Goal: Information Seeking & Learning: Learn about a topic

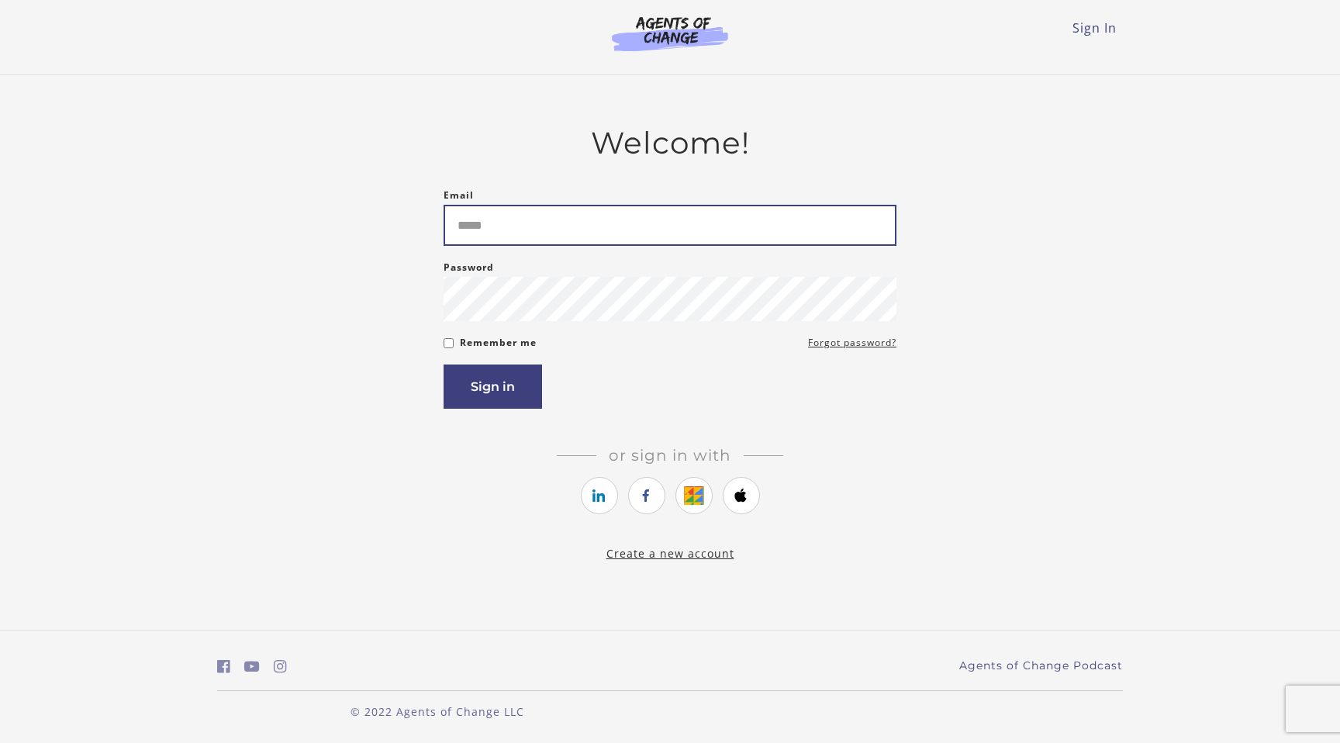
click at [558, 222] on input "Email" at bounding box center [670, 225] width 453 height 41
type input "**********"
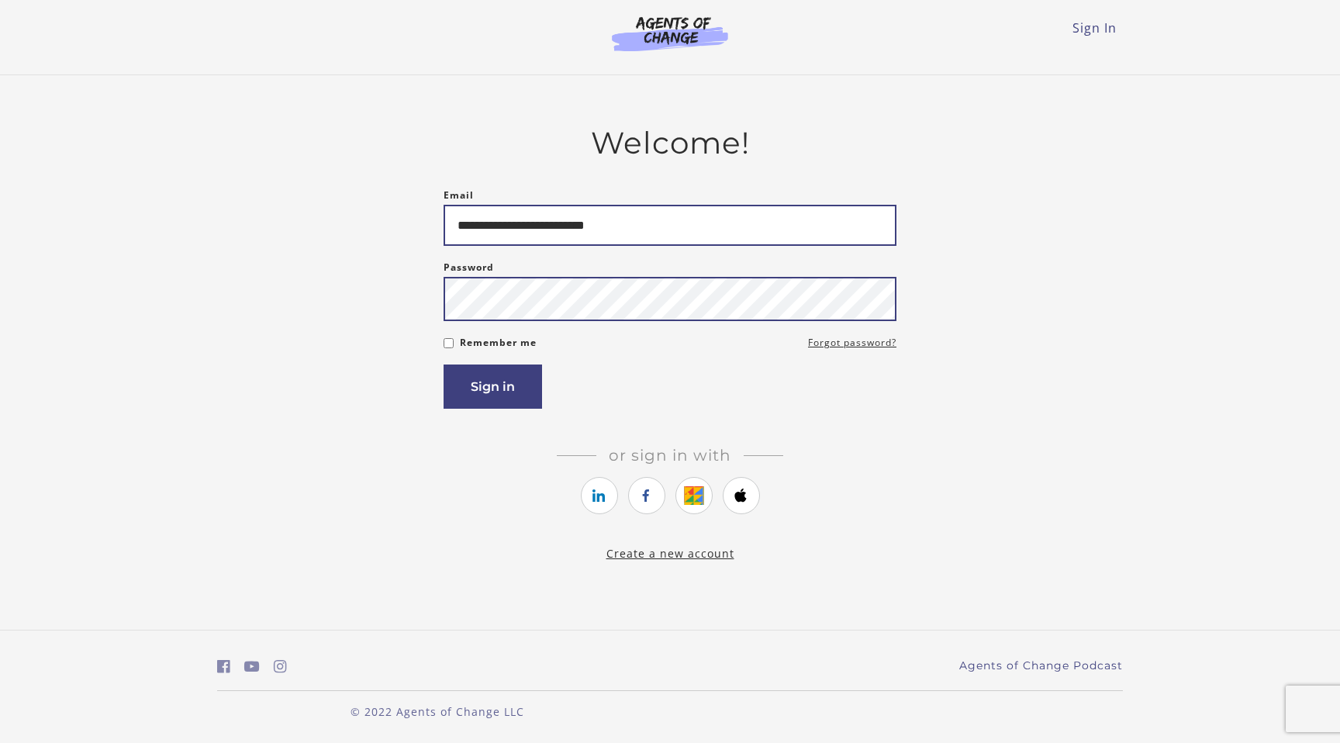
click at [444, 364] on button "Sign in" at bounding box center [493, 386] width 98 height 44
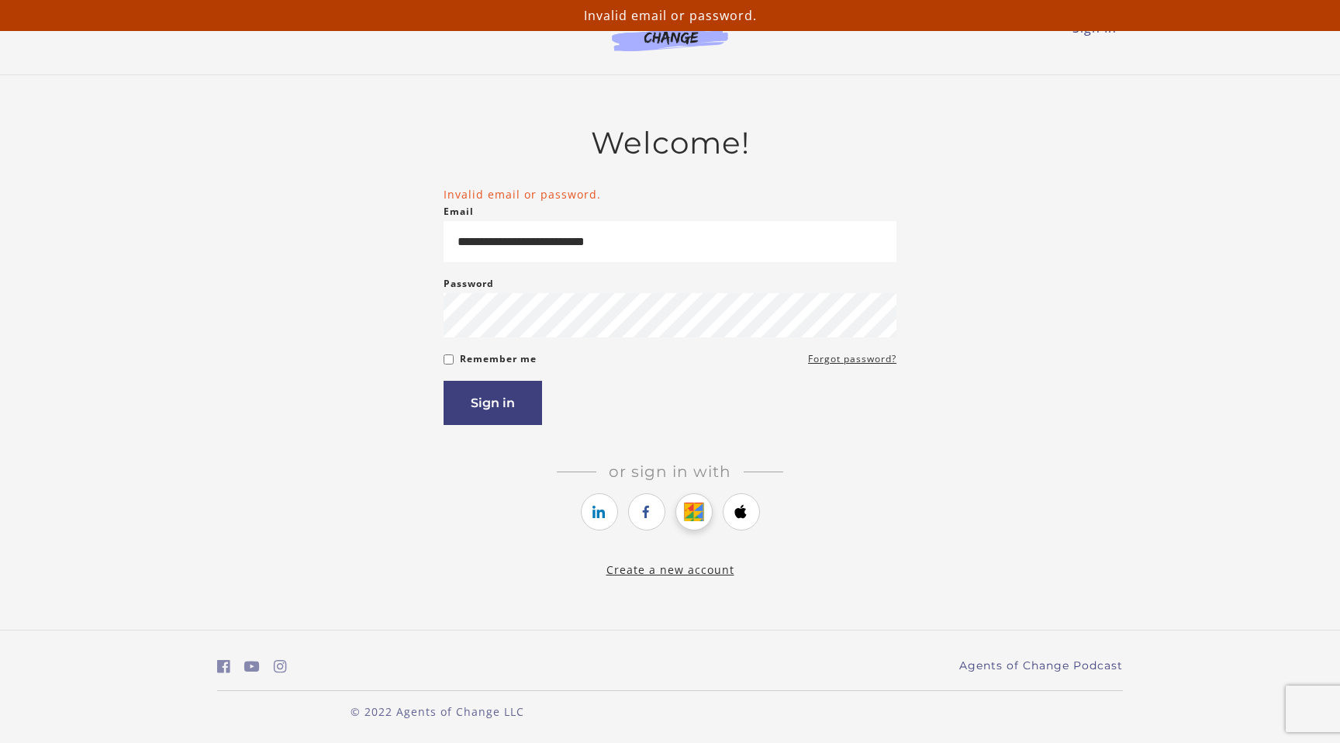
click at [709, 519] on link "https://courses.thinkific.com/users/auth/google?ss%5Breferral%5D=&ss%5Buser_ret…" at bounding box center [693, 511] width 37 height 37
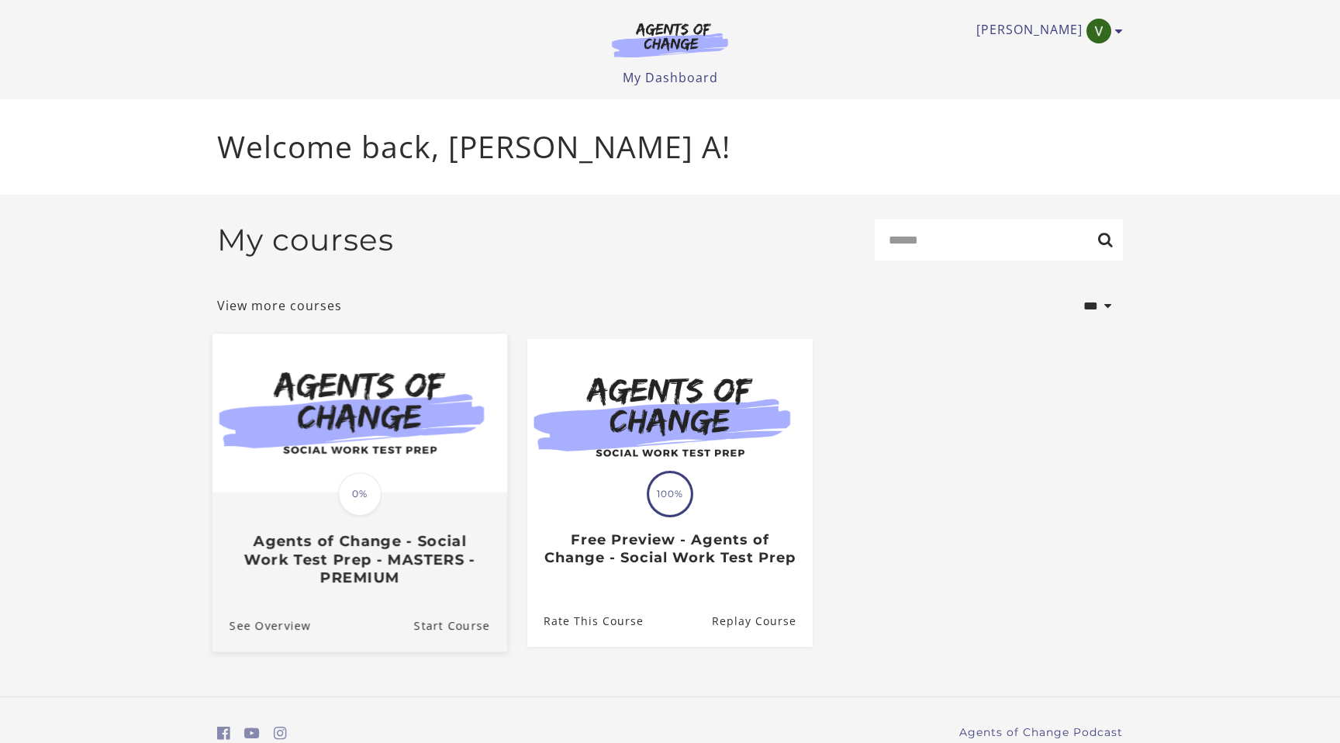
click at [361, 506] on span "0%" at bounding box center [359, 493] width 43 height 43
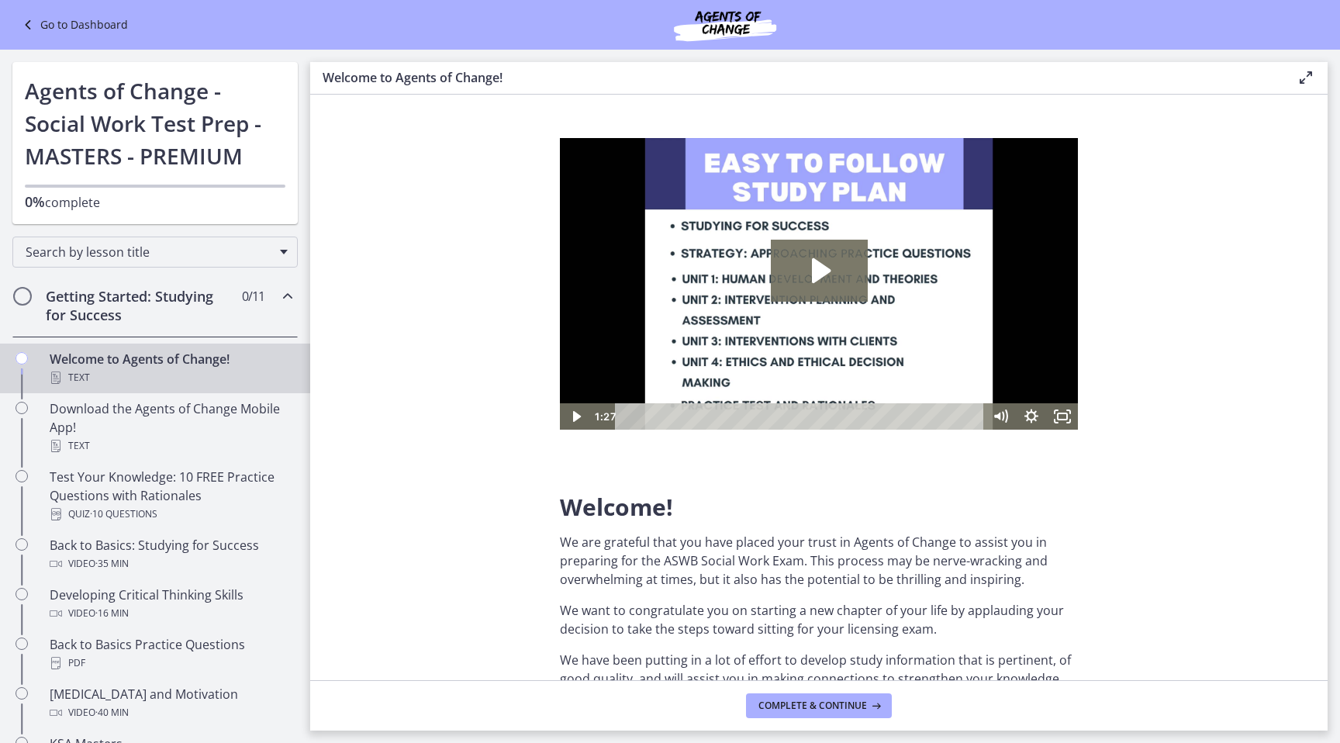
click at [1266, 372] on section "Welcome! We are grateful that you have placed your trust in Agents of Change to…" at bounding box center [818, 387] width 1017 height 585
click at [837, 282] on icon "Play Video: c1o6hcmjueu5qasqsu00.mp4" at bounding box center [819, 271] width 97 height 62
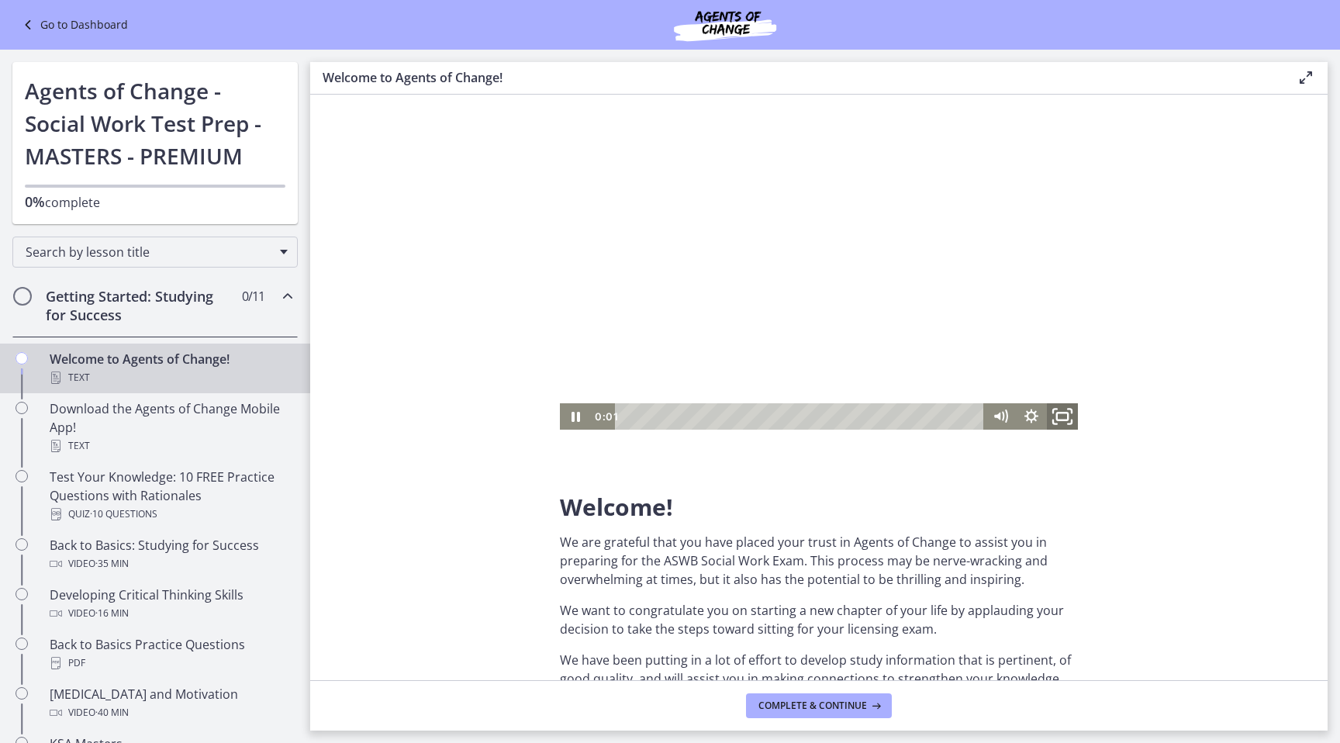
click at [1072, 417] on icon "Fullscreen" at bounding box center [1062, 416] width 37 height 32
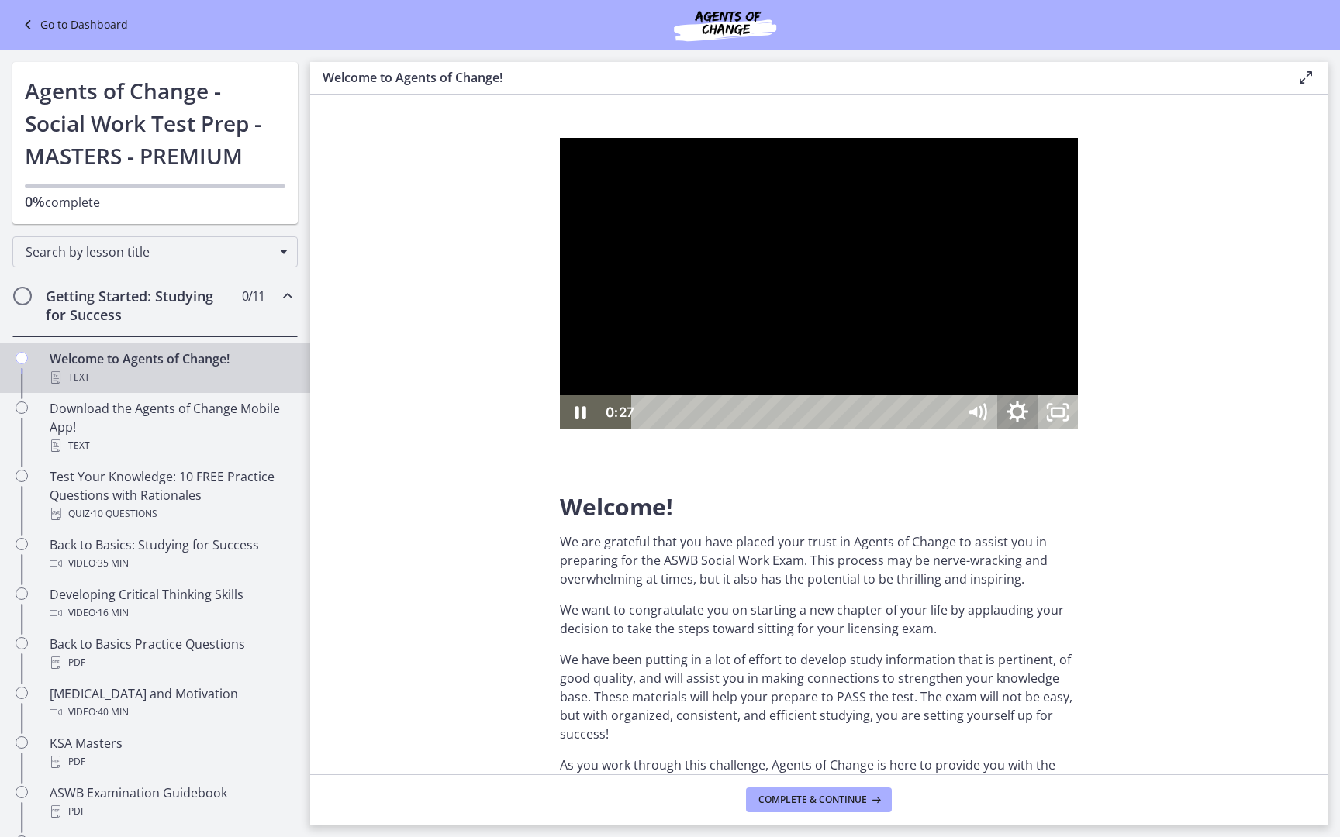
click at [1041, 433] on icon "Show settings menu" at bounding box center [1017, 412] width 48 height 41
click at [1078, 430] on div at bounding box center [819, 284] width 518 height 292
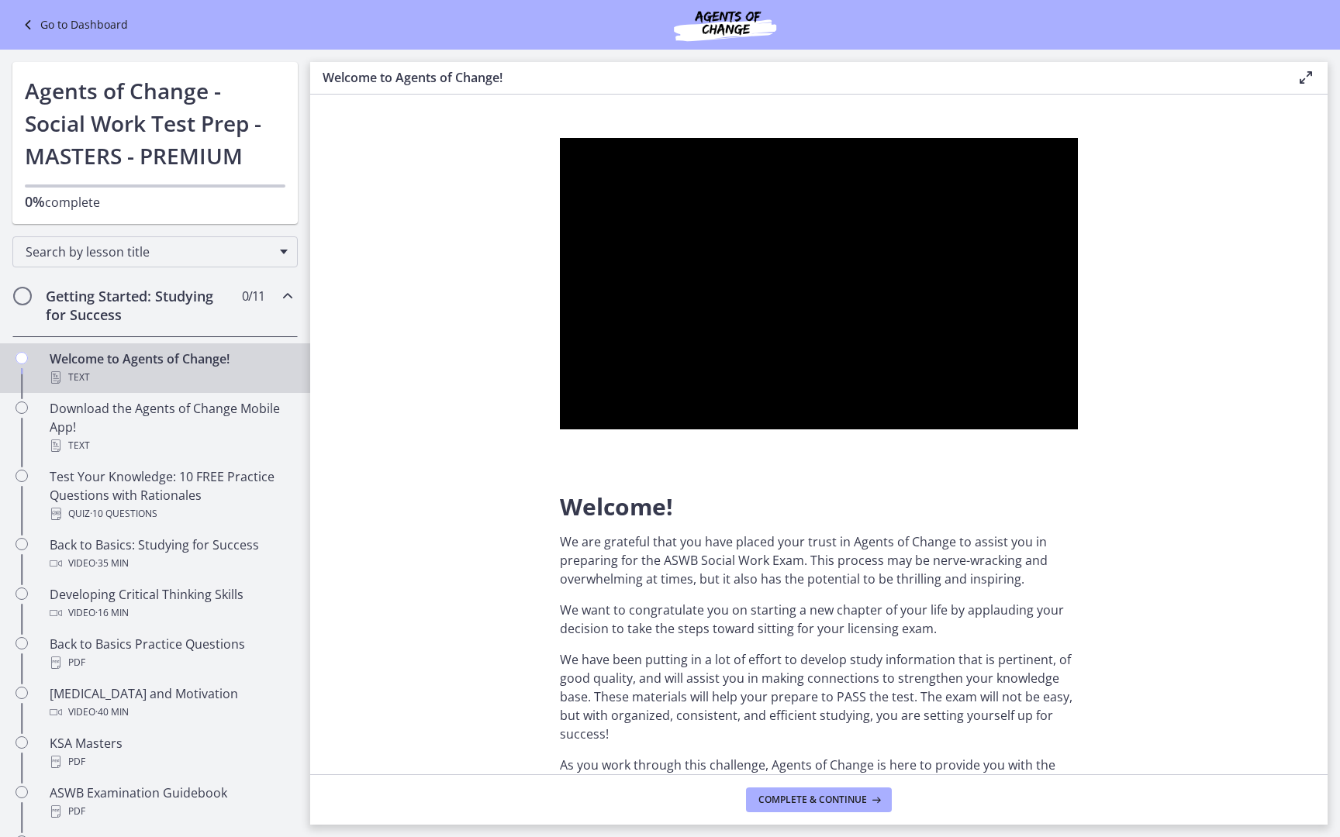
click at [1078, 430] on div at bounding box center [819, 284] width 518 height 292
click at [560, 138] on button "Pause: c1o6hcmjueu5qasqsu00.mp4" at bounding box center [560, 138] width 1 height 1
click at [1078, 430] on div at bounding box center [819, 284] width 518 height 292
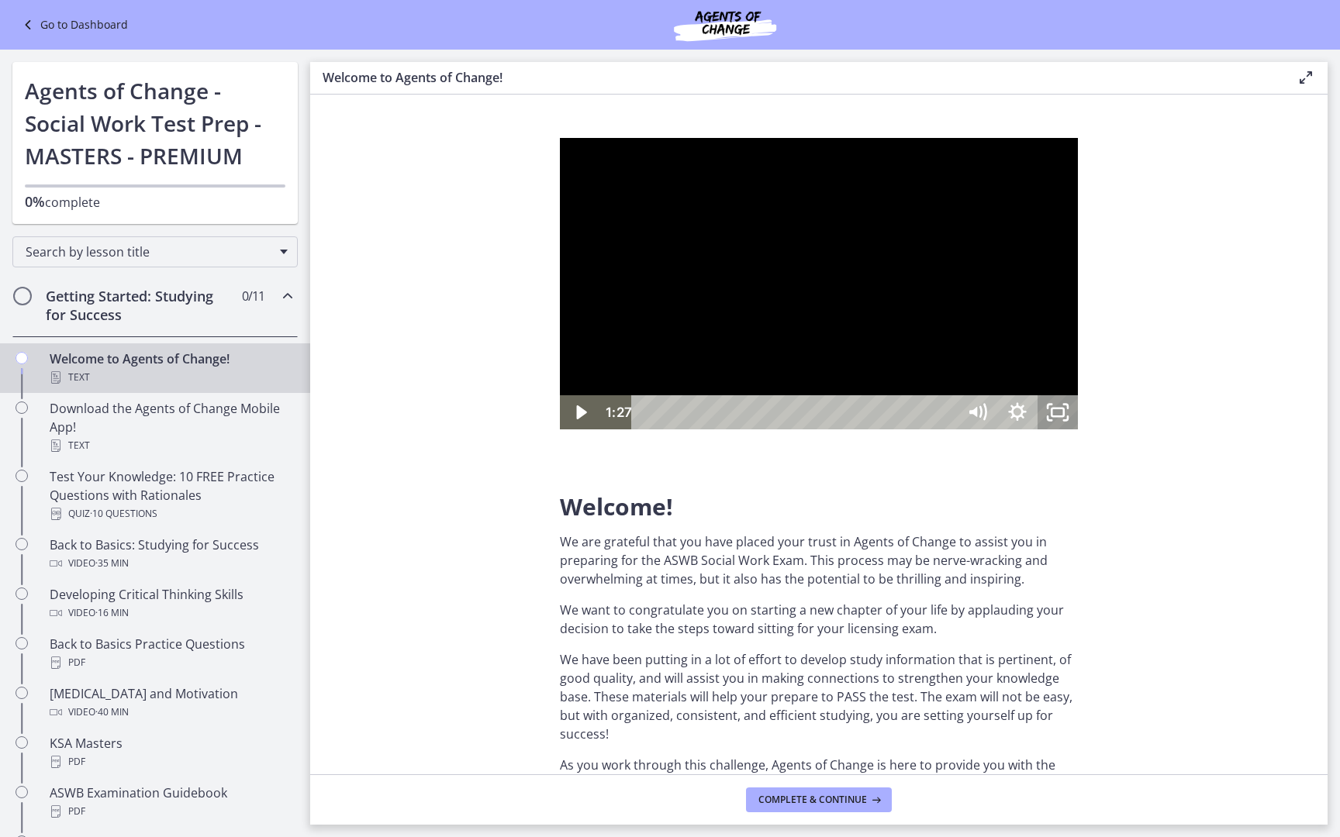
click at [1064, 416] on rect "Unfullscreen" at bounding box center [1057, 413] width 12 height 8
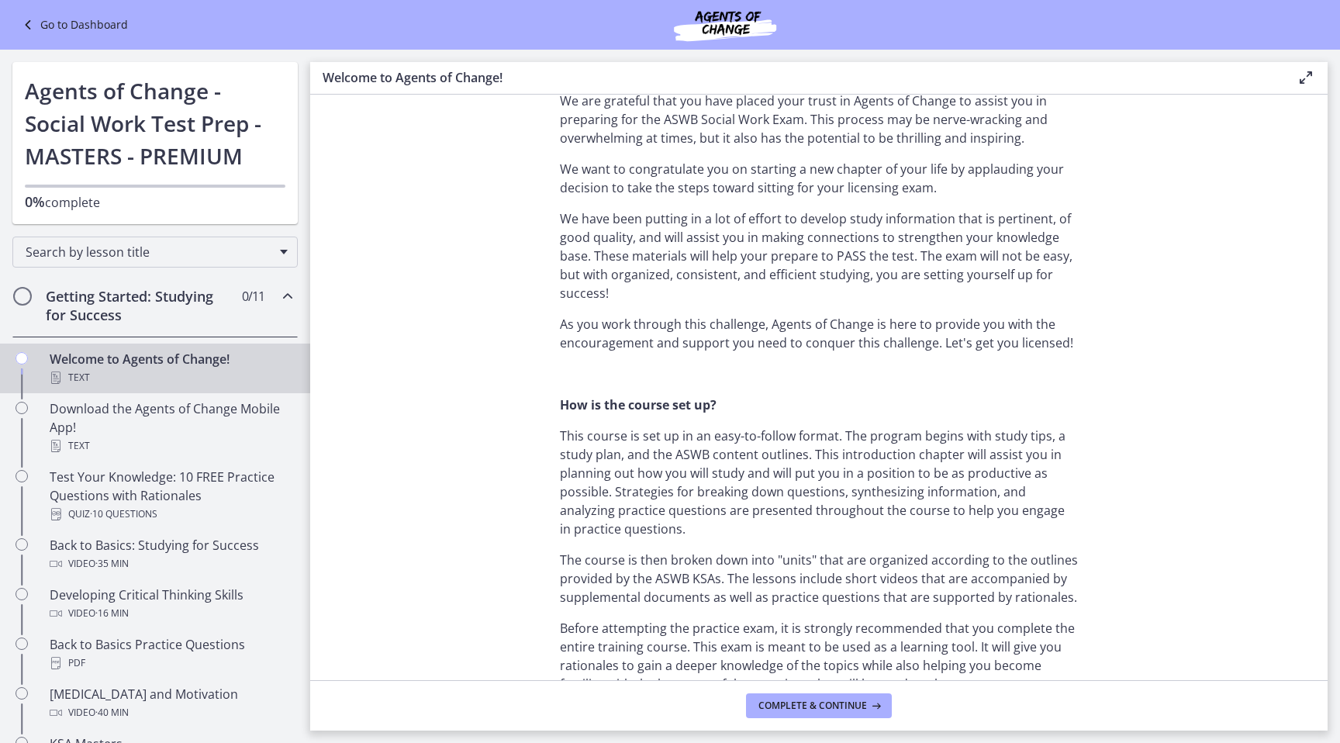
scroll to position [451, 0]
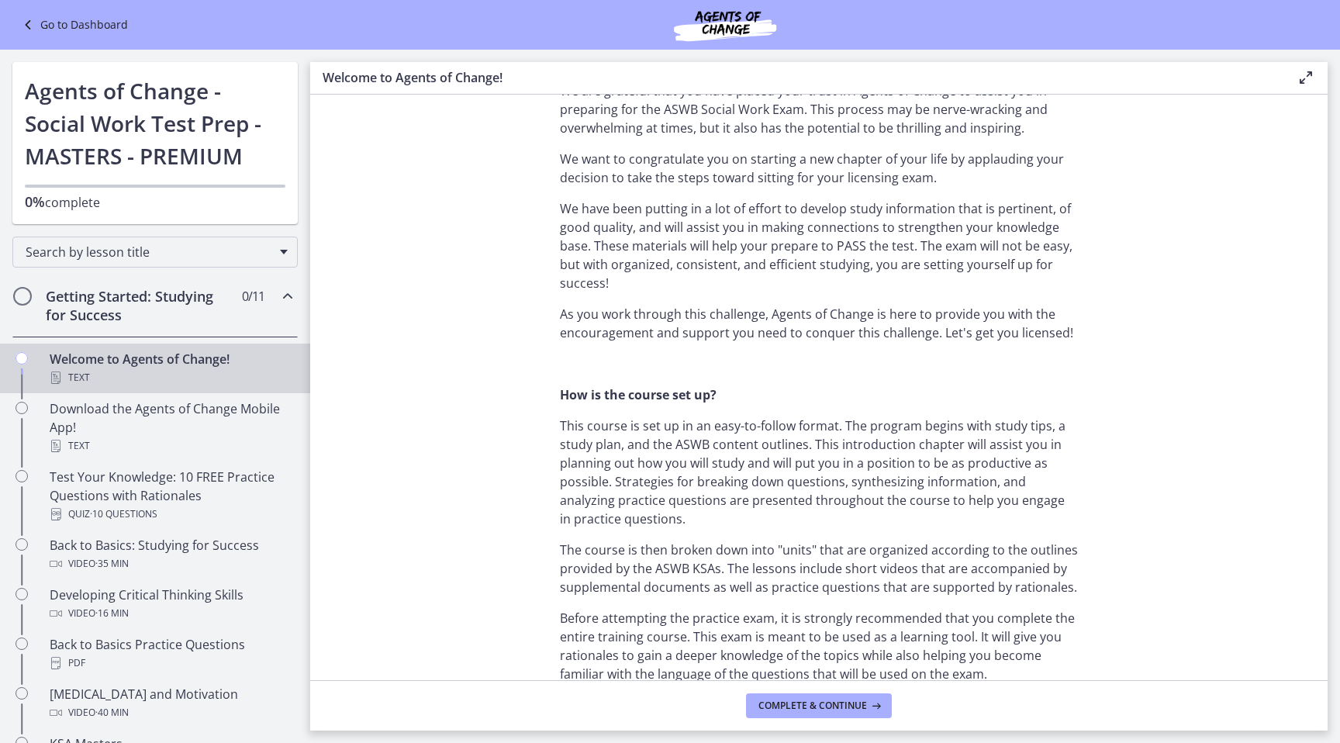
click at [1108, 393] on section "Welcome! We are grateful that you have placed your trust in Agents of Change to…" at bounding box center [818, 387] width 1017 height 585
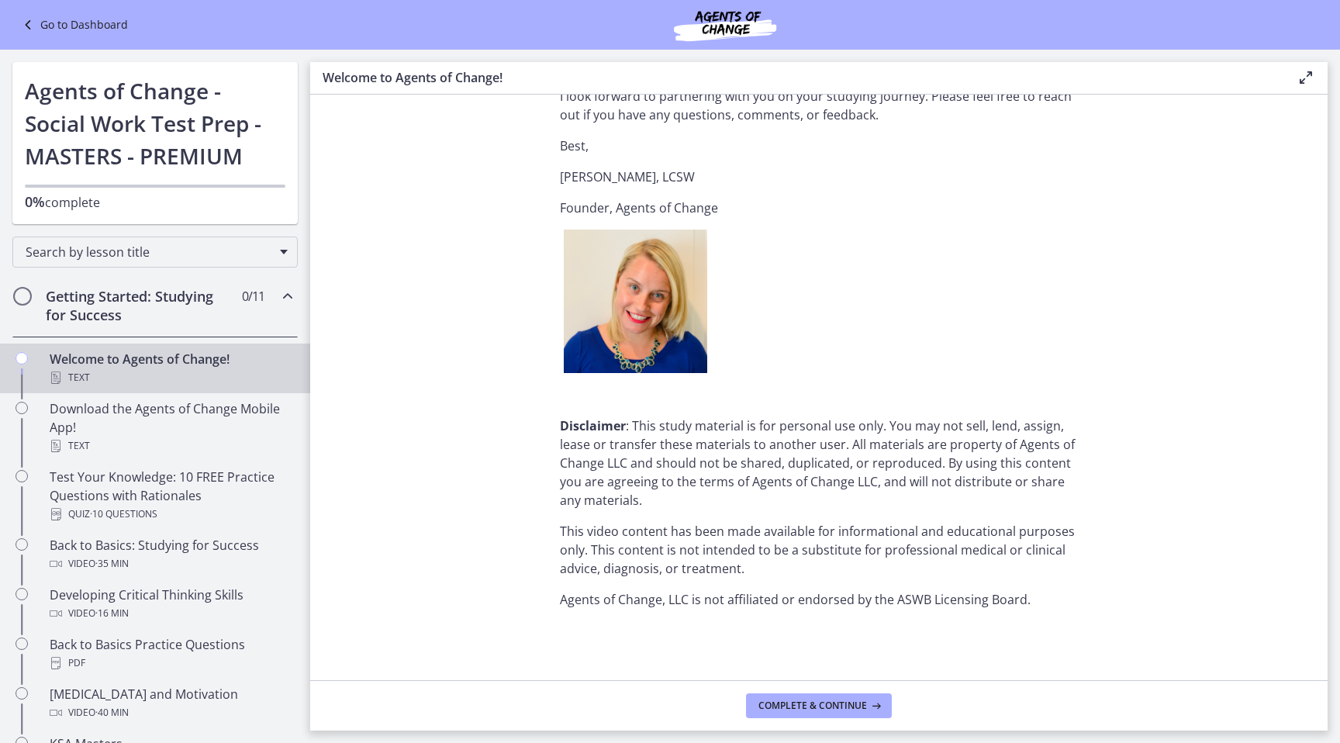
scroll to position [1843, 0]
click at [814, 710] on span "Complete & continue" at bounding box center [812, 705] width 109 height 12
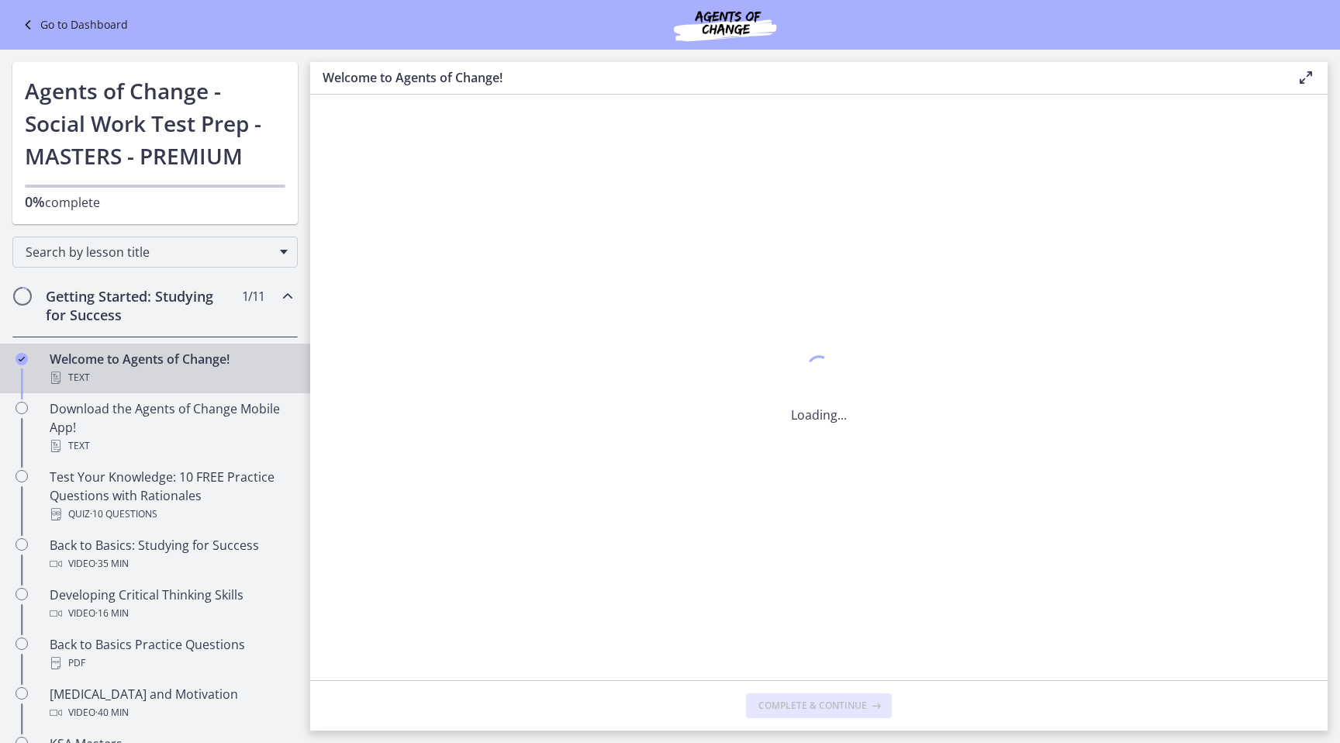
scroll to position [0, 0]
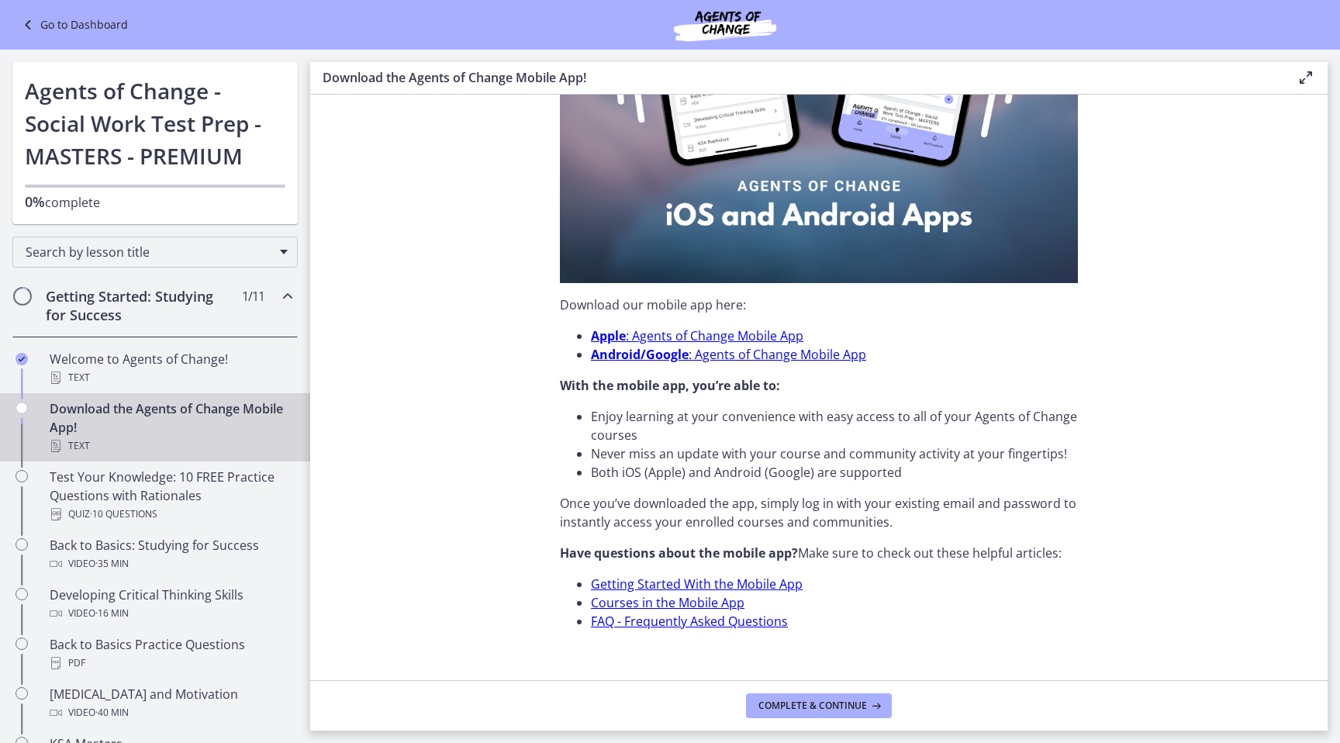
scroll to position [364, 0]
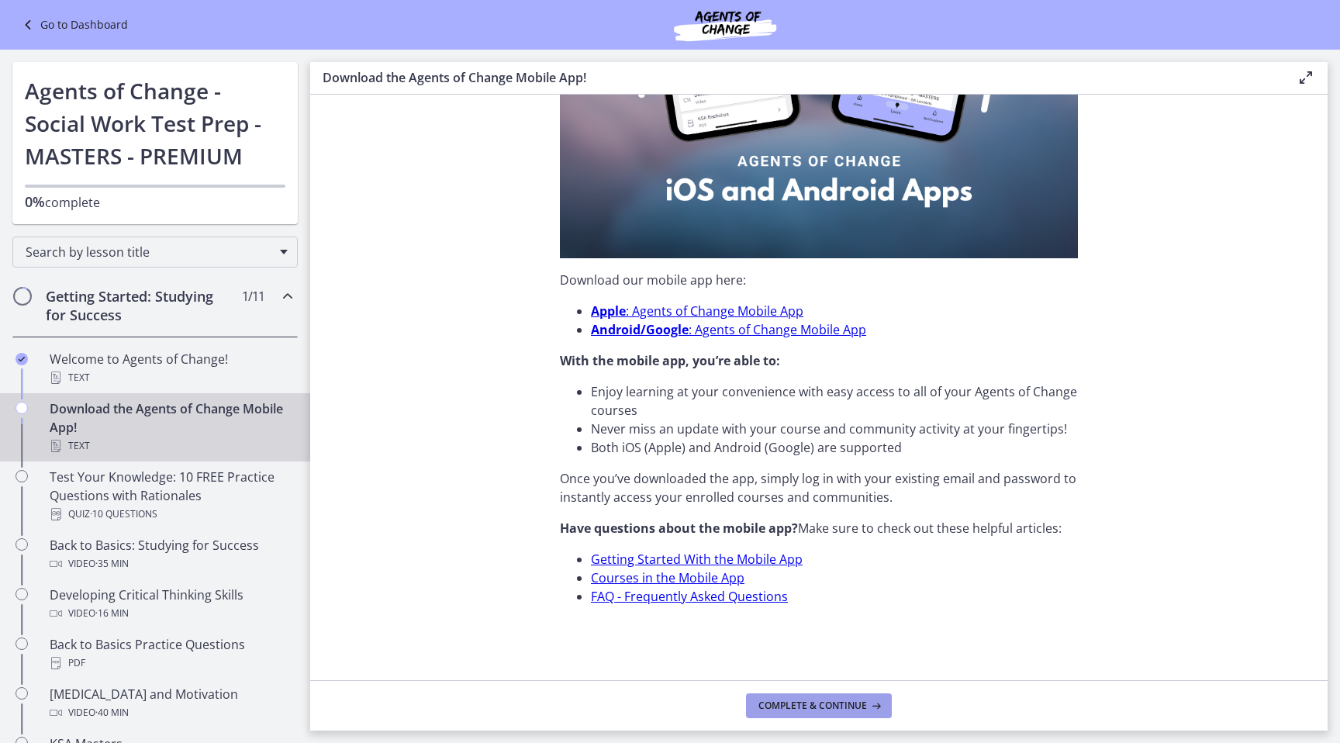
click at [859, 714] on button "Complete & continue" at bounding box center [819, 705] width 146 height 25
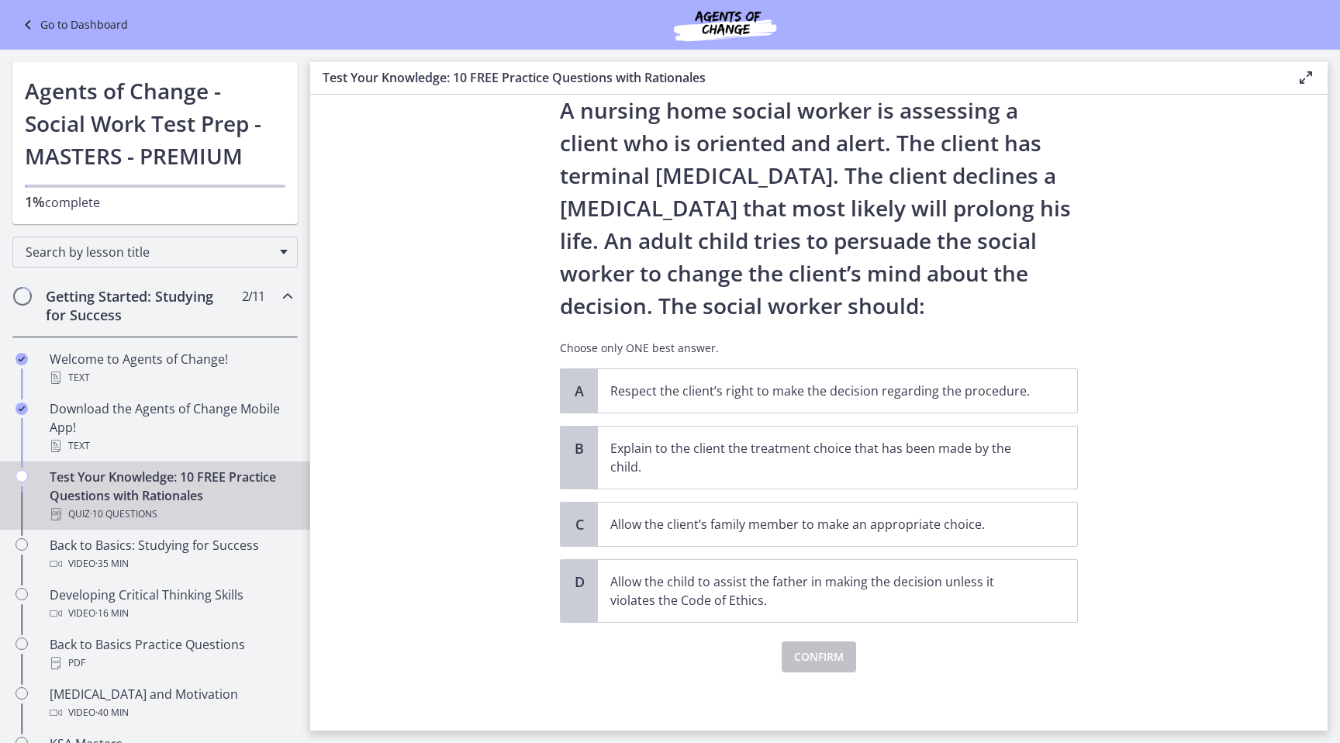
scroll to position [54, 0]
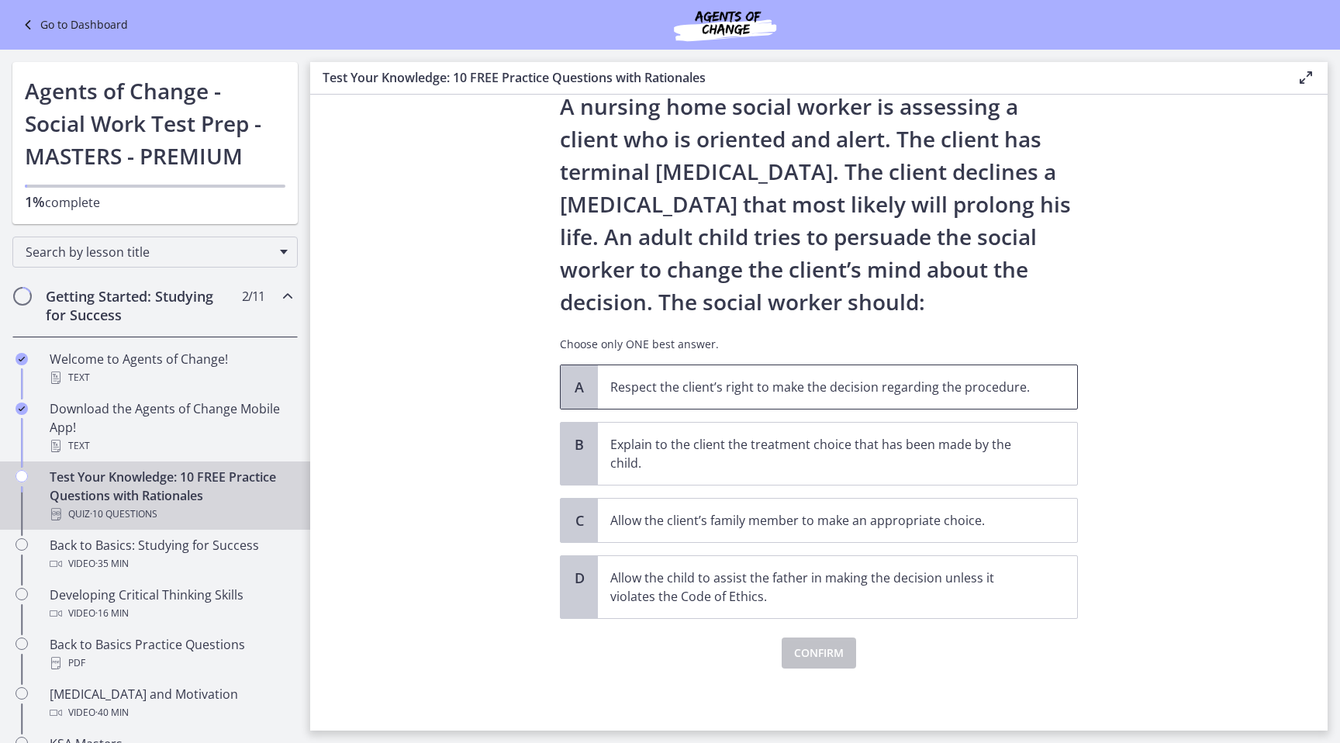
click at [1049, 389] on span "Respect the client’s right to make the decision regarding the procedure." at bounding box center [837, 386] width 479 height 43
click at [816, 654] on span "Confirm" at bounding box center [819, 653] width 50 height 19
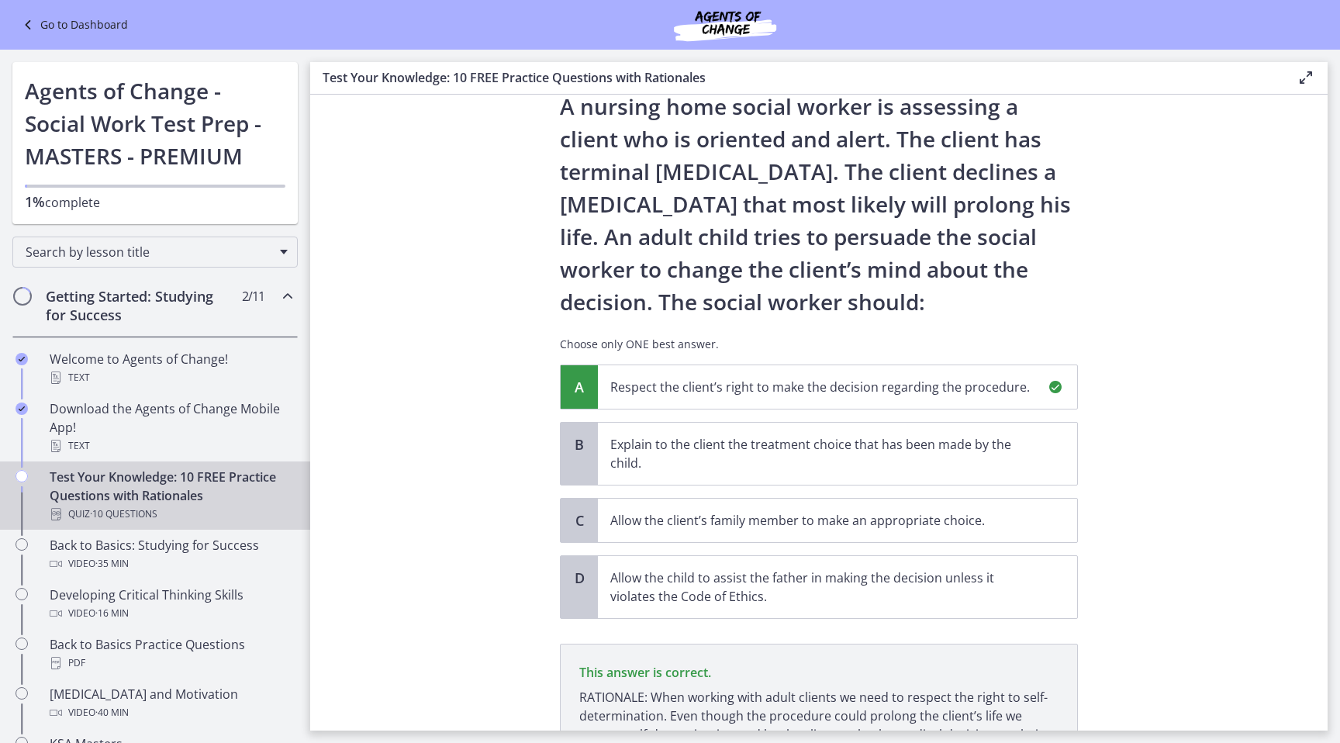
scroll to position [217, 0]
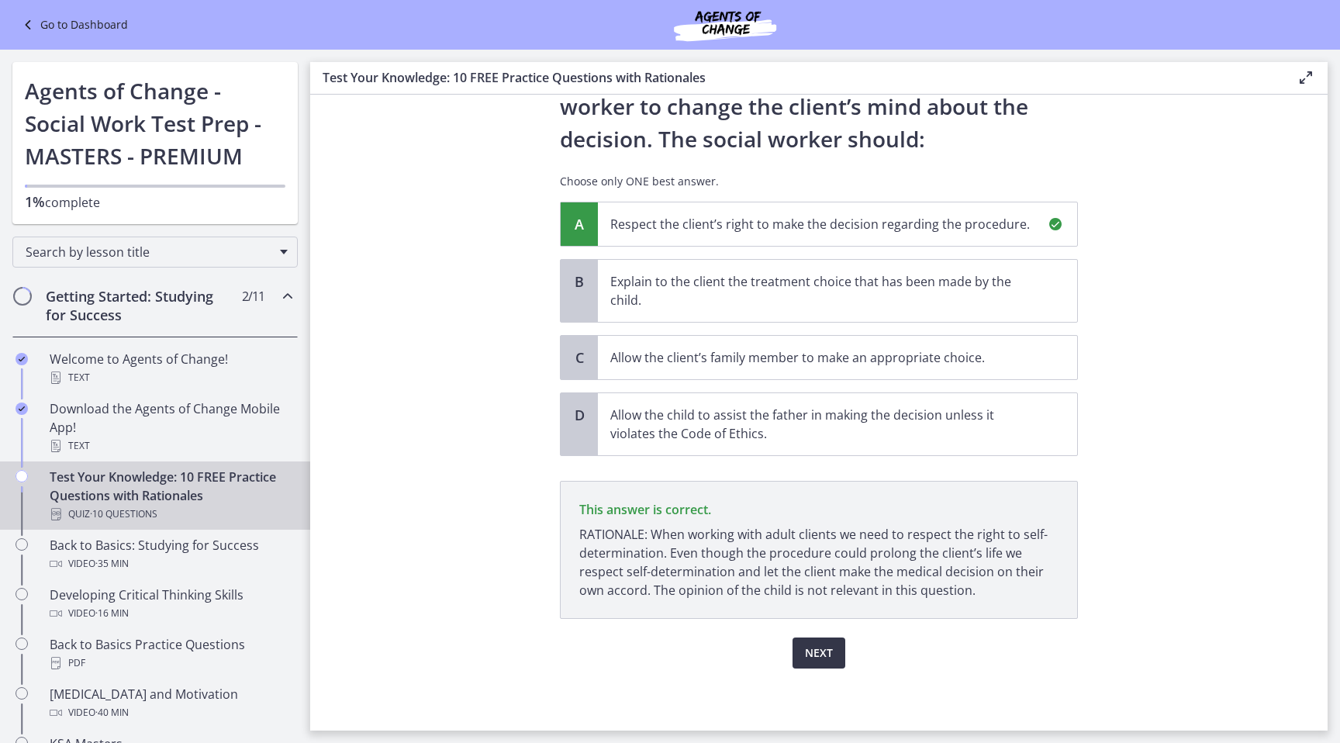
click at [832, 658] on span "Next" at bounding box center [819, 653] width 28 height 19
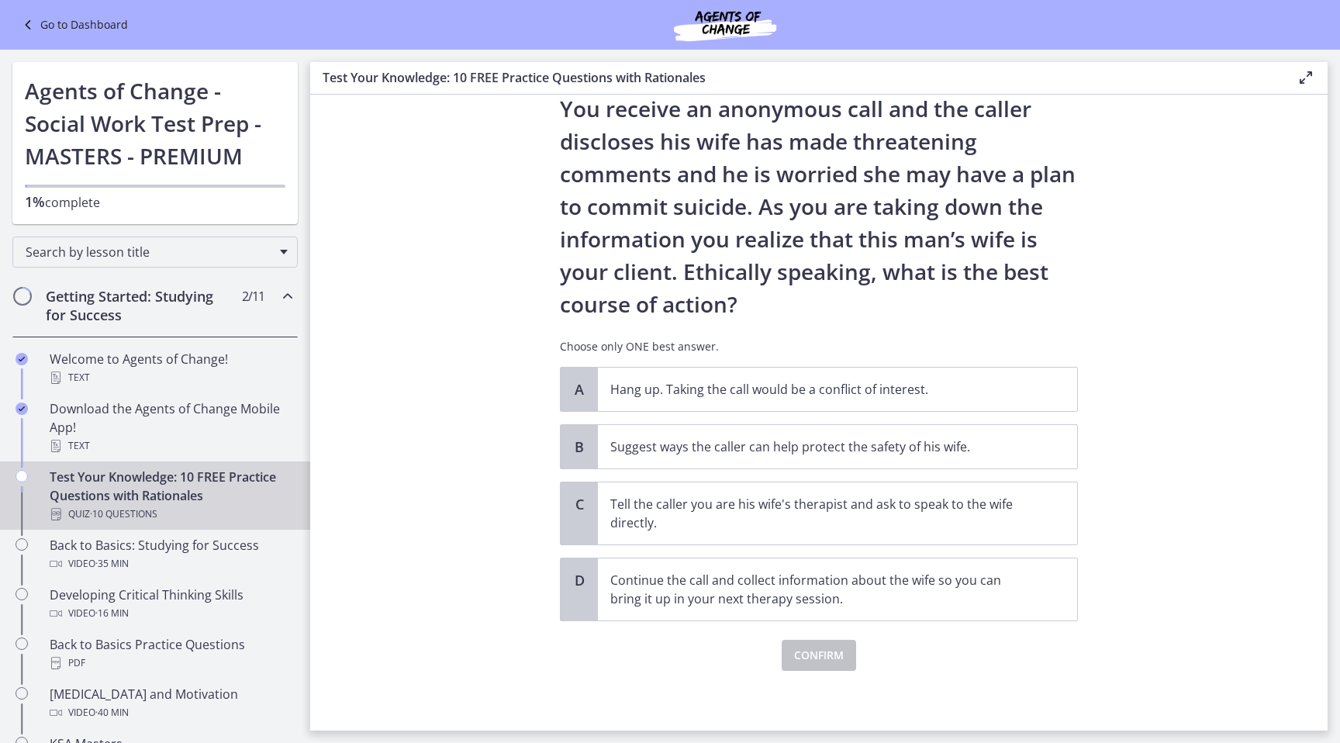
scroll to position [87, 0]
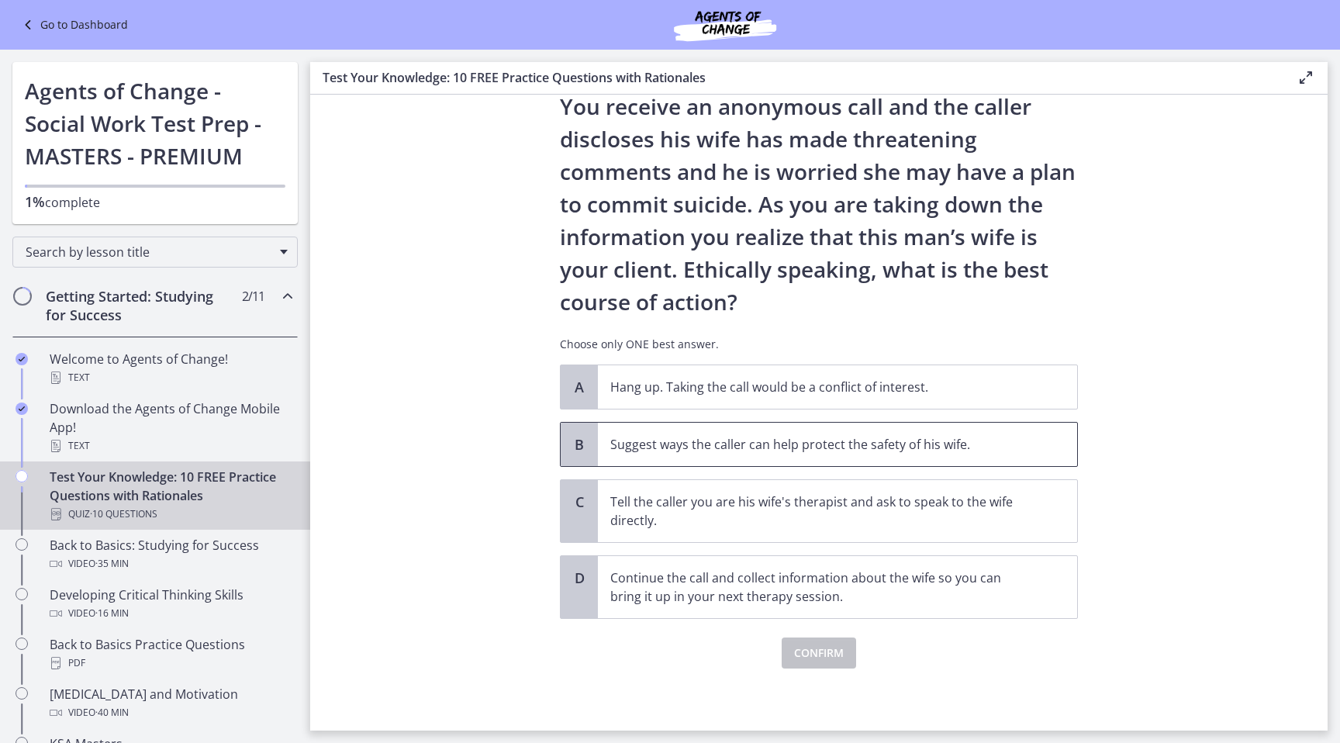
click at [1036, 447] on span "Suggest ways the caller can help protect the safety of his wife." at bounding box center [837, 444] width 479 height 43
click at [816, 654] on span "Confirm" at bounding box center [819, 653] width 50 height 19
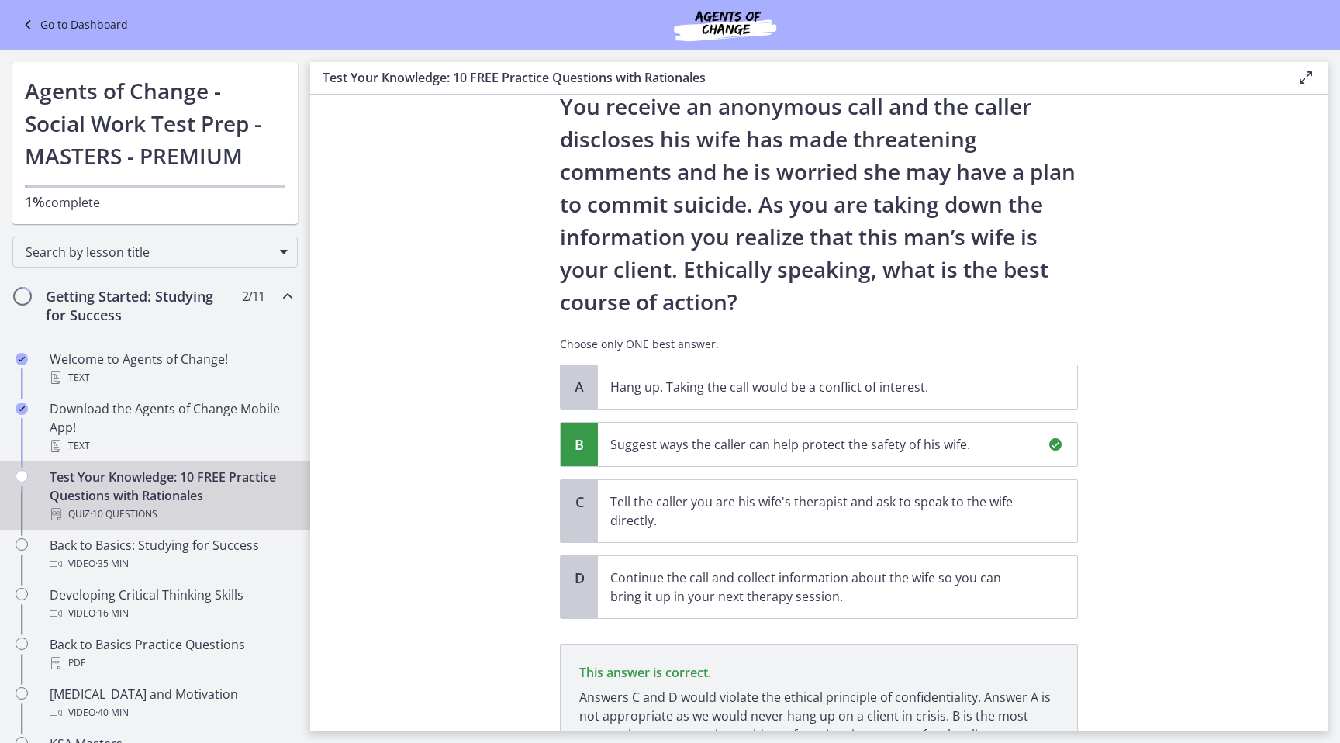
scroll to position [231, 0]
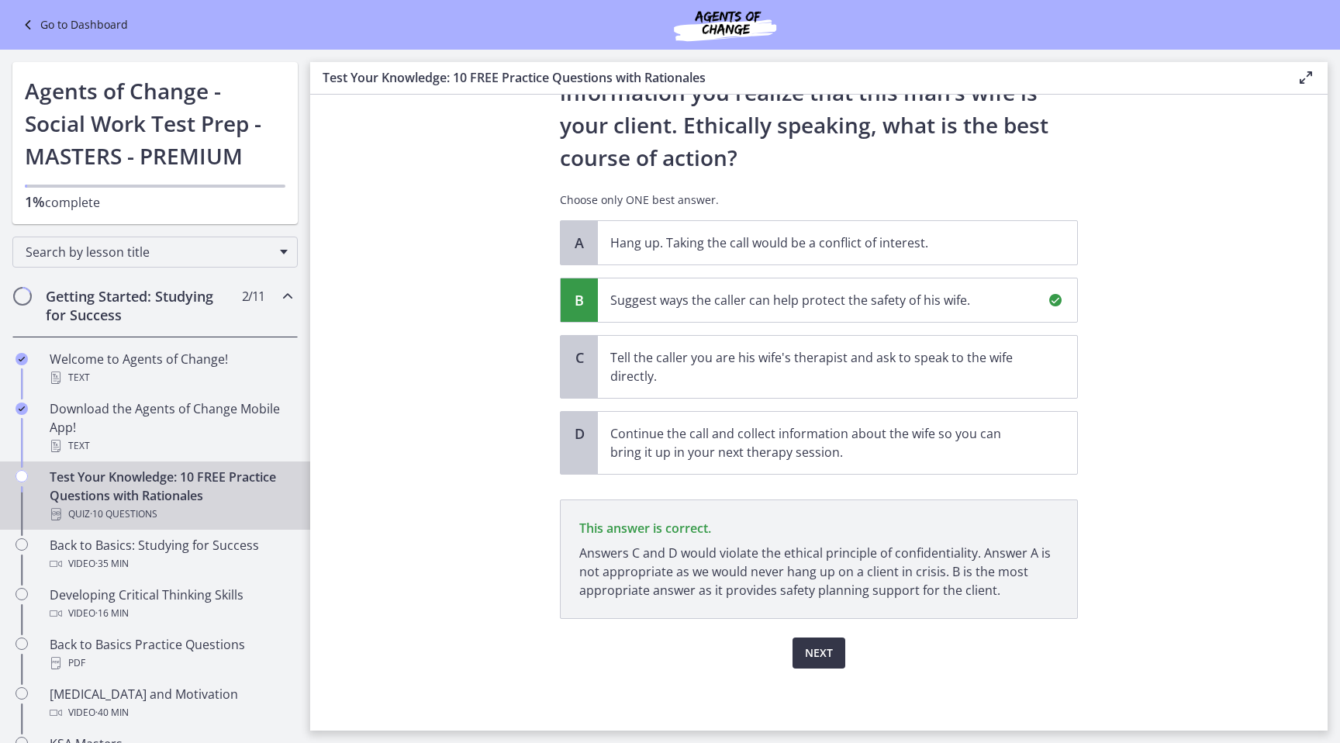
click at [830, 652] on span "Next" at bounding box center [819, 653] width 28 height 19
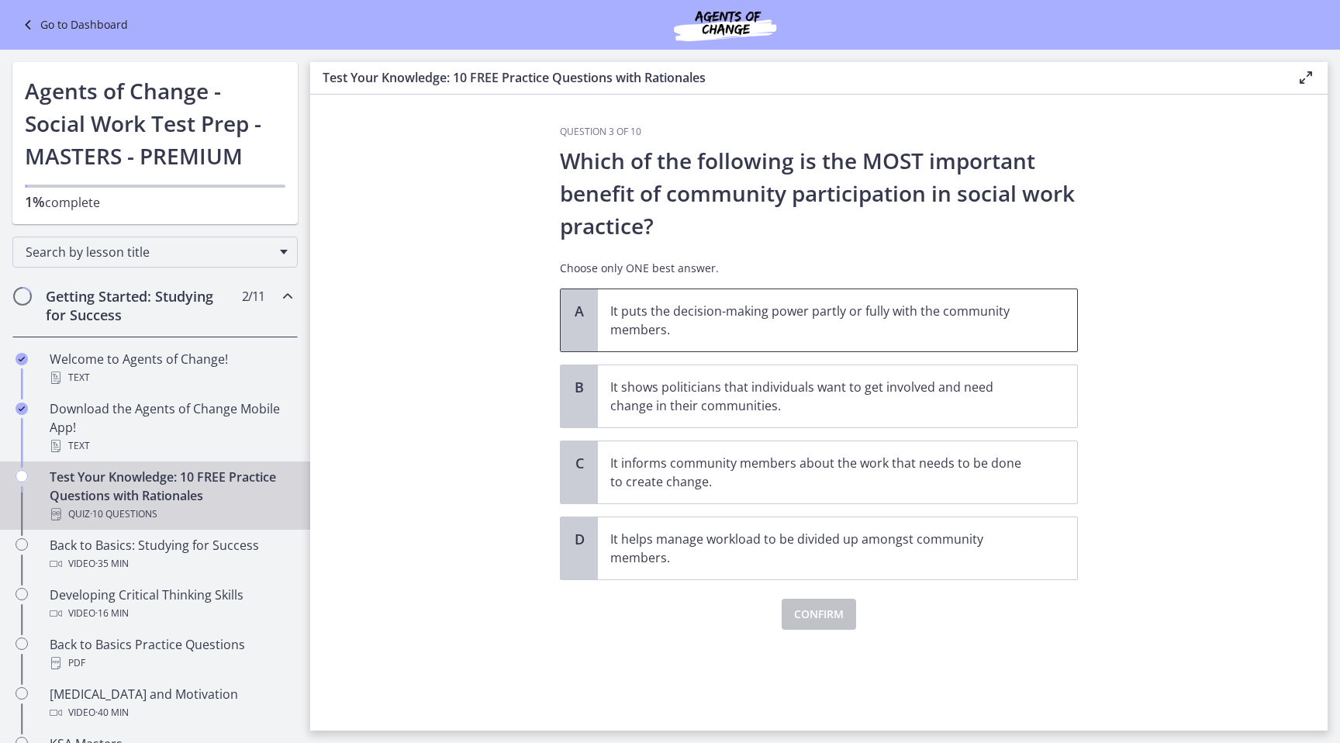
click at [963, 328] on p "It puts the decision-making power partly or fully with the community members." at bounding box center [821, 320] width 423 height 37
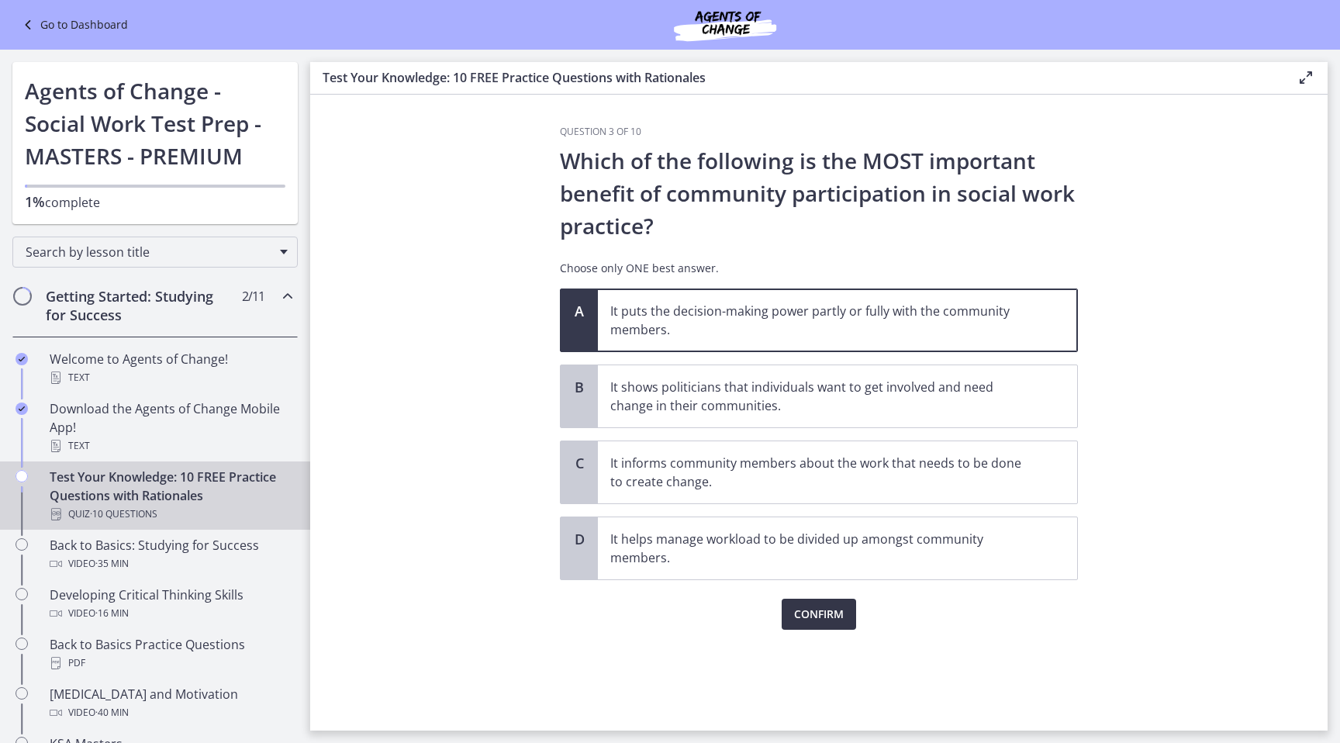
click at [820, 620] on span "Confirm" at bounding box center [819, 614] width 50 height 19
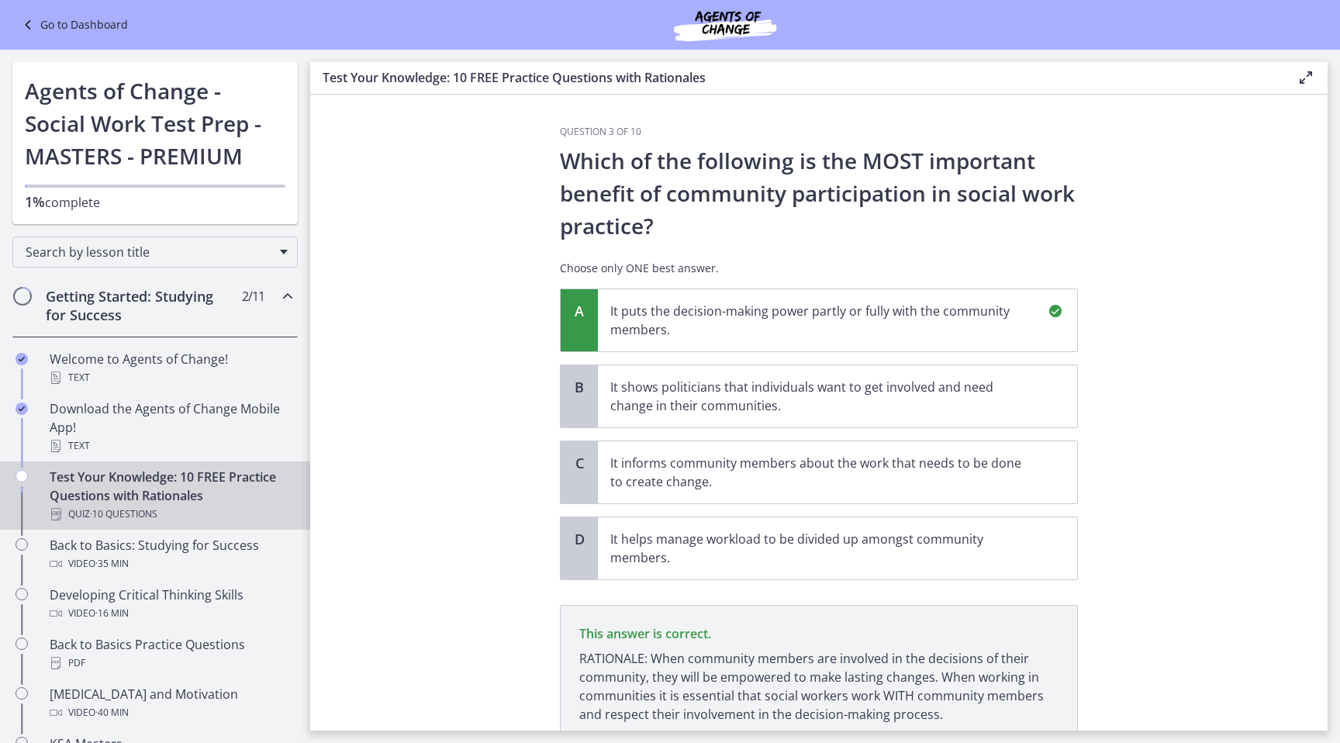
scroll to position [124, 0]
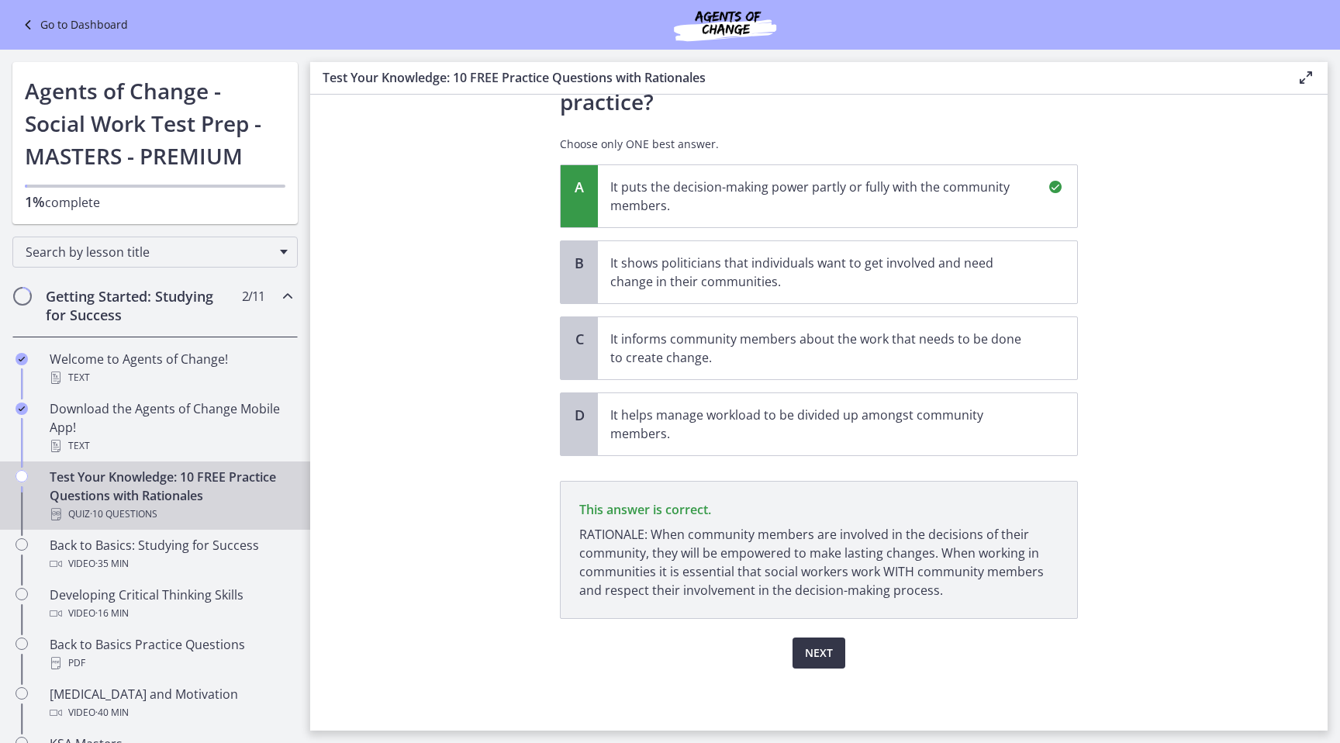
click at [828, 658] on span "Next" at bounding box center [819, 653] width 28 height 19
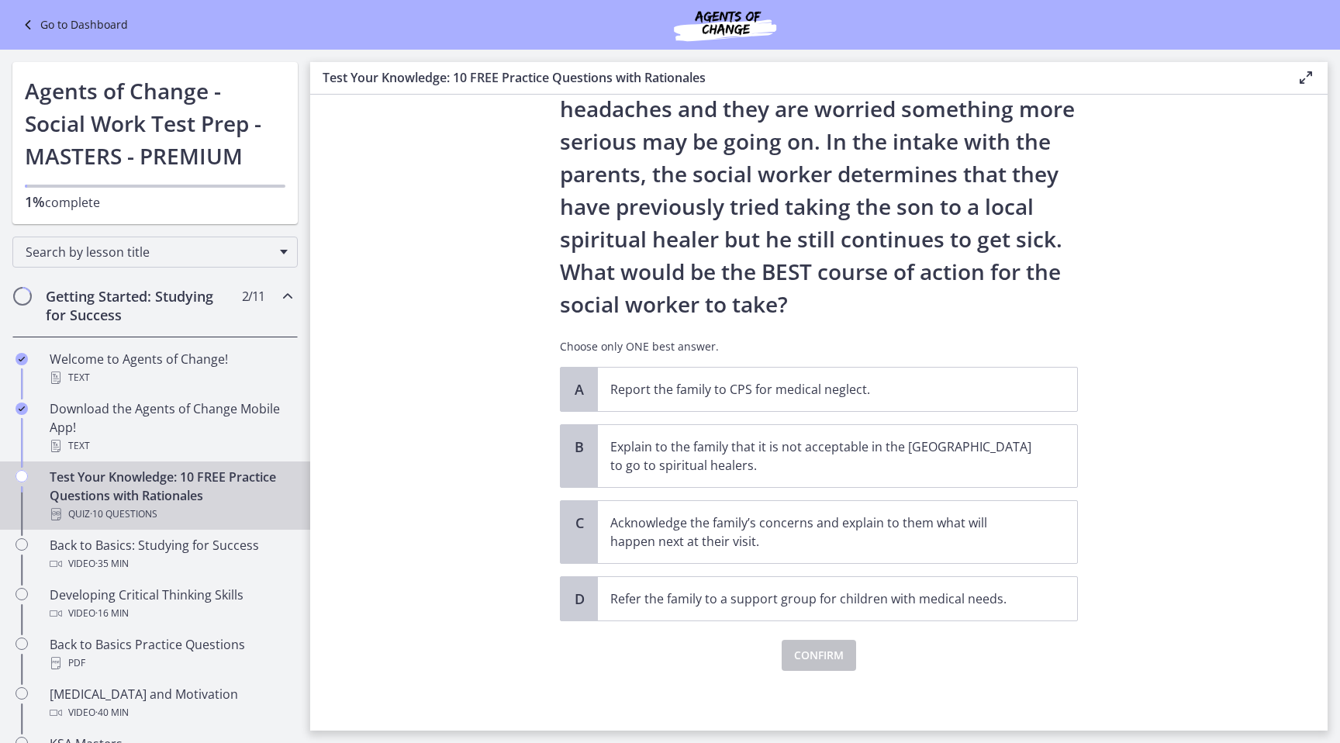
scroll to position [185, 0]
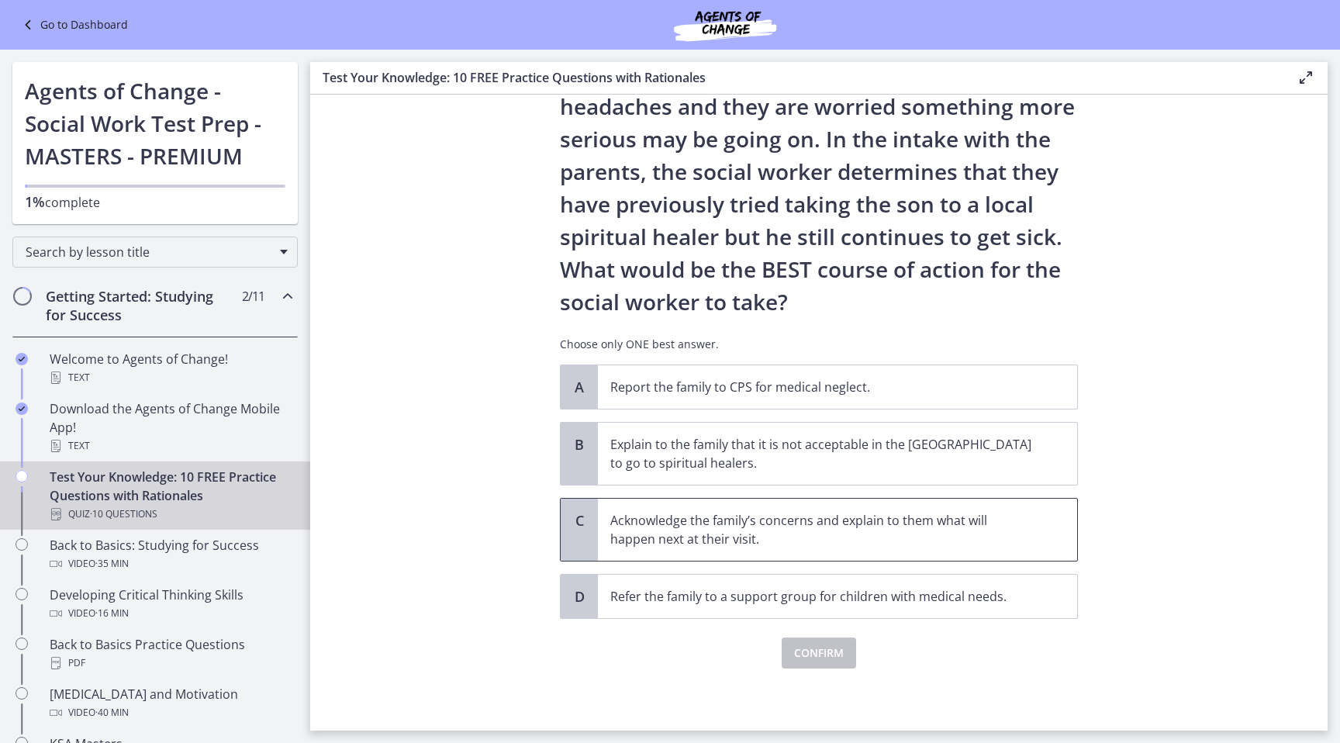
click at [1041, 538] on span "Acknowledge the family’s concerns and explain to them what will happen next at …" at bounding box center [837, 530] width 479 height 62
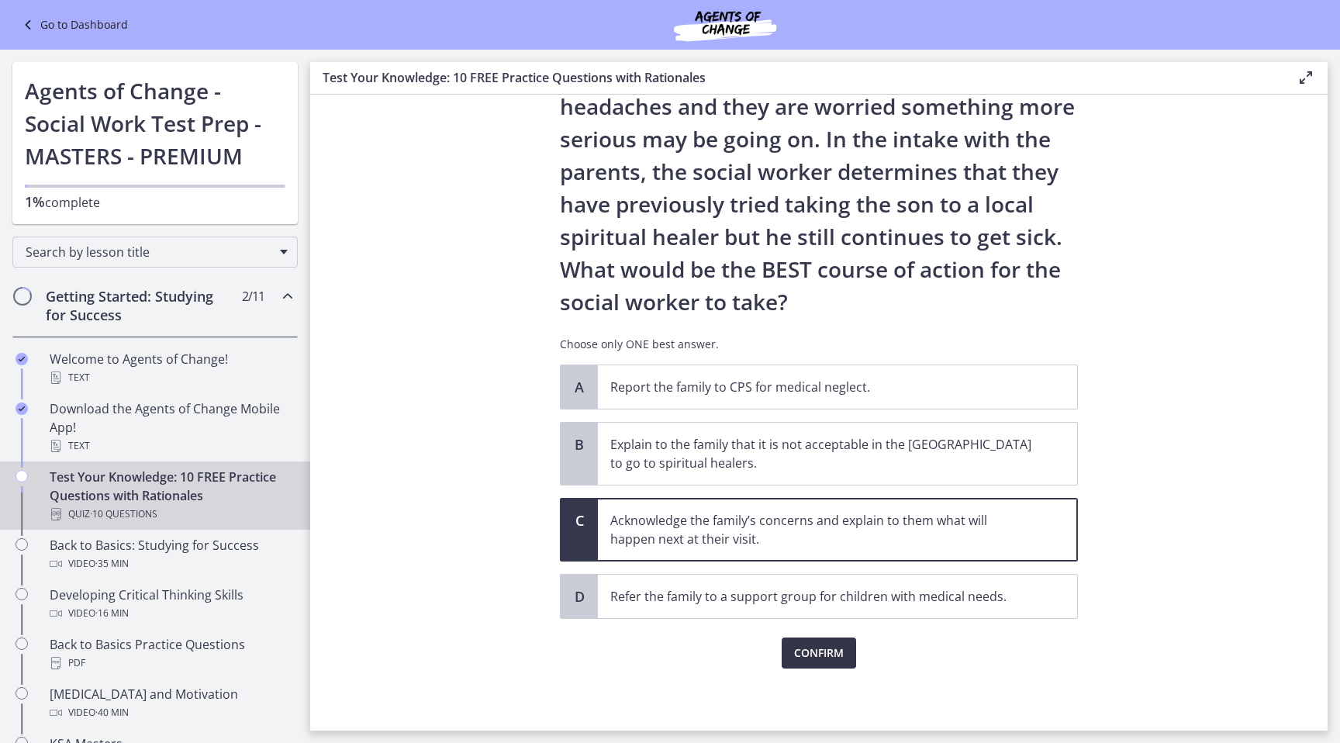
click at [833, 658] on span "Confirm" at bounding box center [819, 653] width 50 height 19
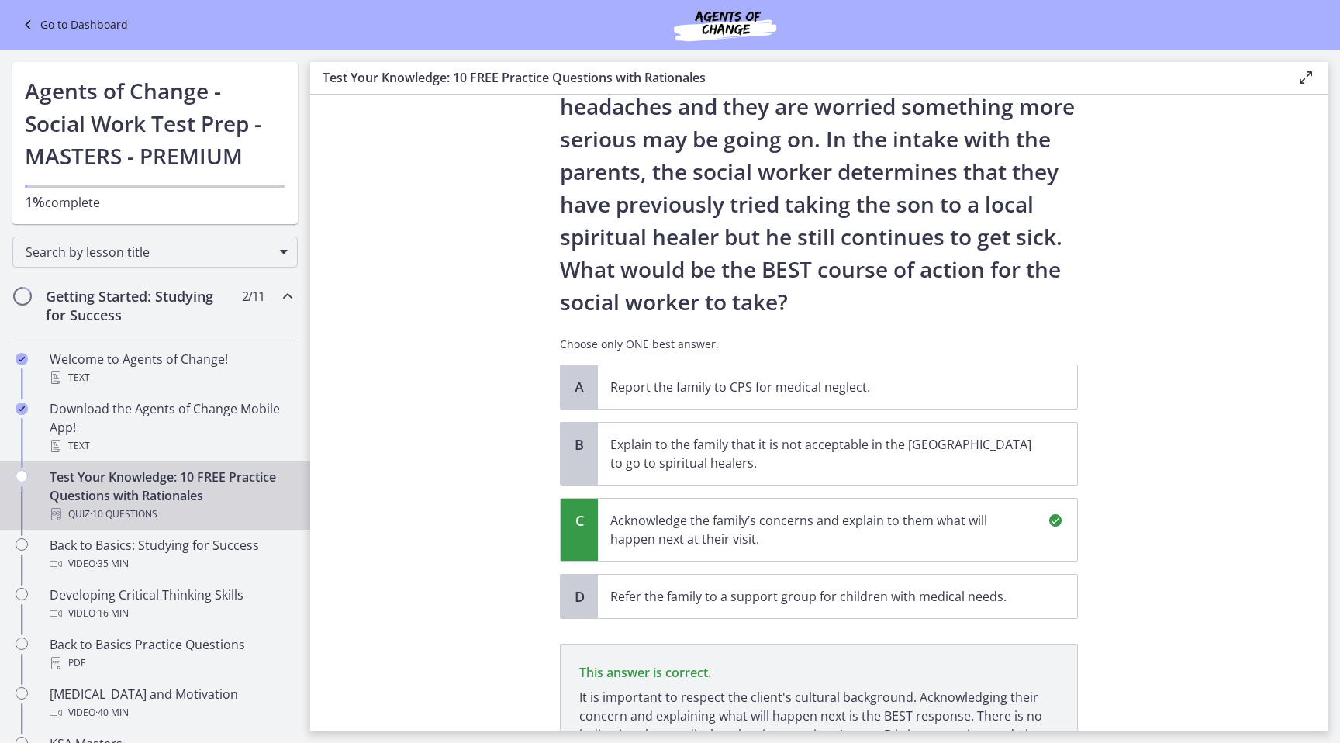
scroll to position [366, 0]
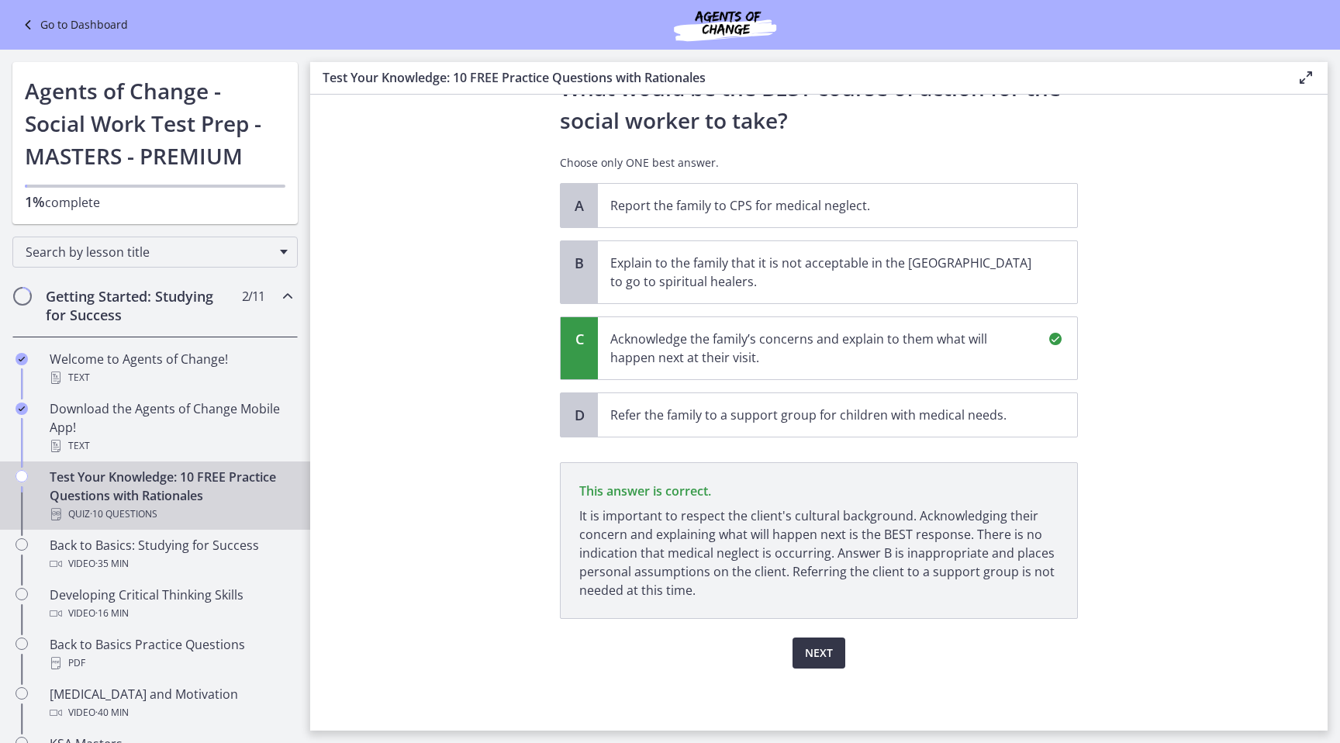
click at [833, 656] on button "Next" at bounding box center [818, 652] width 53 height 31
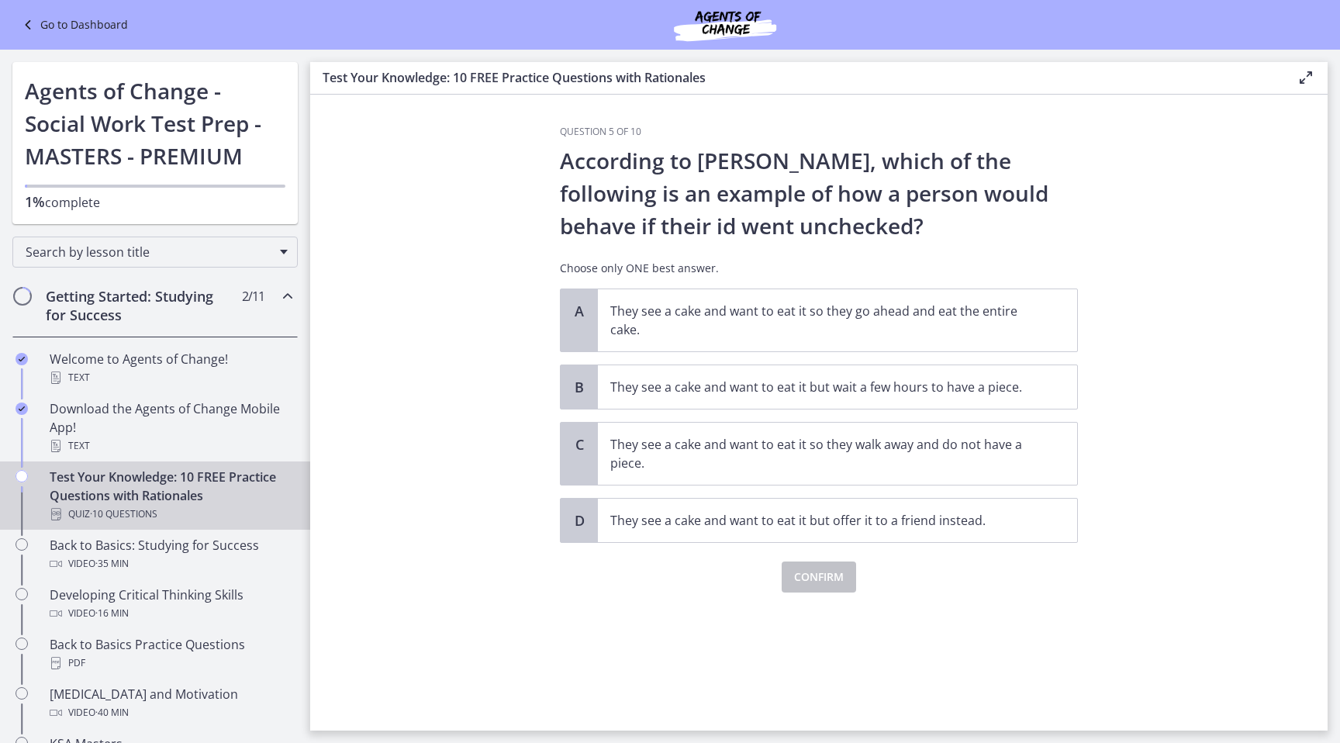
scroll to position [0, 0]
click at [853, 327] on p "They see a cake and want to eat it so they go ahead and eat the entire cake." at bounding box center [821, 320] width 423 height 37
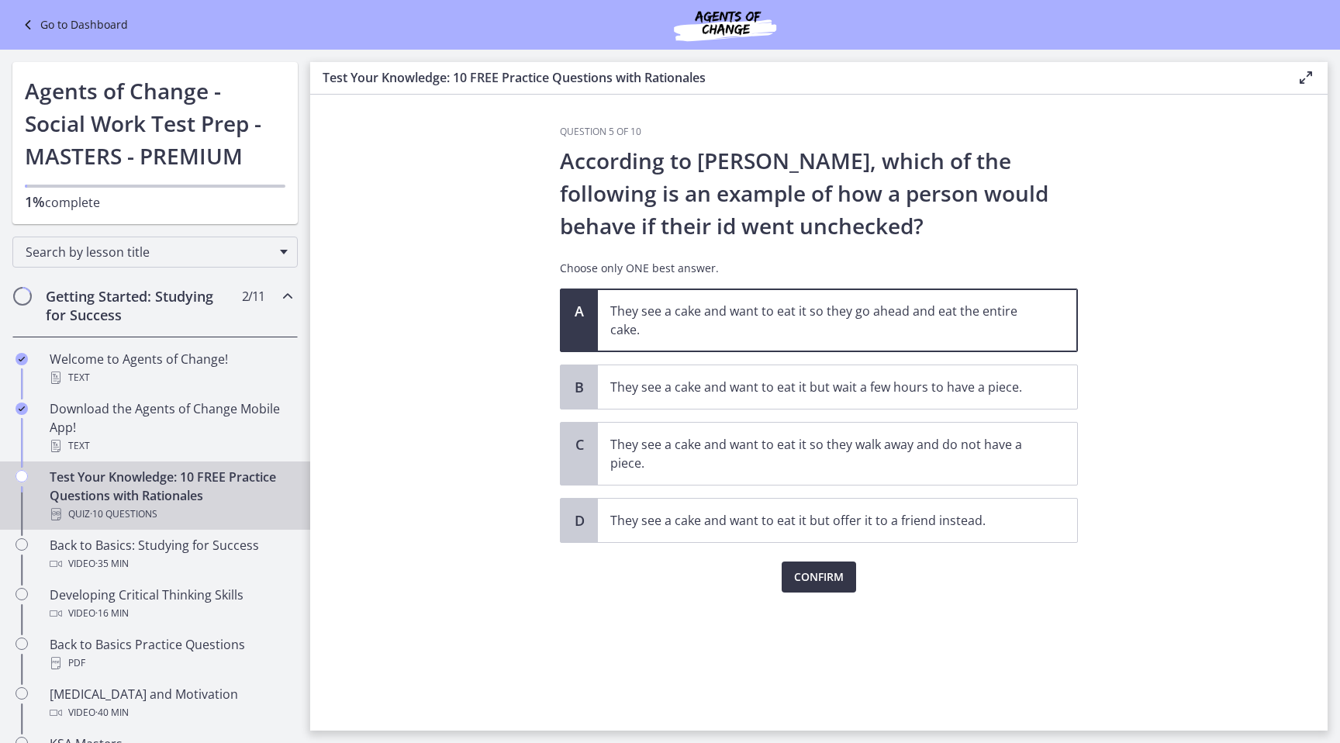
click at [840, 579] on span "Confirm" at bounding box center [819, 577] width 50 height 19
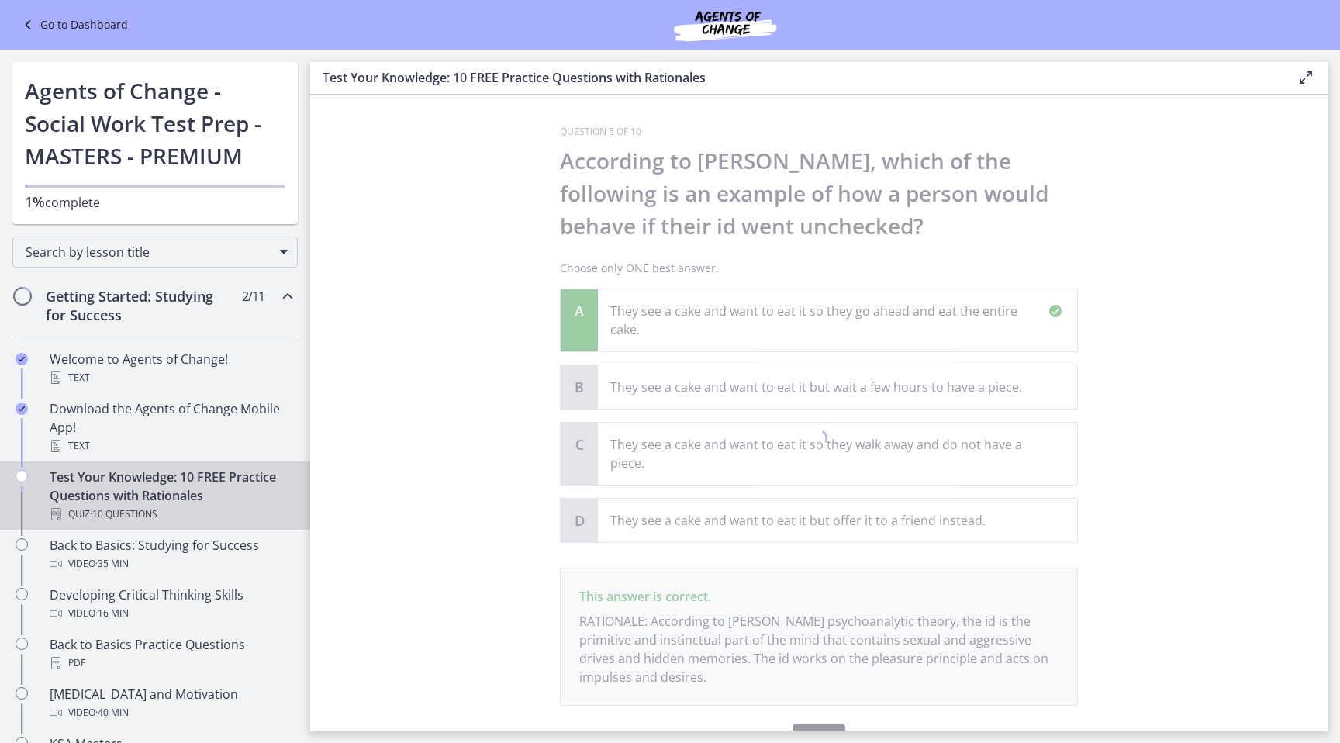
scroll to position [87, 0]
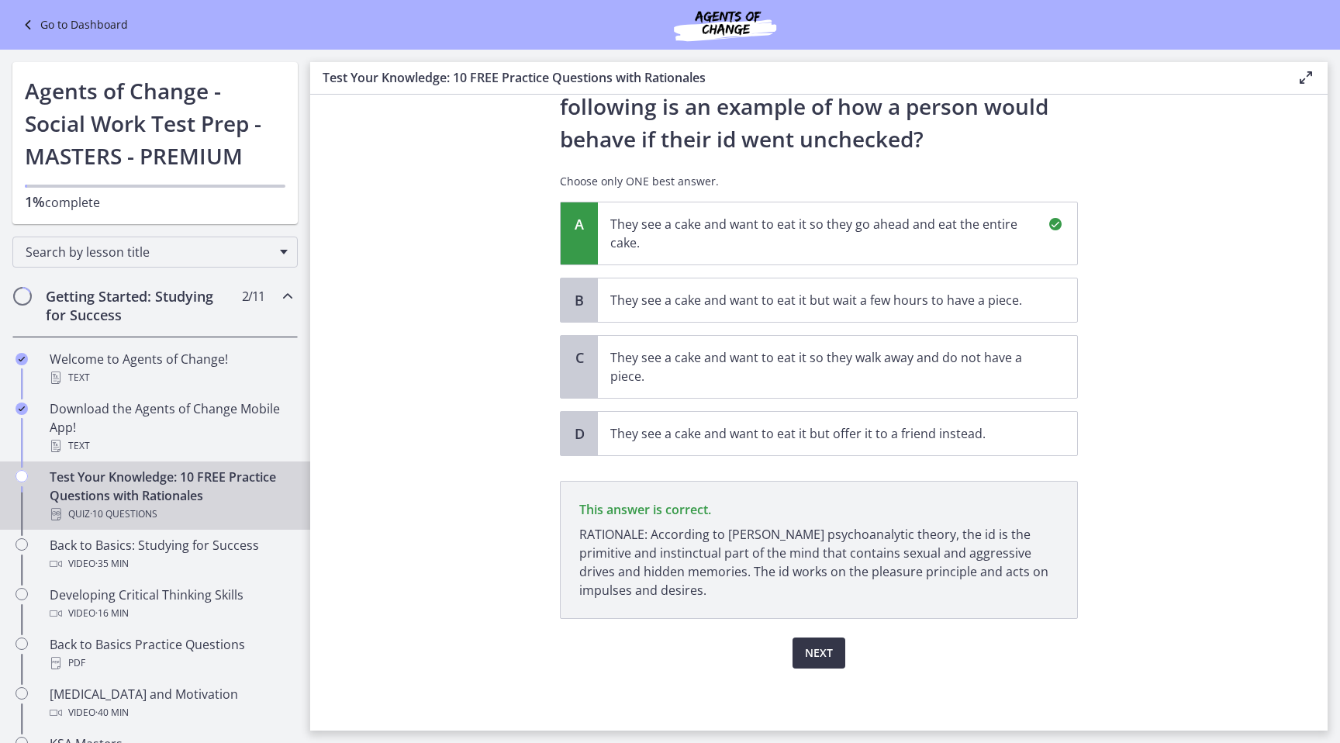
click at [830, 654] on span "Next" at bounding box center [819, 653] width 28 height 19
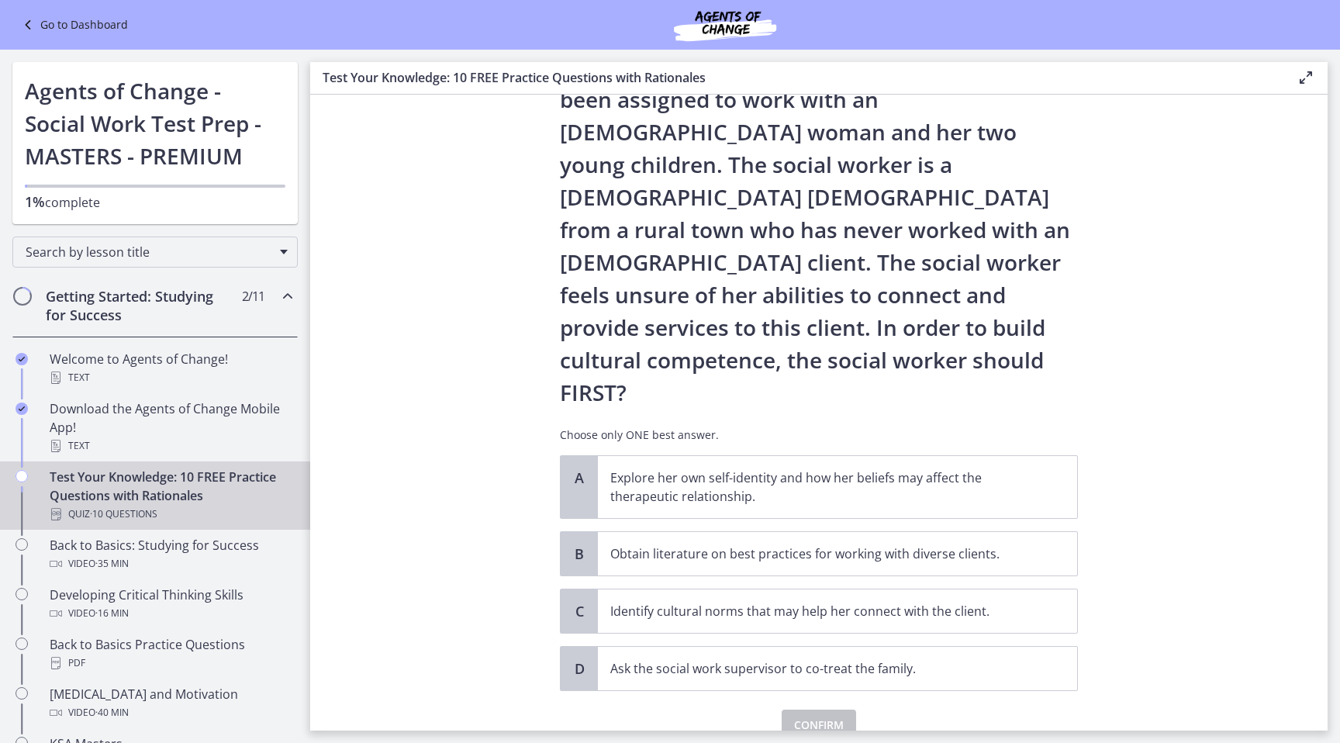
scroll to position [101, 0]
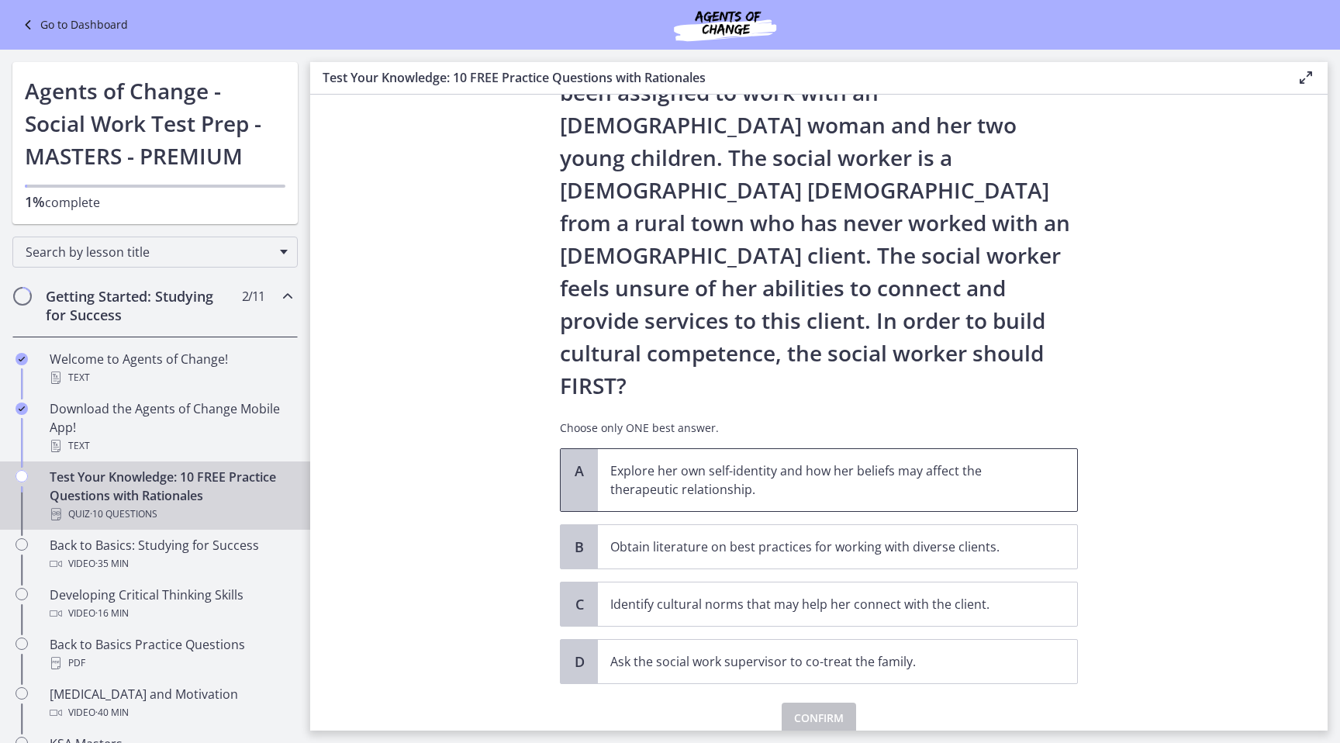
click at [1007, 461] on p "Explore her own self-identity and how her beliefs may affect the therapeutic re…" at bounding box center [821, 479] width 423 height 37
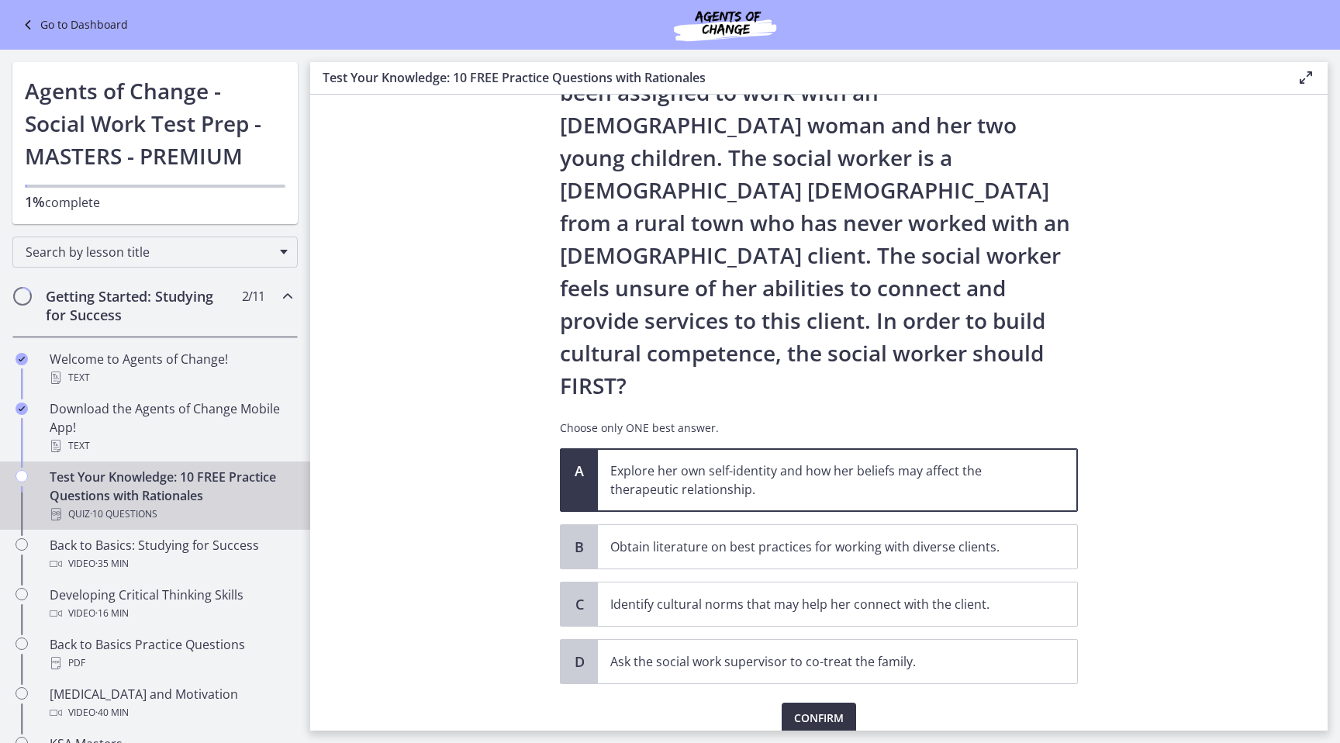
click at [830, 709] on span "Confirm" at bounding box center [819, 718] width 50 height 19
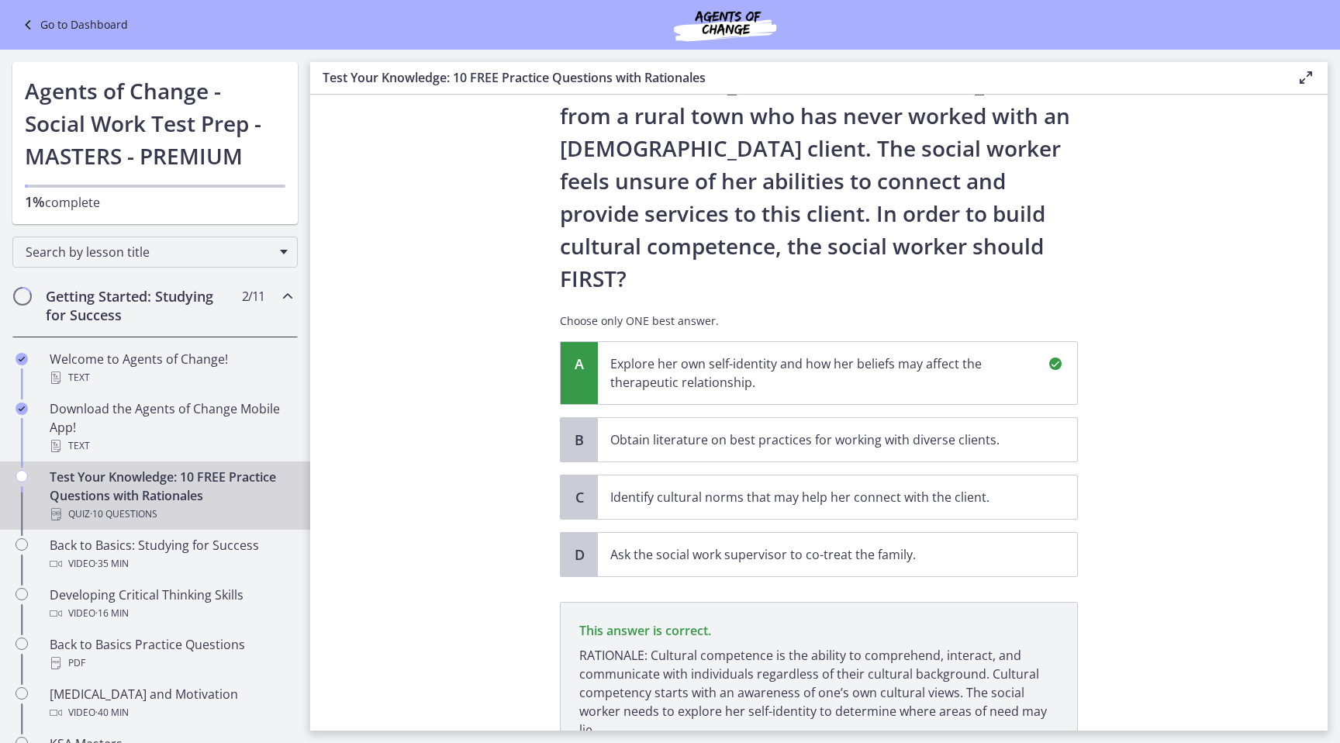
scroll to position [282, 0]
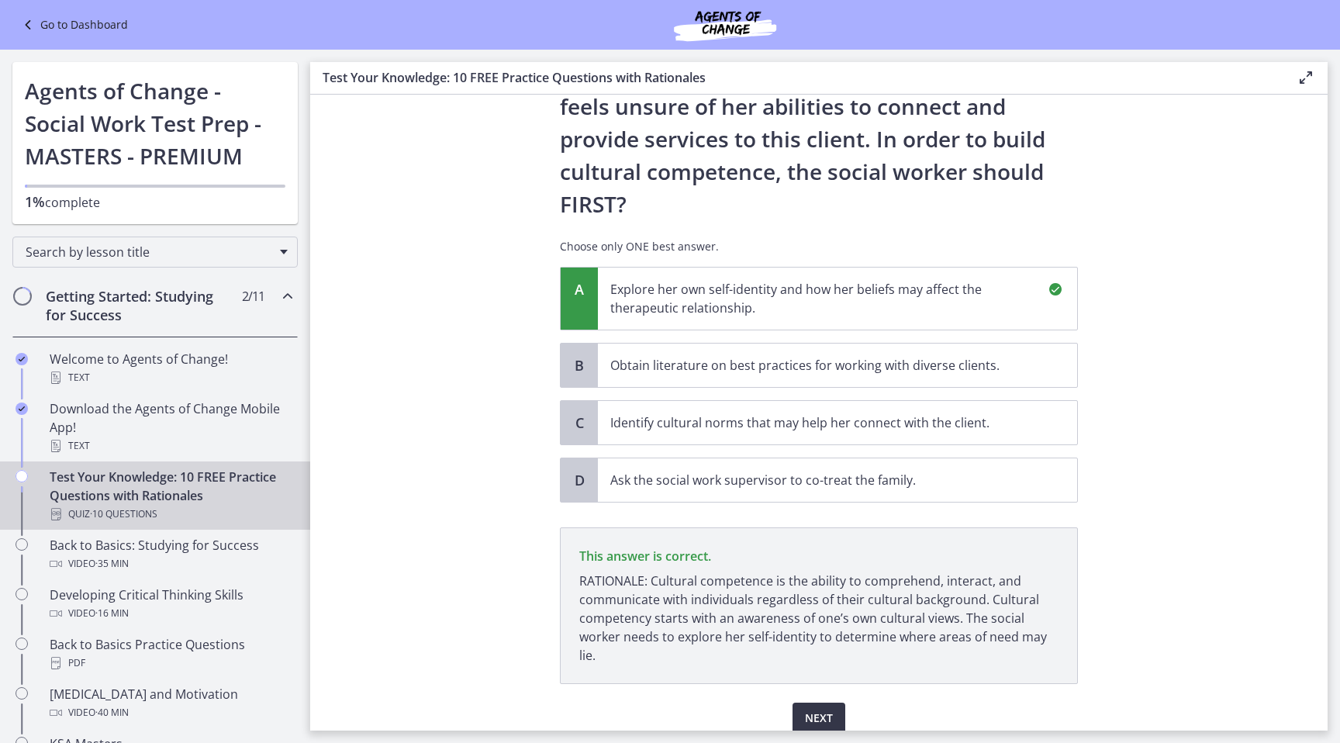
click at [836, 702] on button "Next" at bounding box center [818, 717] width 53 height 31
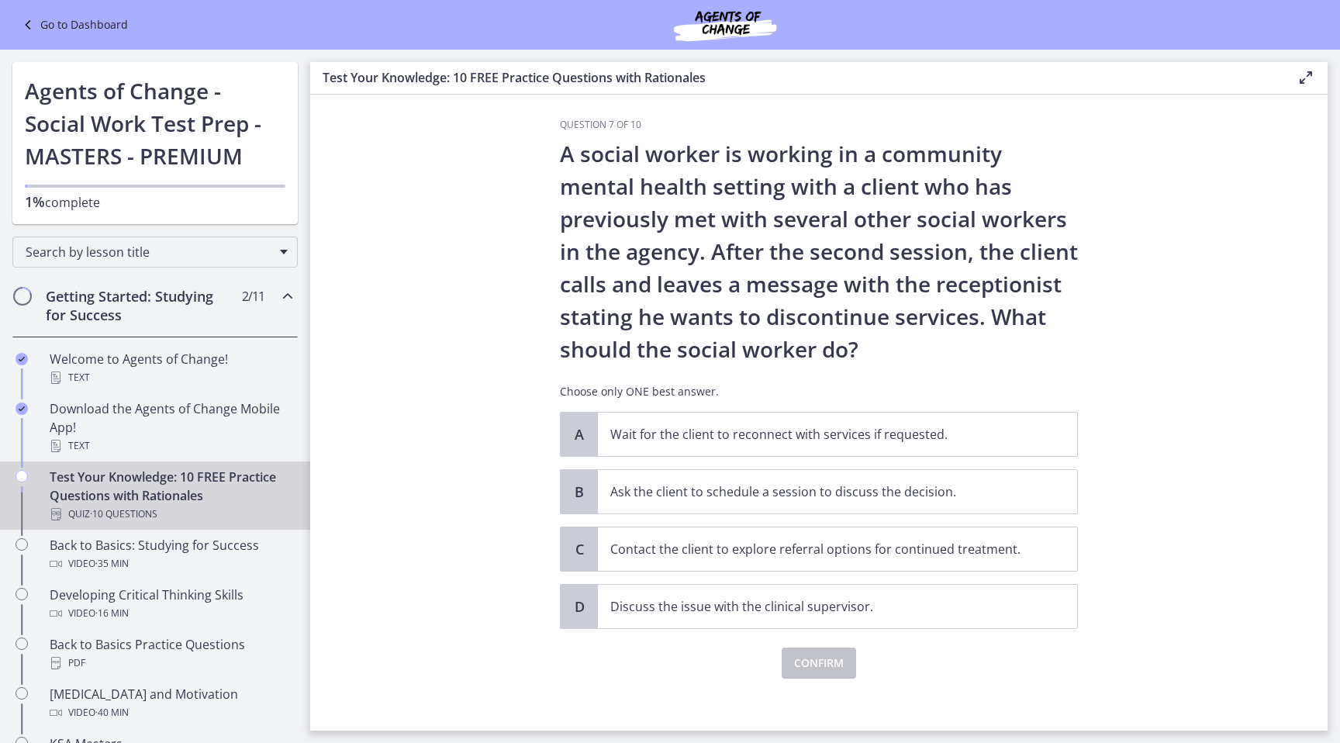
scroll to position [17, 0]
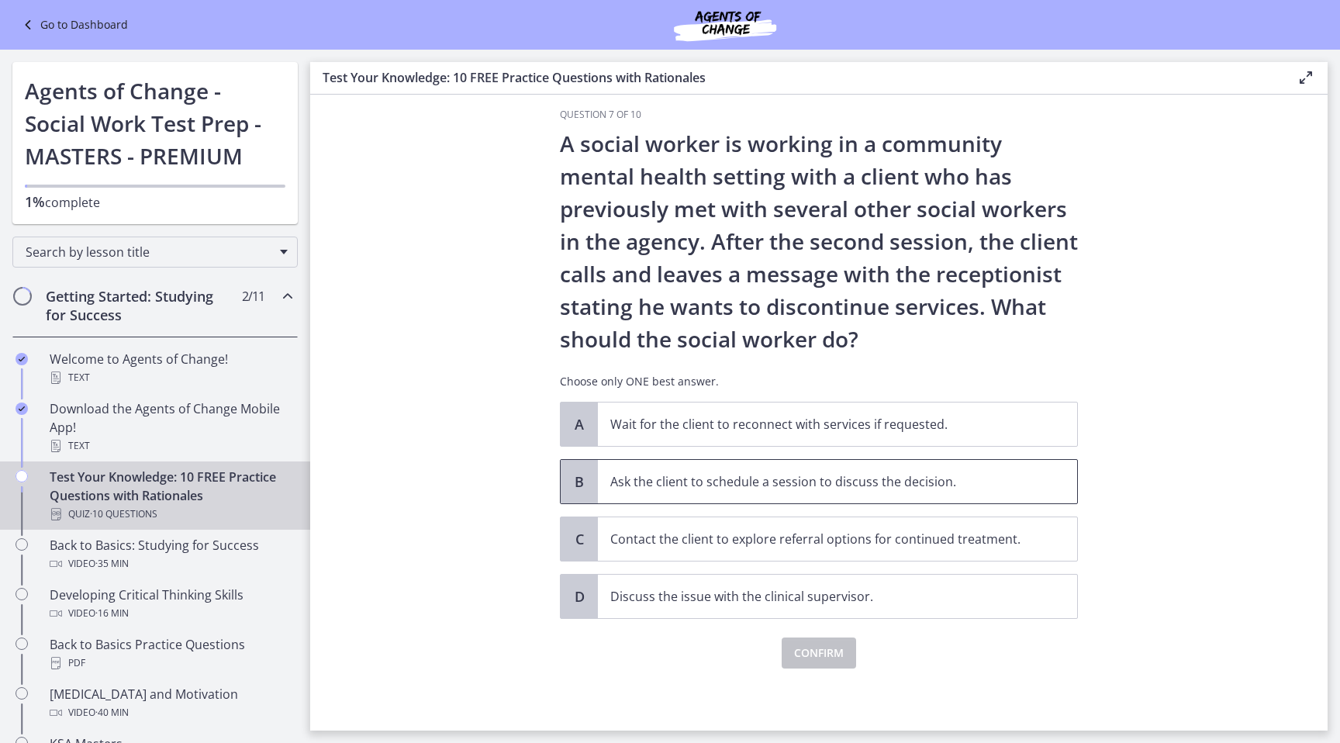
click at [762, 483] on p "Ask the client to schedule a session to discuss the decision." at bounding box center [821, 481] width 423 height 19
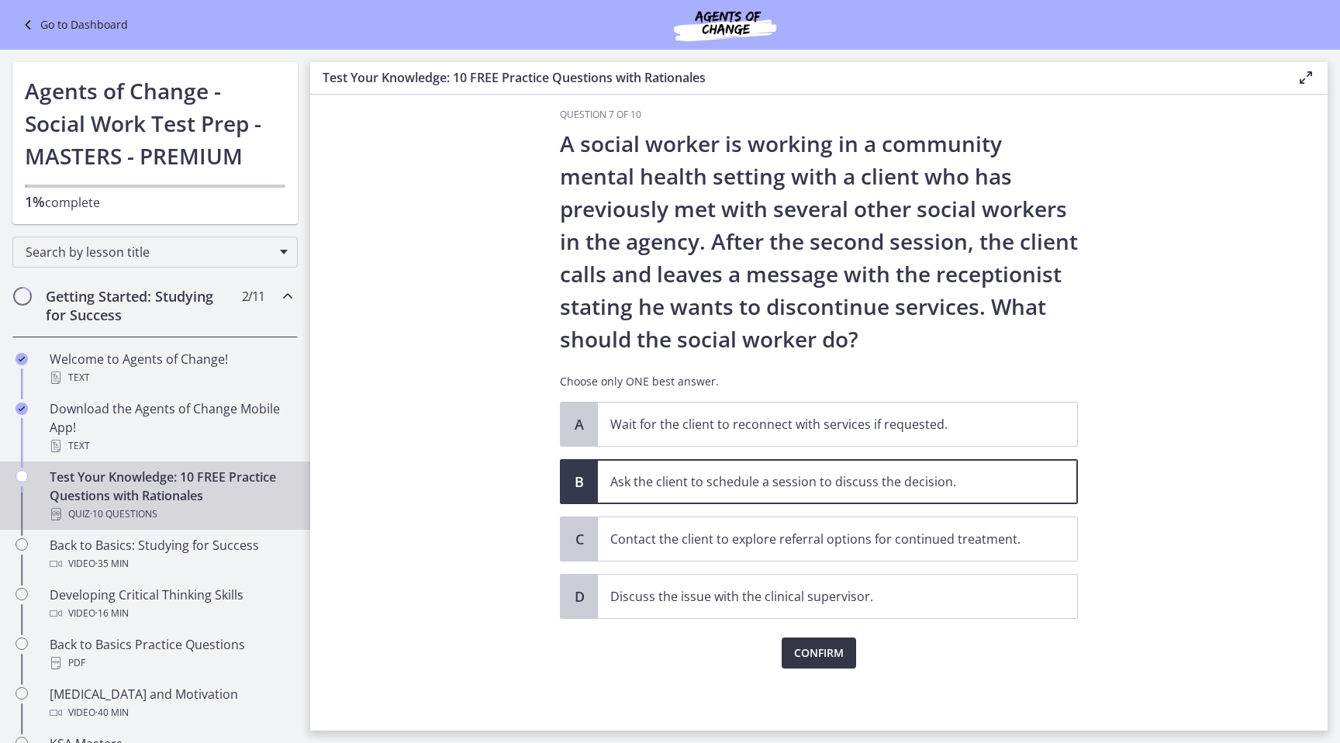
click at [806, 663] on button "Confirm" at bounding box center [819, 652] width 74 height 31
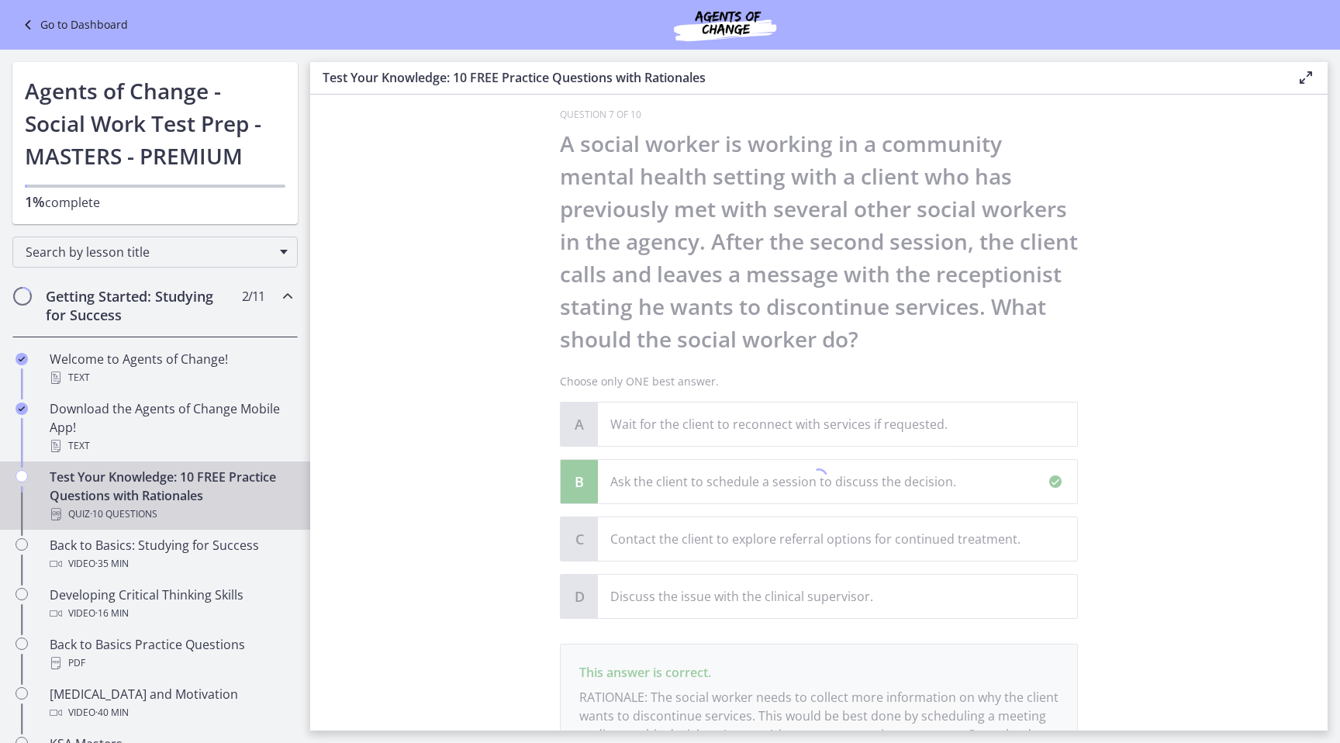
scroll to position [198, 0]
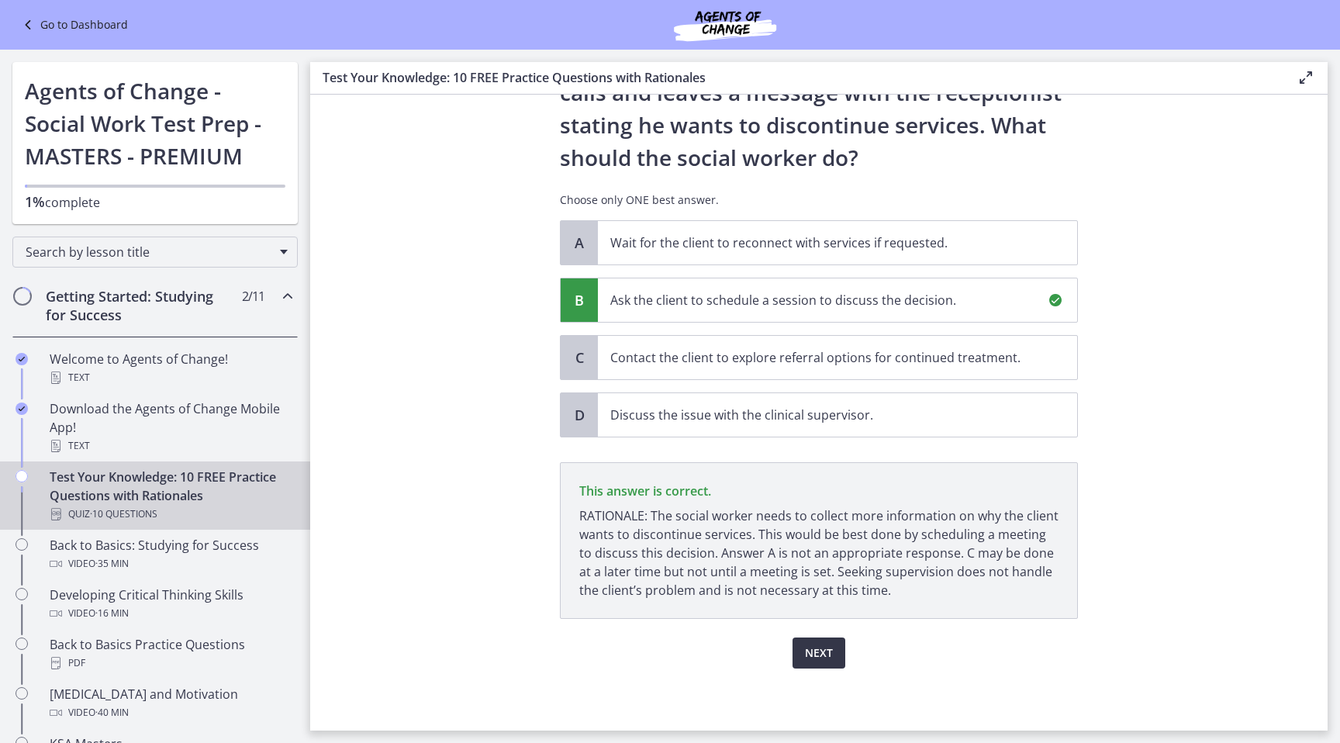
click at [834, 657] on button "Next" at bounding box center [818, 652] width 53 height 31
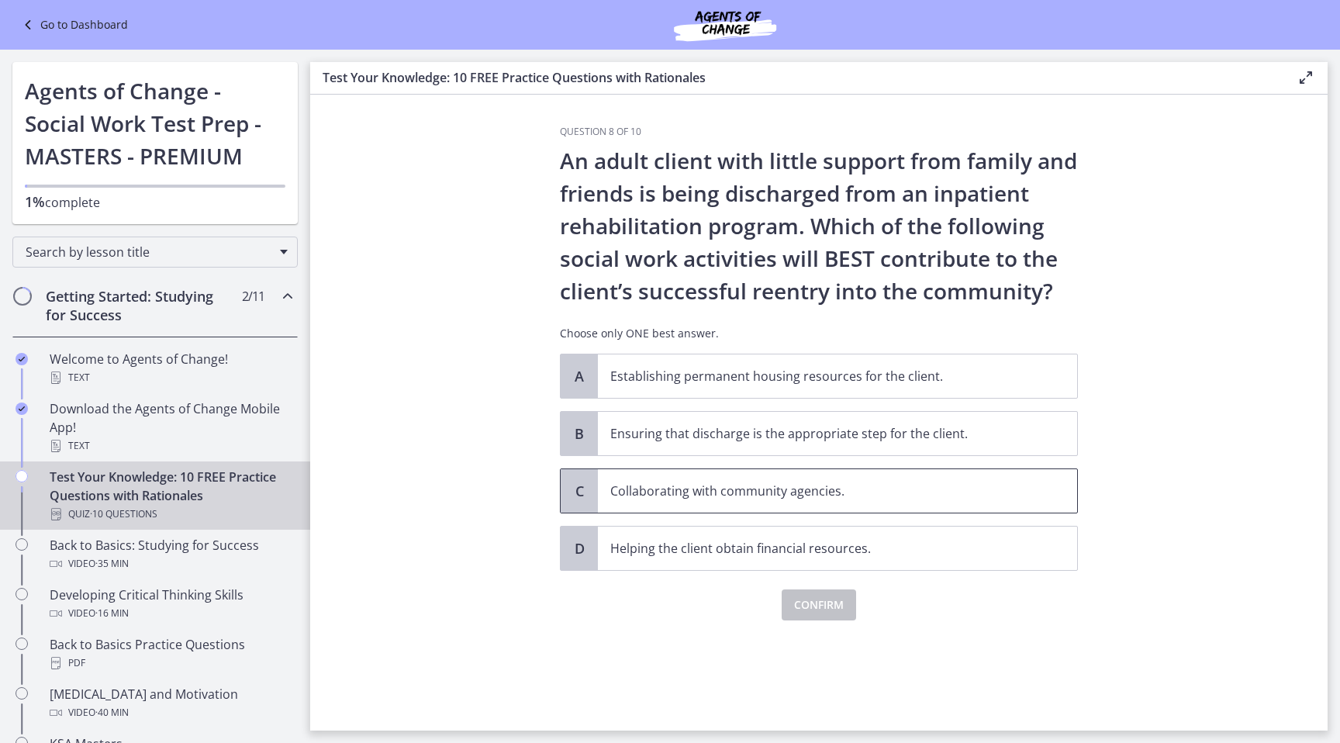
click at [840, 498] on p "Collaborating with community agencies." at bounding box center [821, 490] width 423 height 19
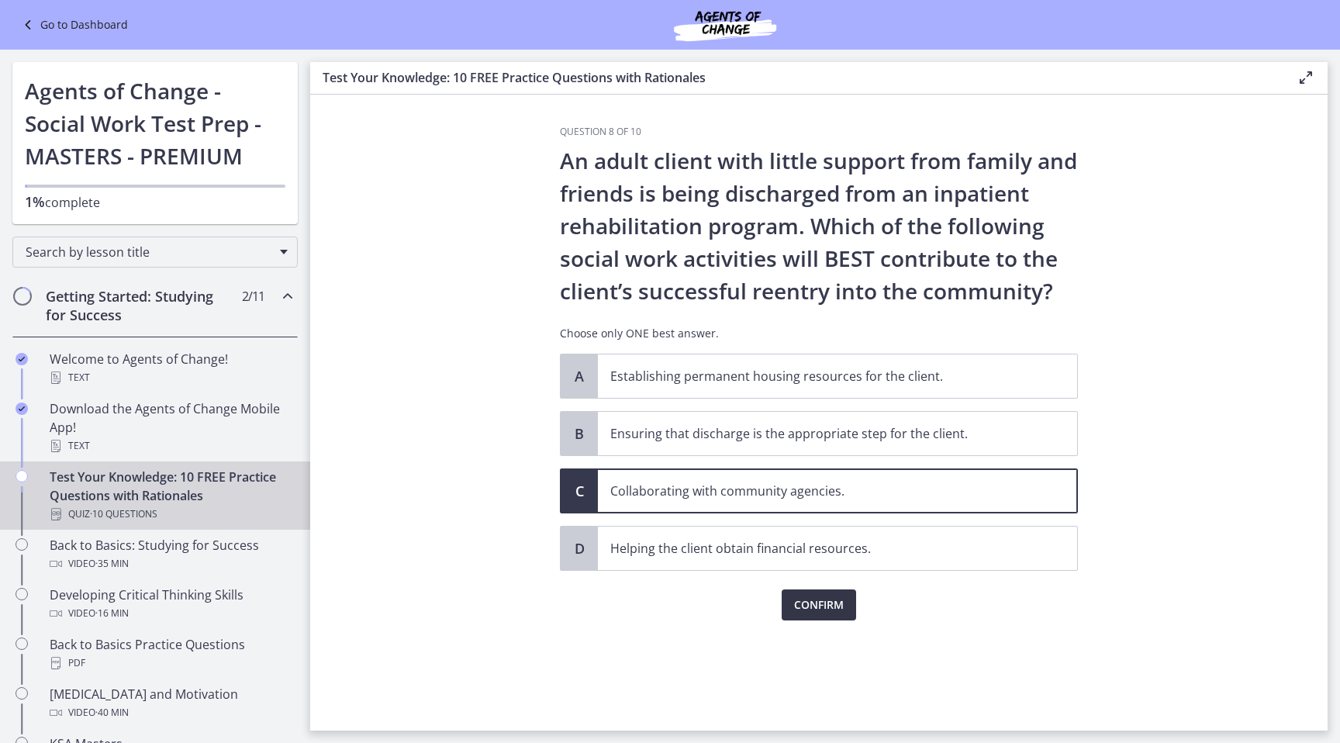
click at [820, 608] on span "Confirm" at bounding box center [819, 604] width 50 height 19
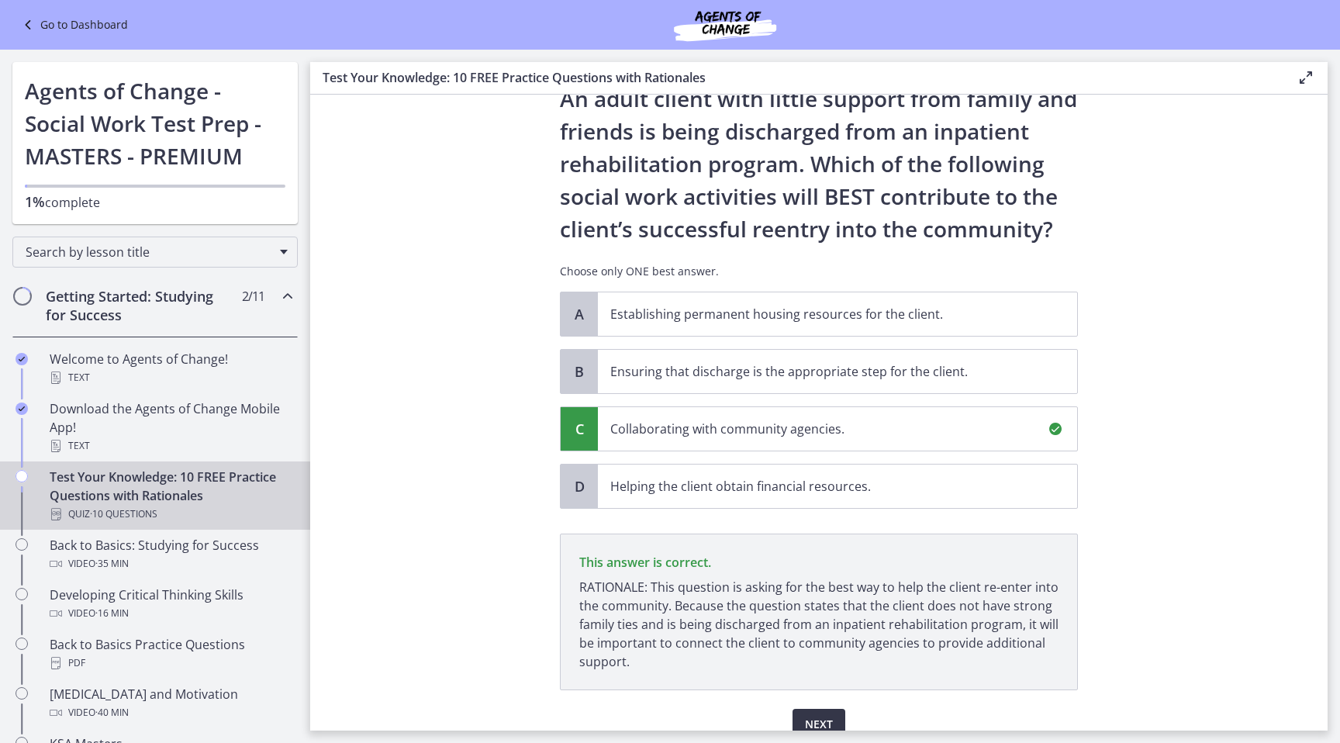
scroll to position [133, 0]
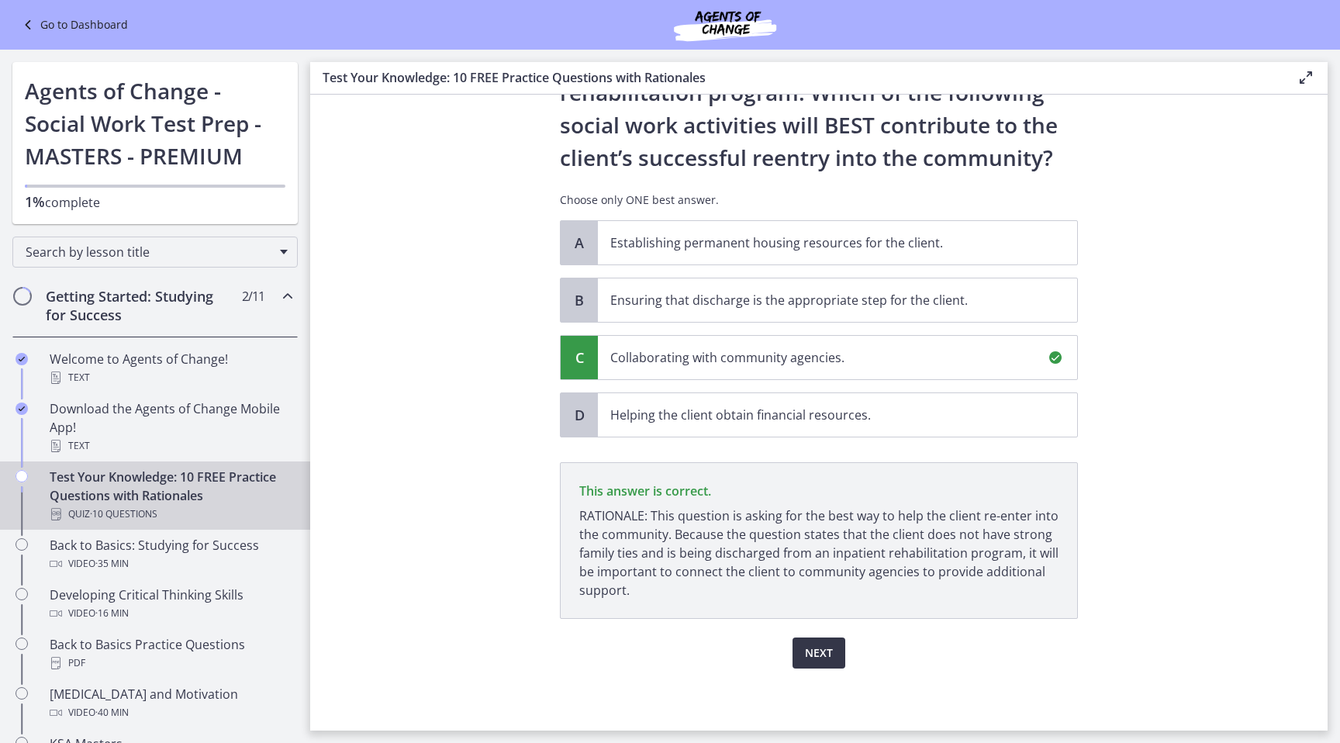
click at [820, 652] on span "Next" at bounding box center [819, 653] width 28 height 19
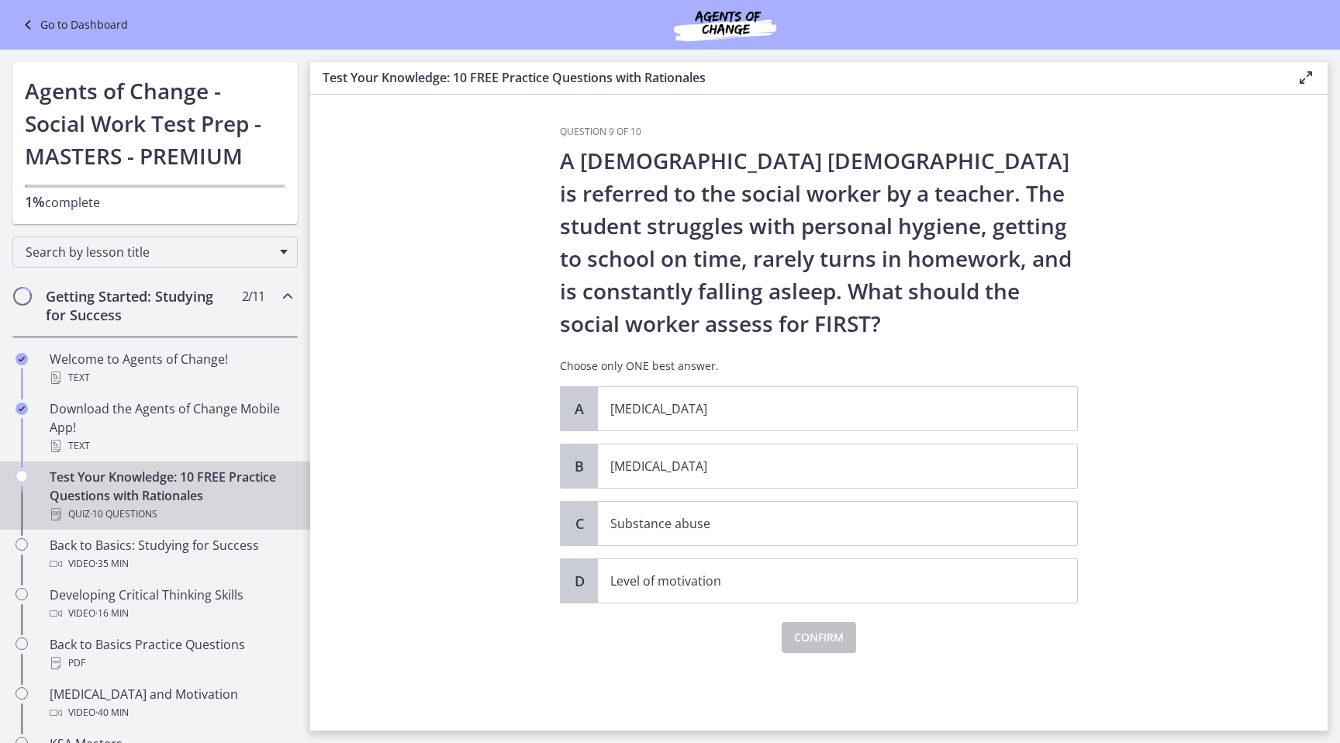
click at [1117, 316] on section "Question 9 of 10 A 13-year-old male is referred to the social worker by a teach…" at bounding box center [818, 413] width 1017 height 636
click at [805, 468] on p "Child neglect" at bounding box center [821, 466] width 423 height 19
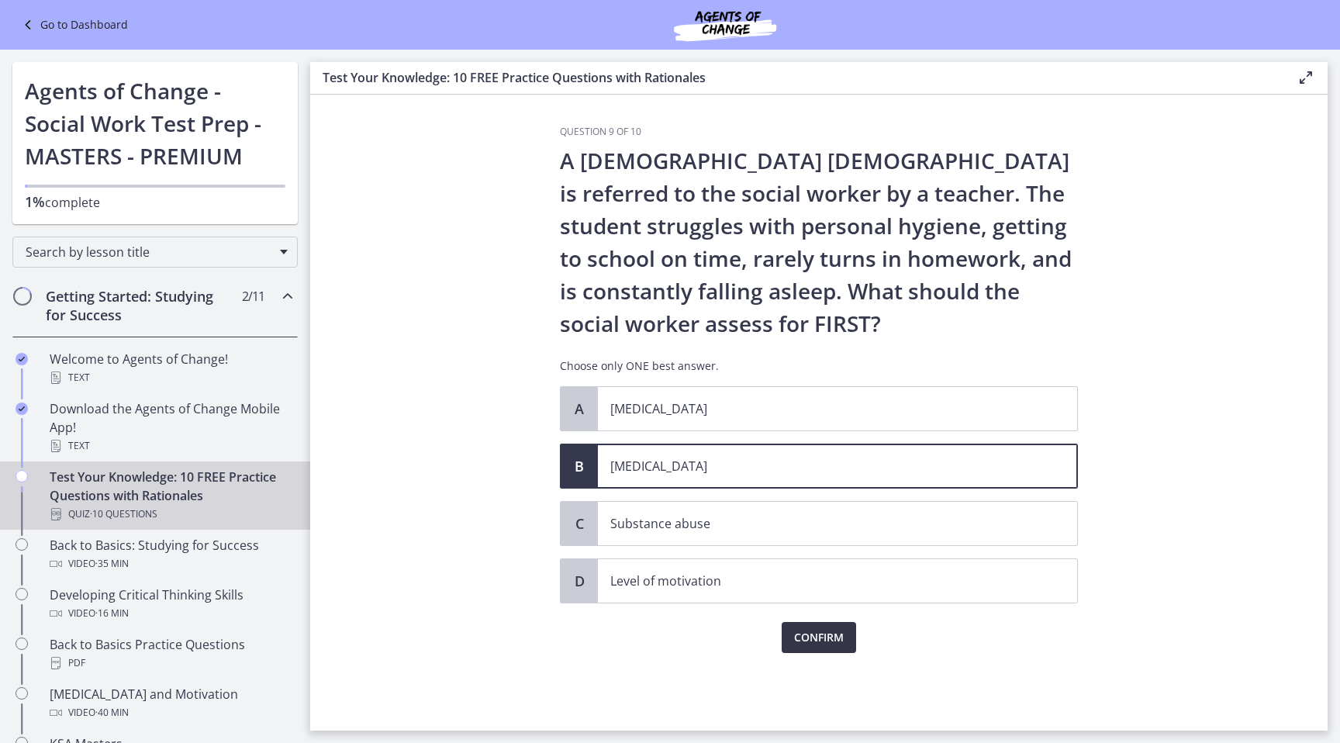
click at [817, 625] on button "Confirm" at bounding box center [819, 637] width 74 height 31
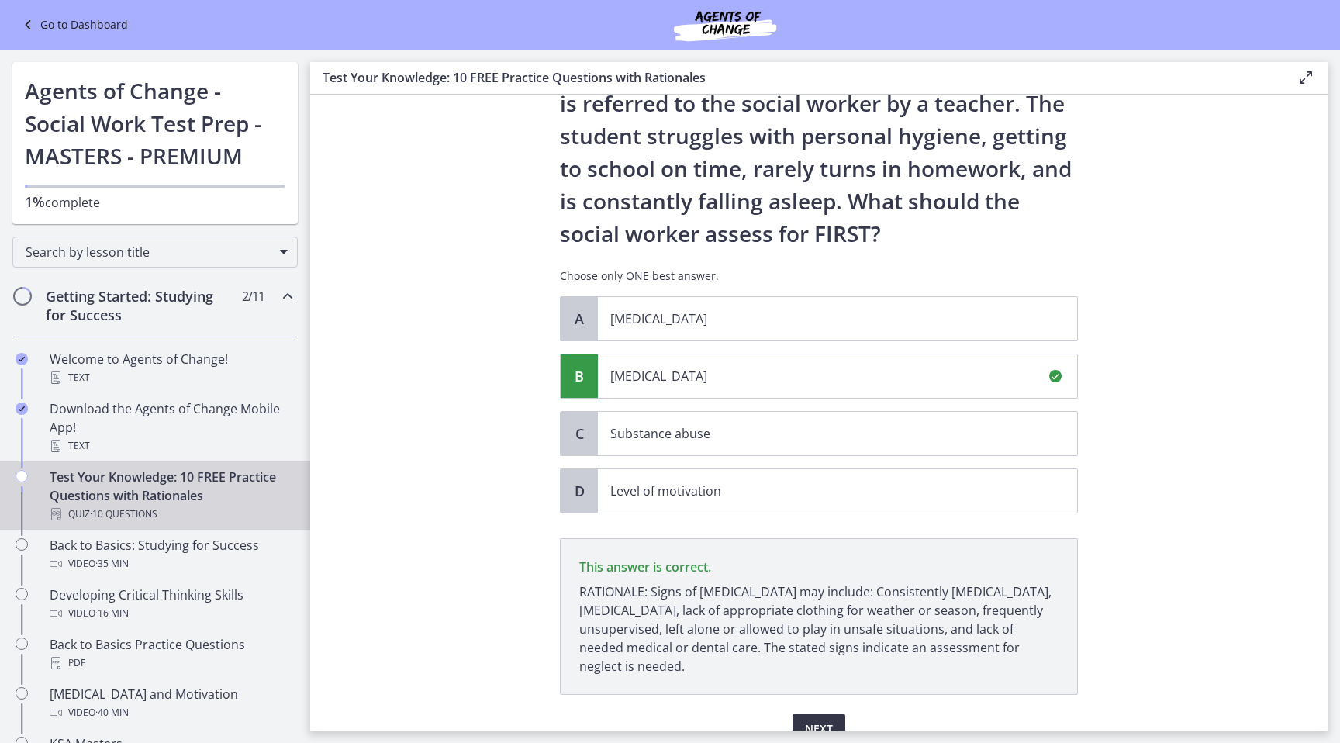
scroll to position [166, 0]
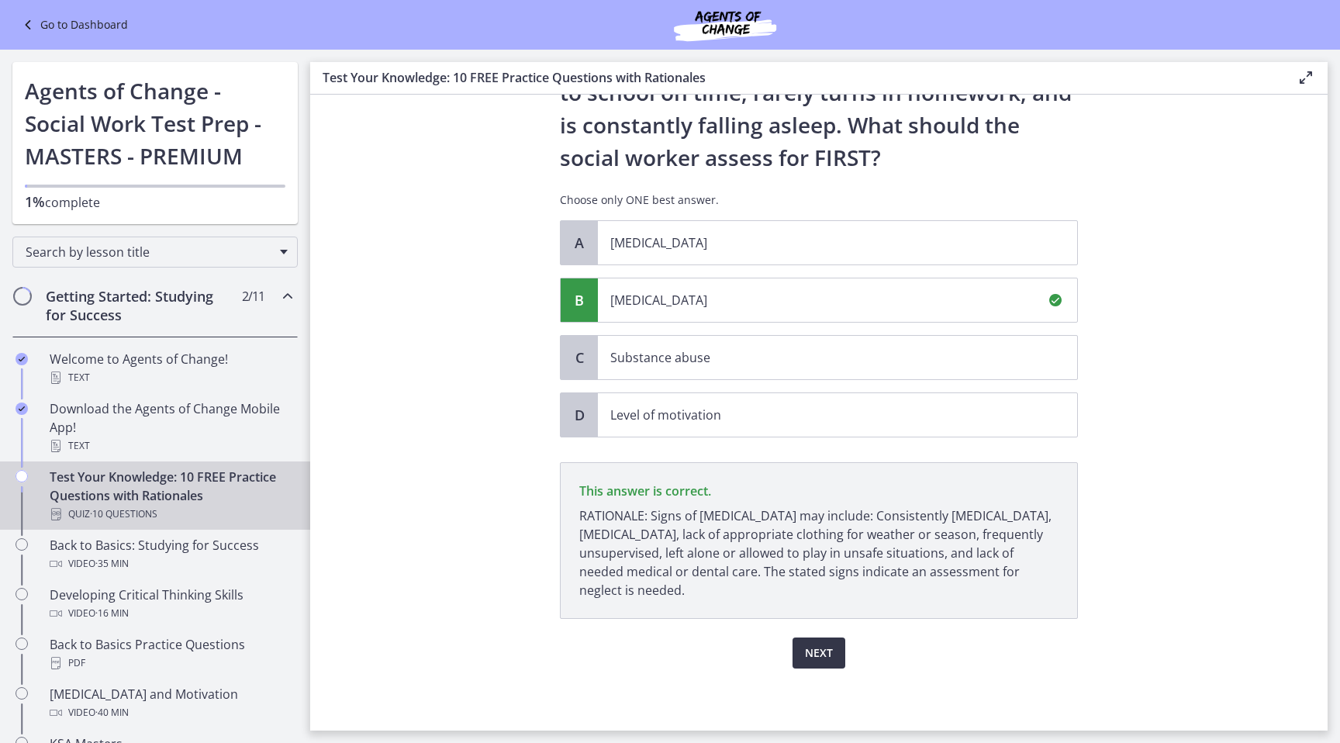
click at [825, 654] on span "Next" at bounding box center [819, 653] width 28 height 19
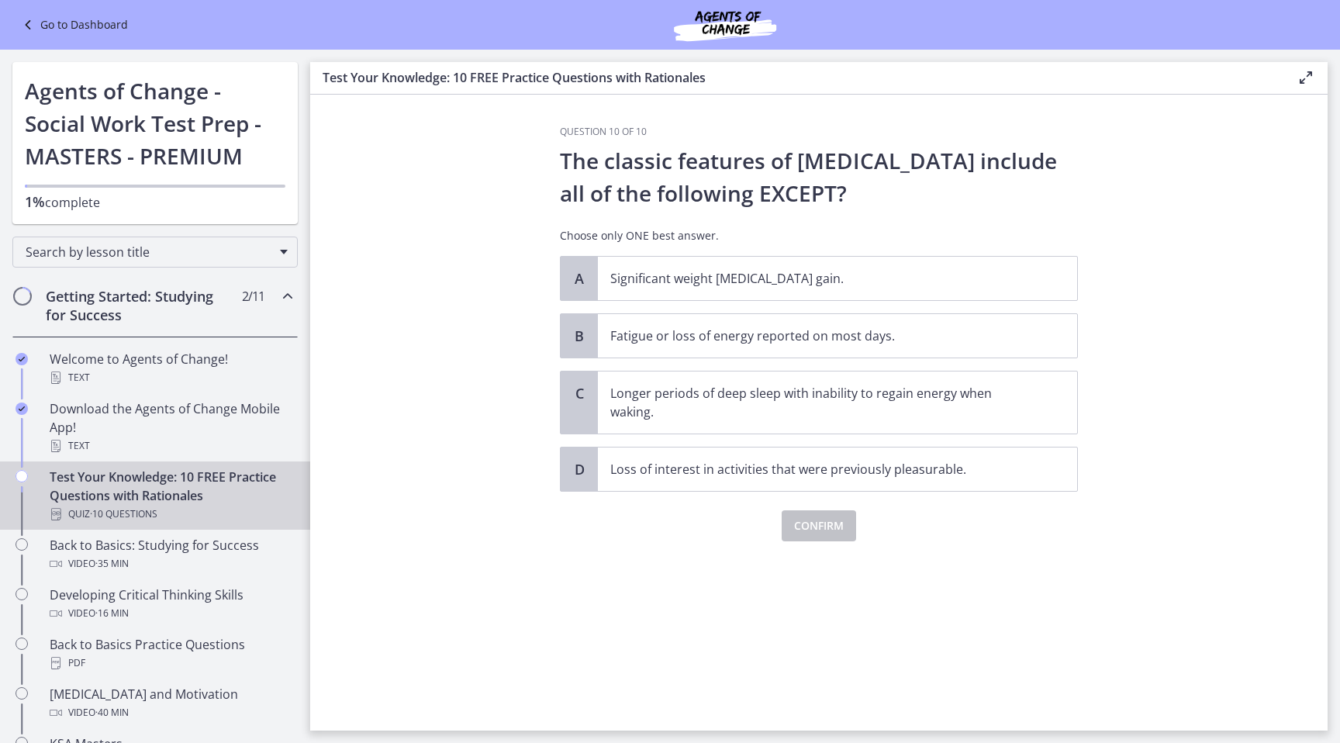
scroll to position [0, 0]
click at [881, 343] on p "Fatigue or loss of energy reported on most days." at bounding box center [821, 335] width 423 height 19
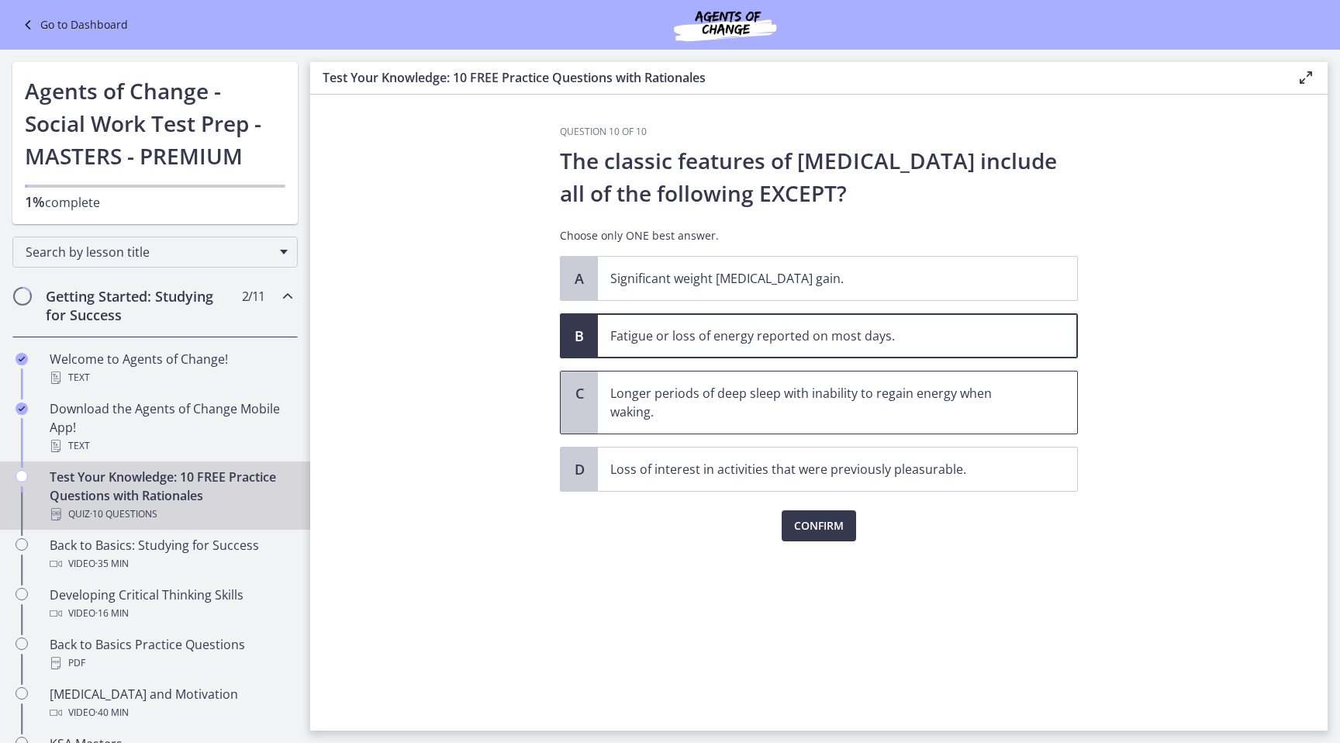
click at [881, 406] on p "Longer periods of deep sleep with inability to regain energy when waking." at bounding box center [821, 402] width 423 height 37
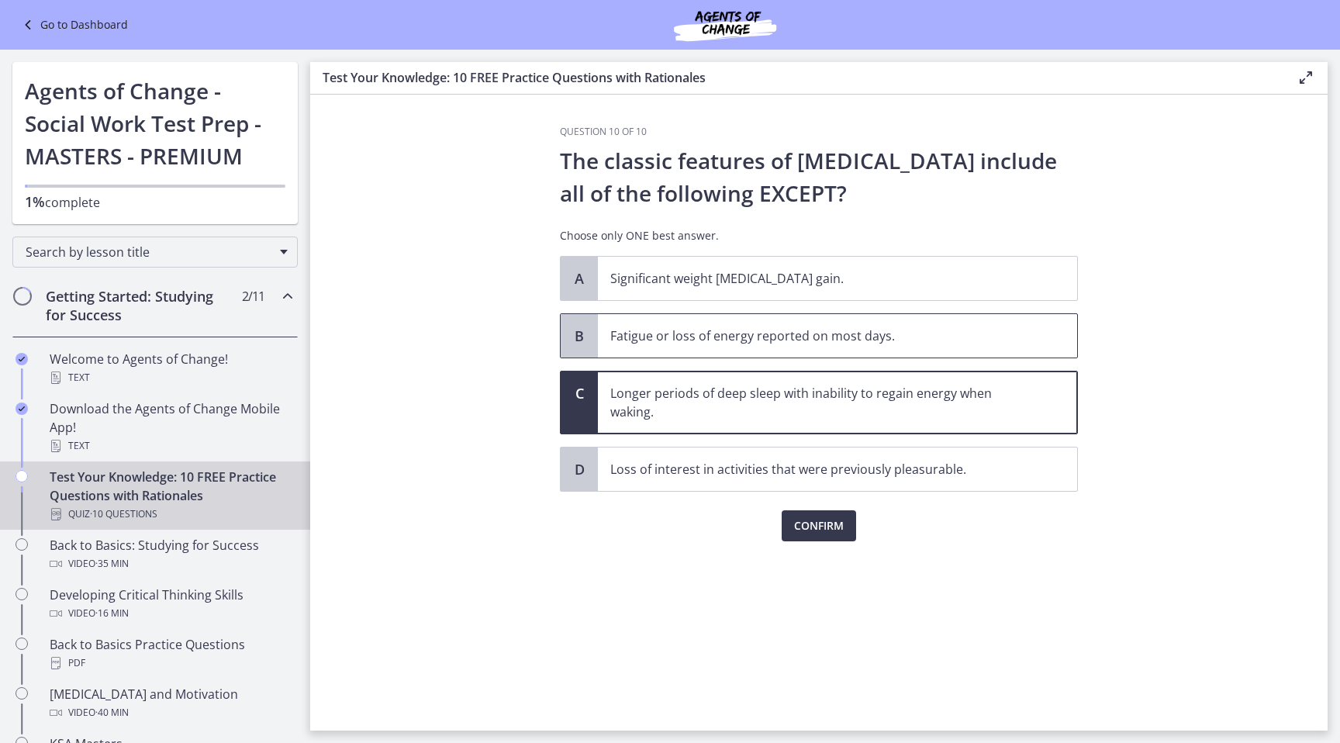
click at [877, 323] on span "Fatigue or loss of energy reported on most days." at bounding box center [837, 335] width 479 height 43
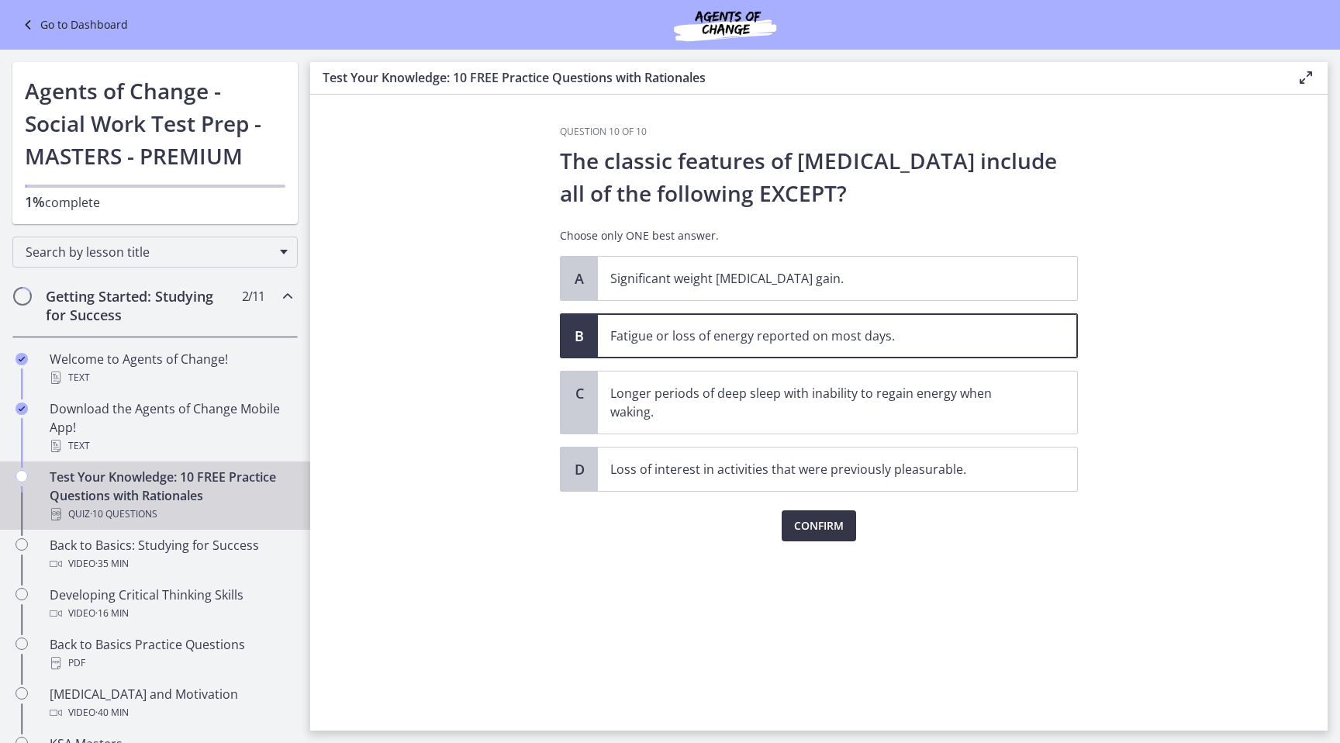
click at [838, 528] on span "Confirm" at bounding box center [819, 525] width 50 height 19
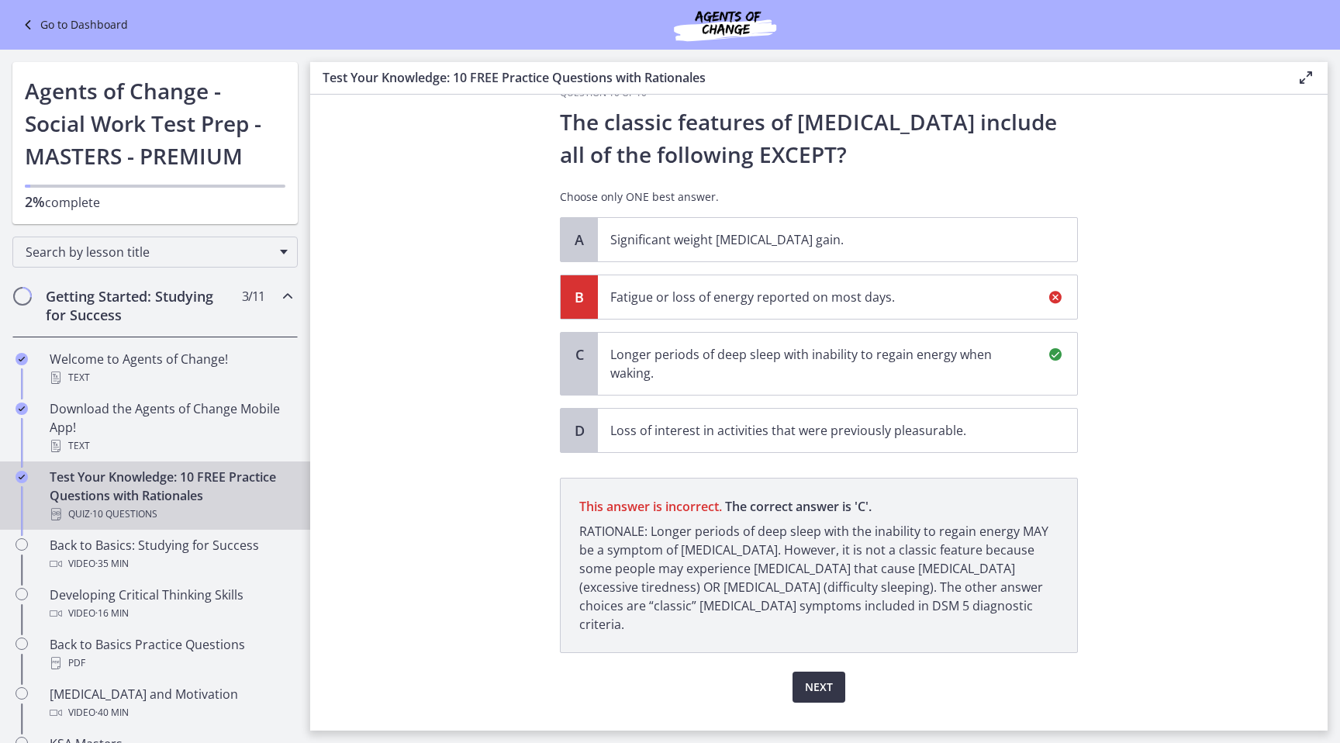
scroll to position [54, 0]
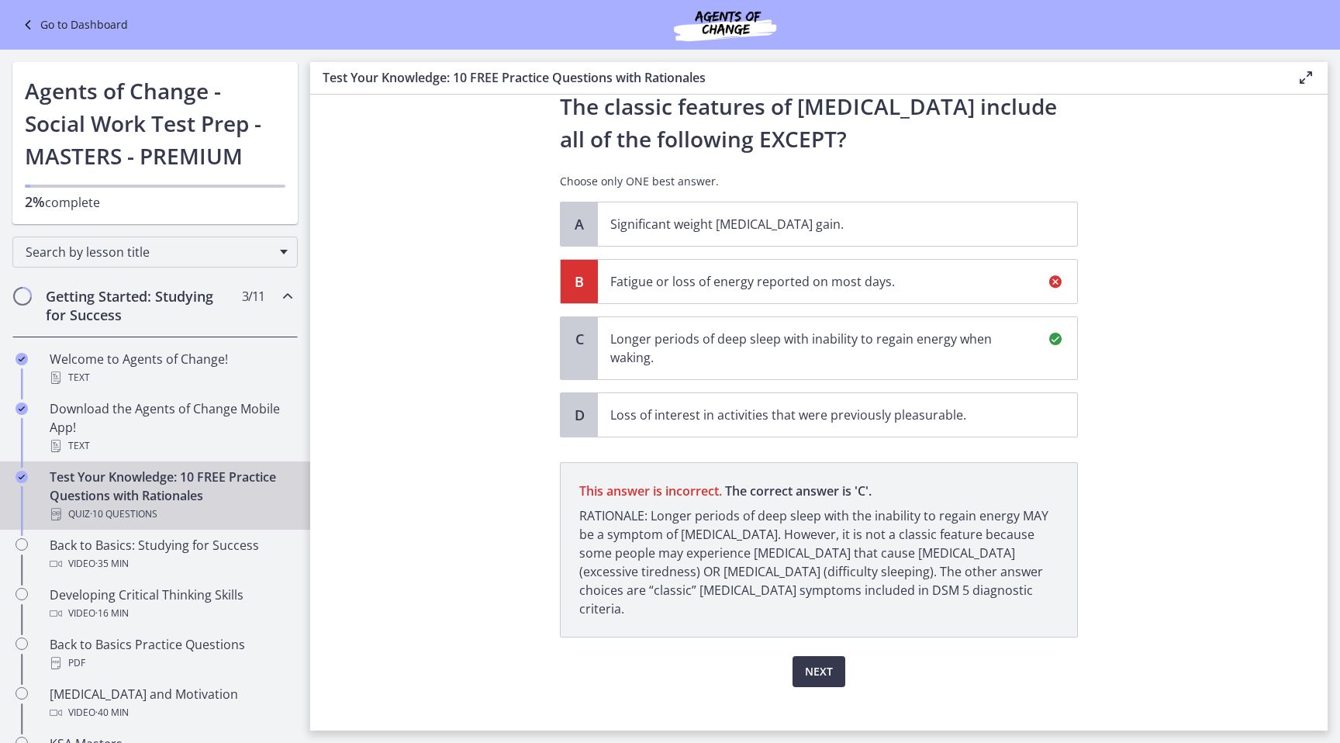
click at [657, 517] on p "RATIONALE: Longer periods of deep sleep with the inability to regain energy MAY…" at bounding box center [818, 562] width 479 height 112
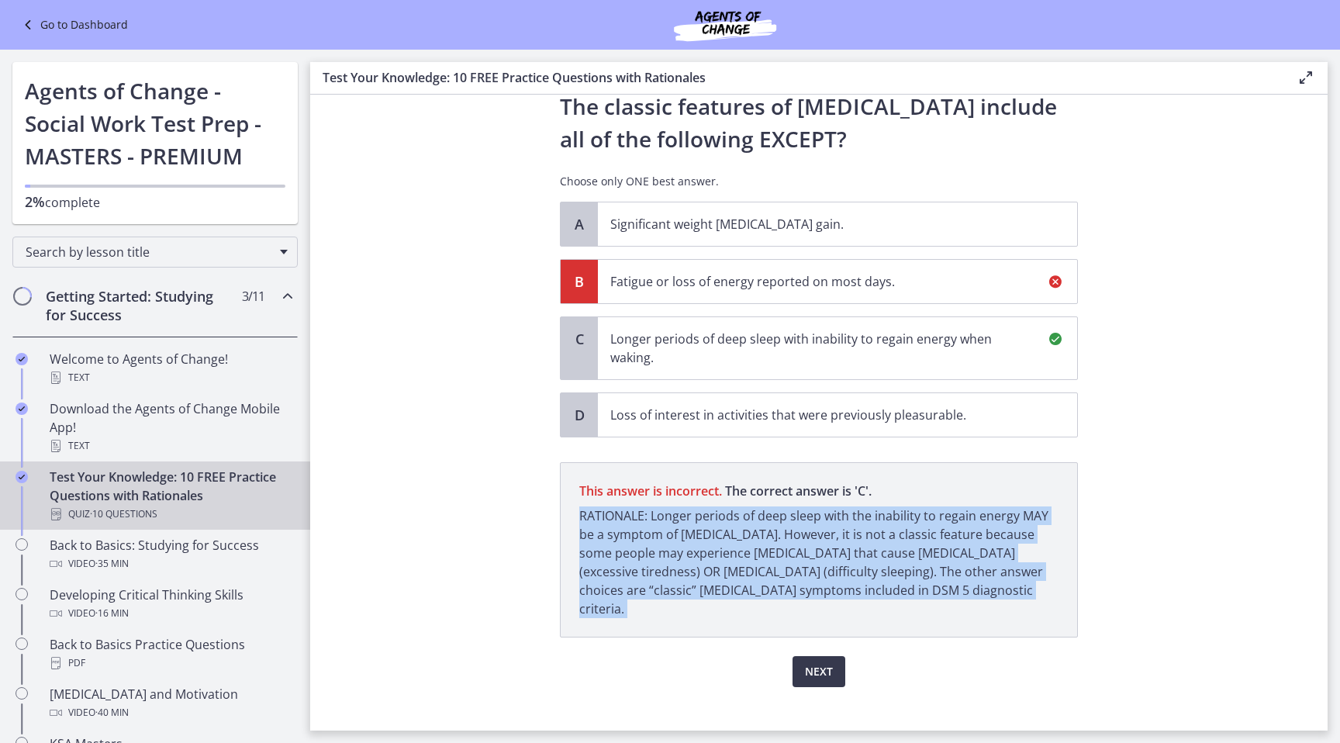
click at [657, 517] on p "RATIONALE: Longer periods of deep sleep with the inability to regain energy MAY…" at bounding box center [818, 562] width 479 height 112
click at [824, 662] on span "Next" at bounding box center [819, 671] width 28 height 19
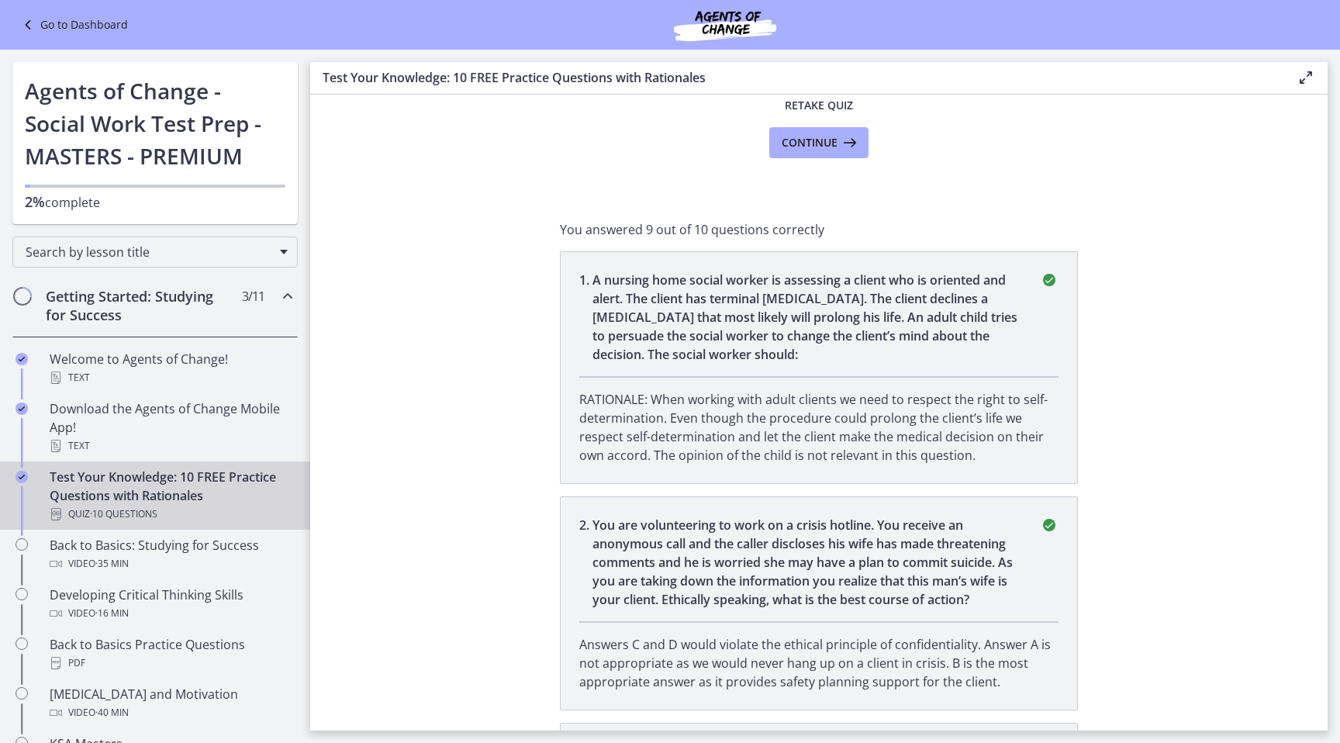
scroll to position [0, 0]
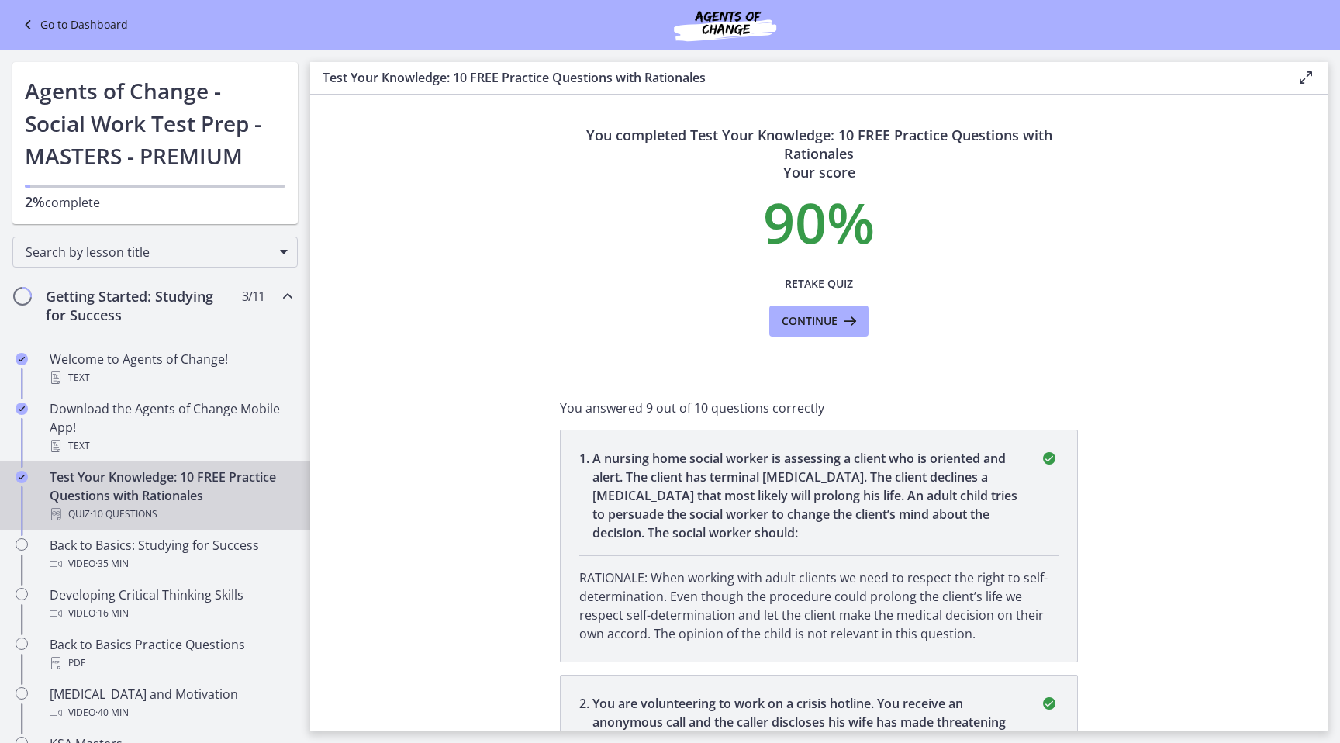
click at [859, 304] on div "Retake Quiz Continue" at bounding box center [818, 302] width 99 height 68
click at [851, 328] on icon at bounding box center [848, 321] width 22 height 19
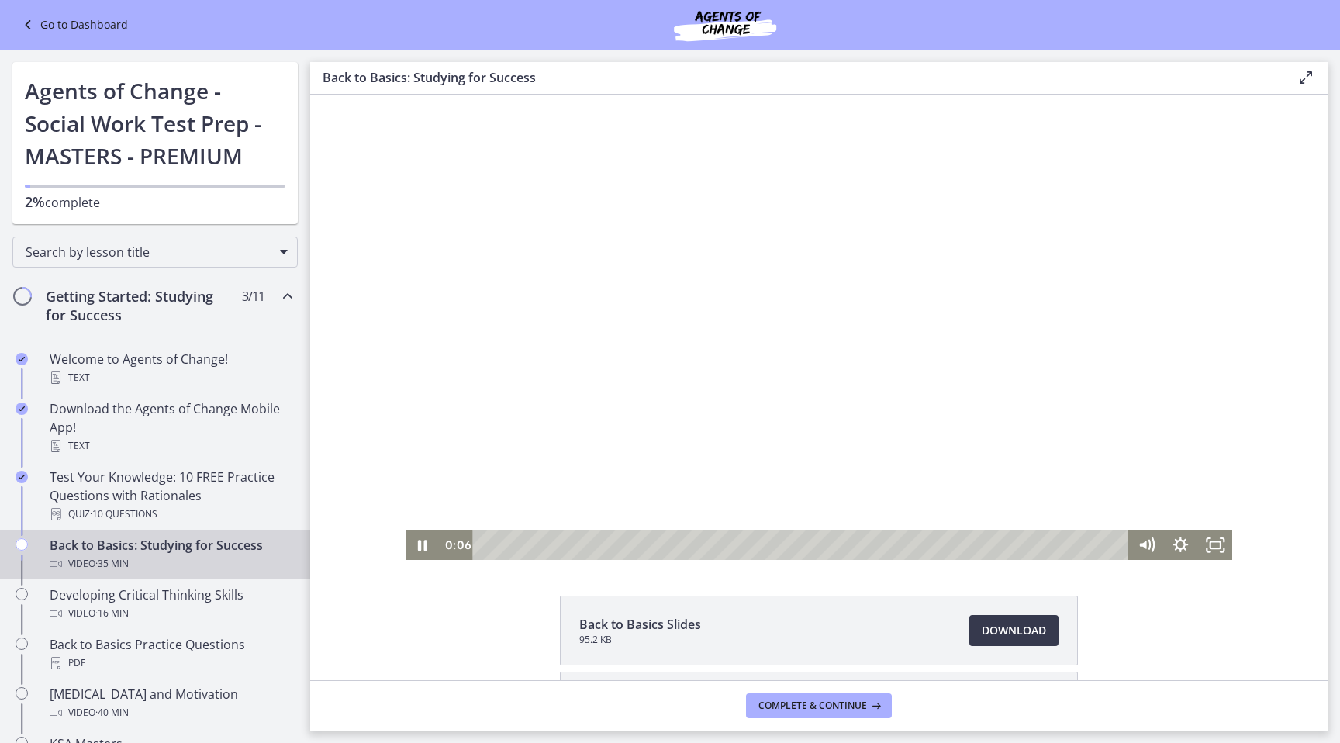
click at [934, 366] on div at bounding box center [819, 327] width 827 height 465
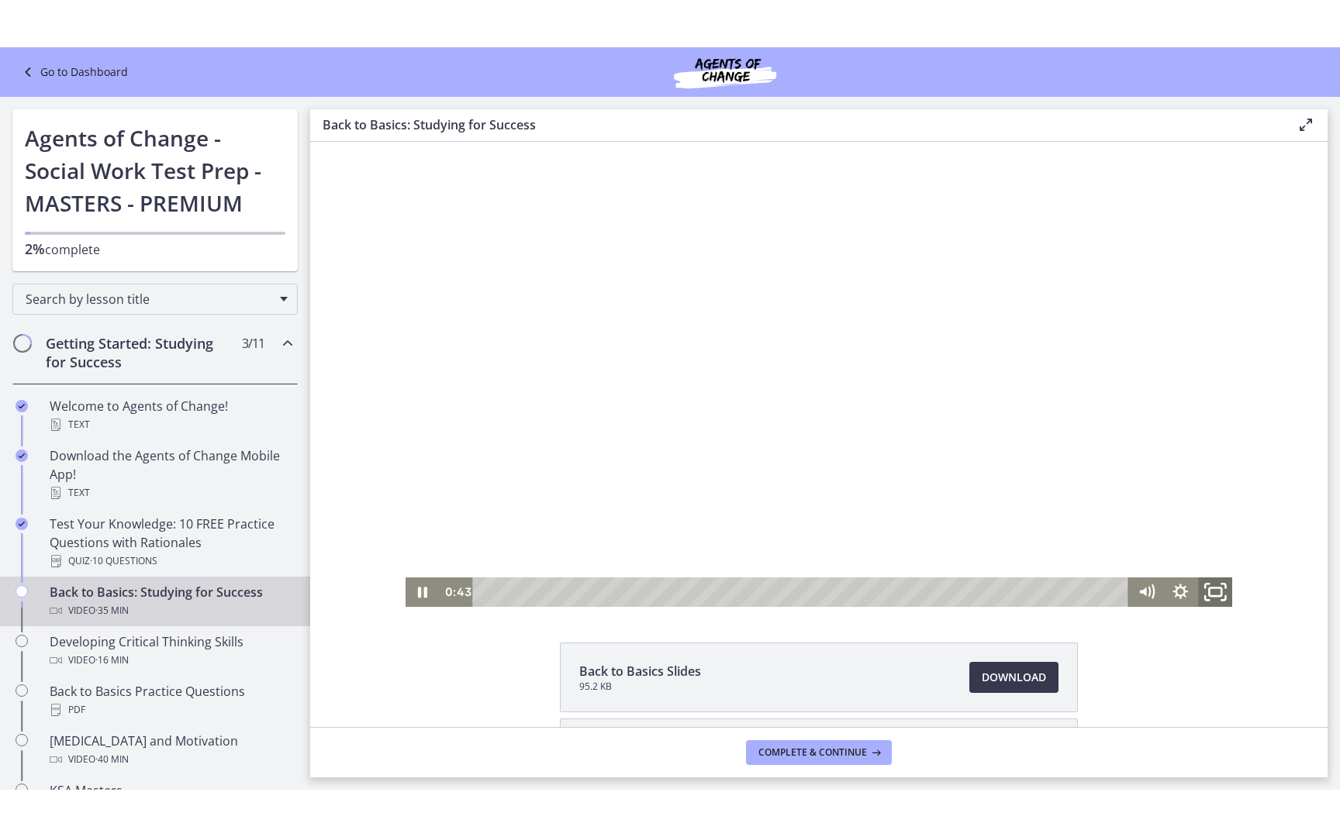
click at [1210, 595] on icon "Fullscreen" at bounding box center [1214, 593] width 41 height 36
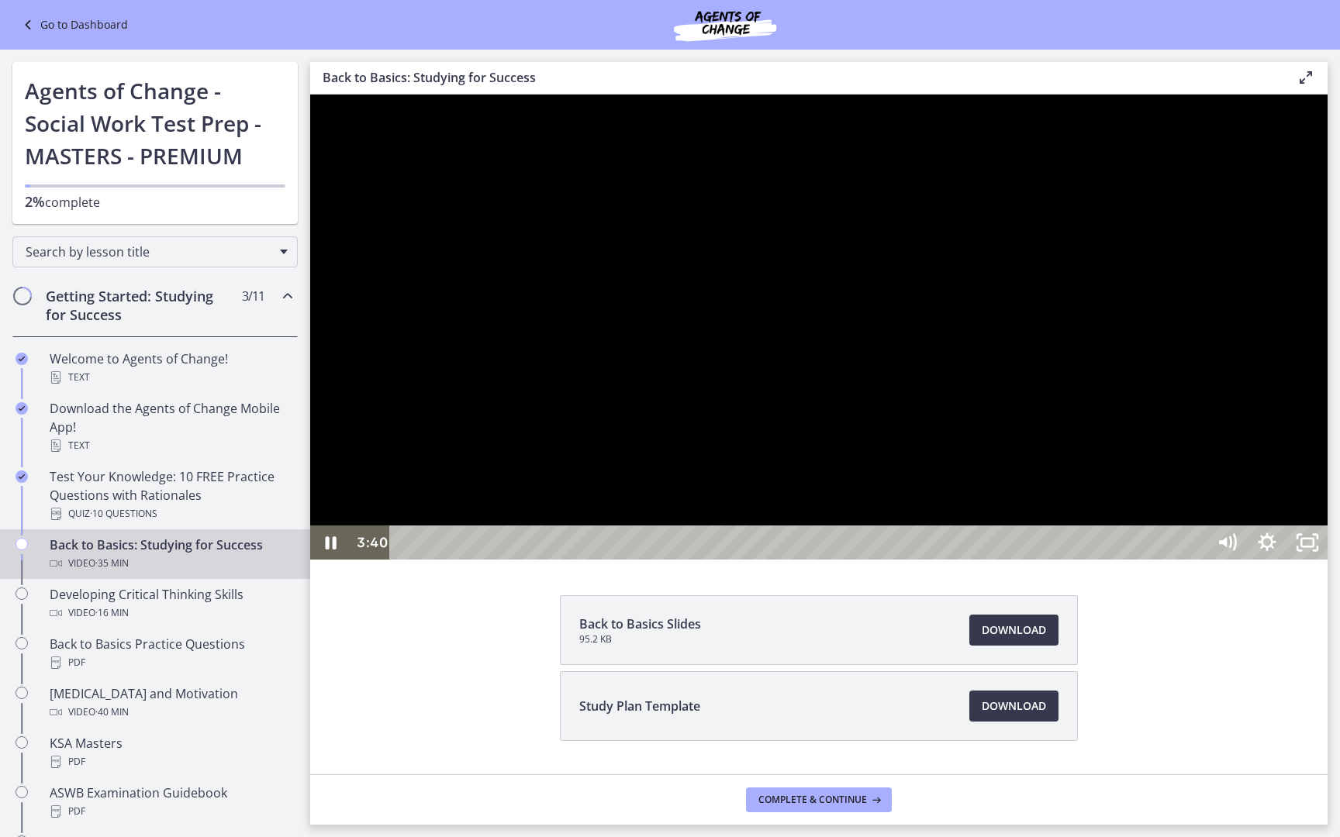
click at [1327, 455] on div at bounding box center [818, 327] width 1017 height 465
click at [1327, 395] on div at bounding box center [818, 327] width 1017 height 465
click at [1327, 457] on div at bounding box center [818, 327] width 1017 height 465
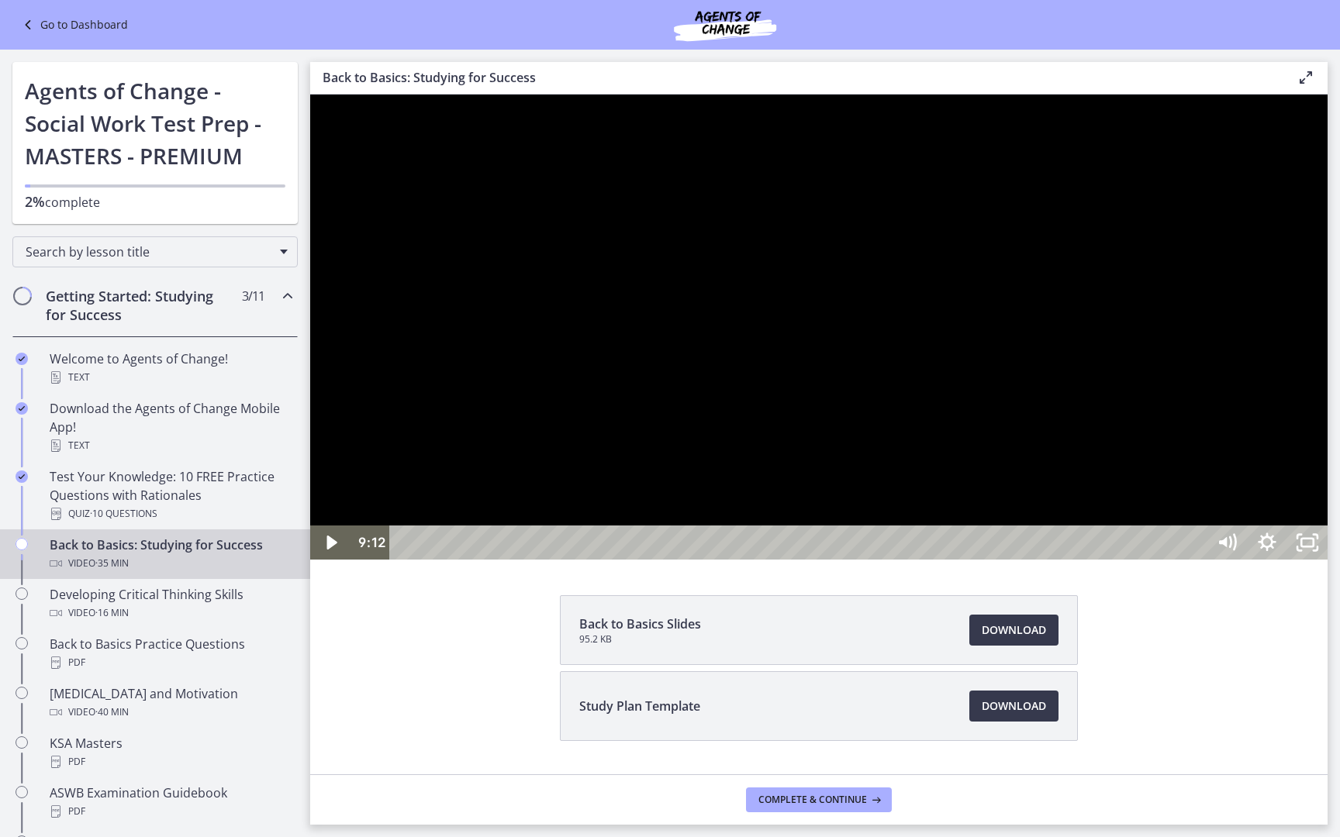
click at [310, 95] on button "Play Video: ctfdf6eqvn4c72r5t4t0.mp4" at bounding box center [310, 95] width 1 height 1
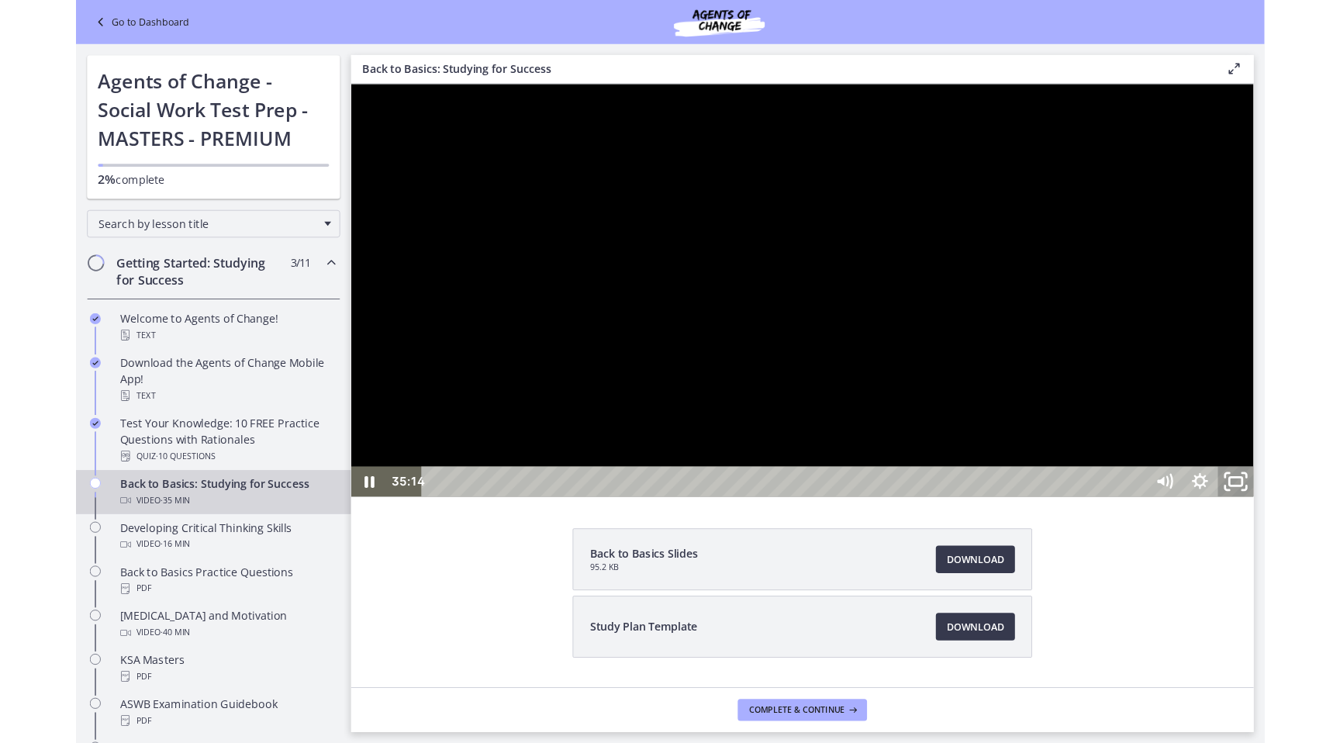
drag, startPoint x: 1669, startPoint y: 911, endPoint x: 1669, endPoint y: 816, distance: 94.6
click at [1339, 553] on icon "Unfullscreen" at bounding box center [1348, 532] width 48 height 41
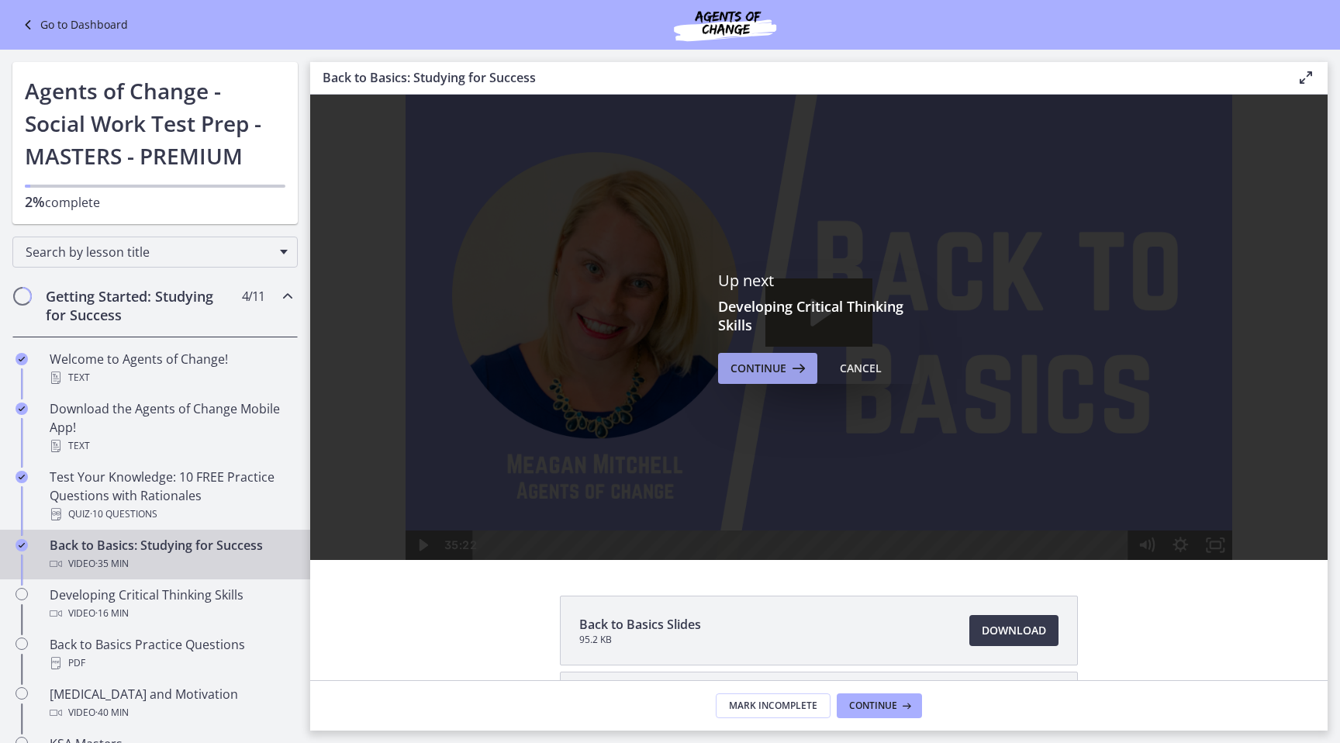
click at [751, 369] on span "Continue" at bounding box center [758, 368] width 56 height 19
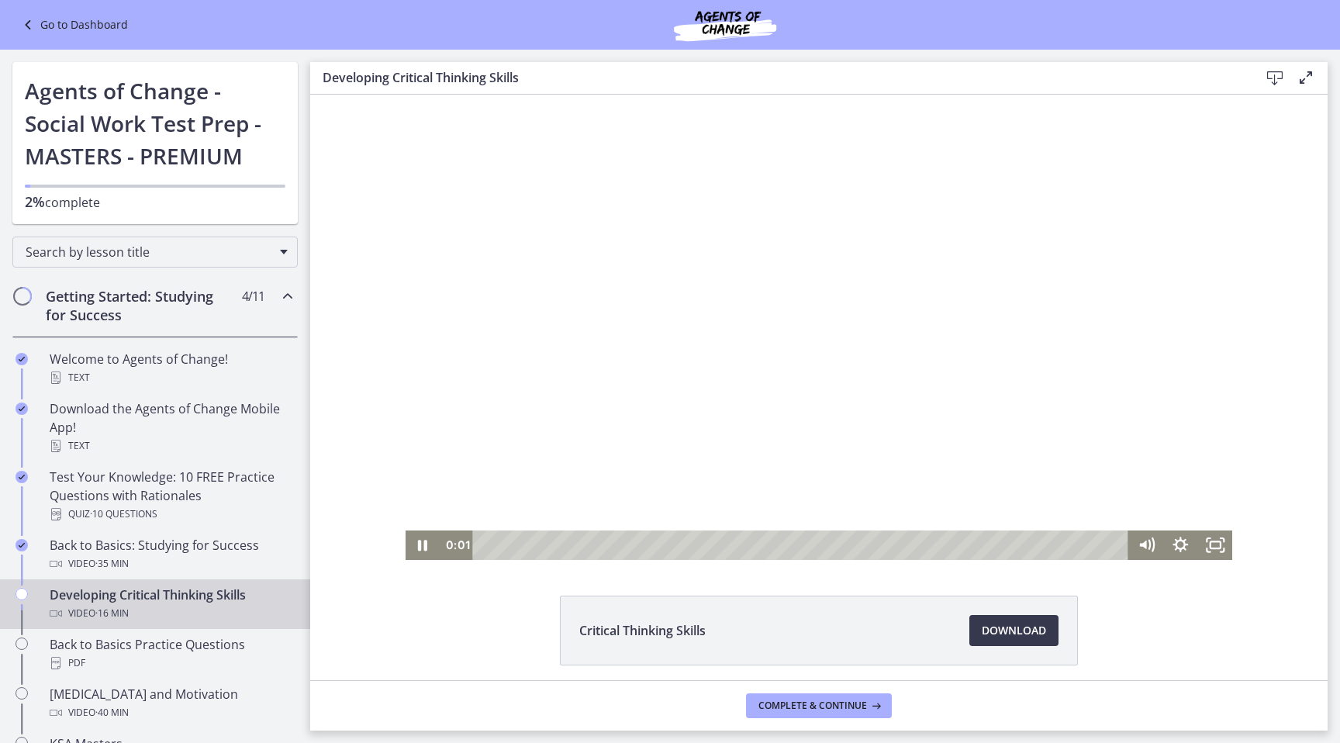
click at [845, 242] on div at bounding box center [819, 327] width 827 height 465
click at [913, 368] on div at bounding box center [819, 327] width 827 height 465
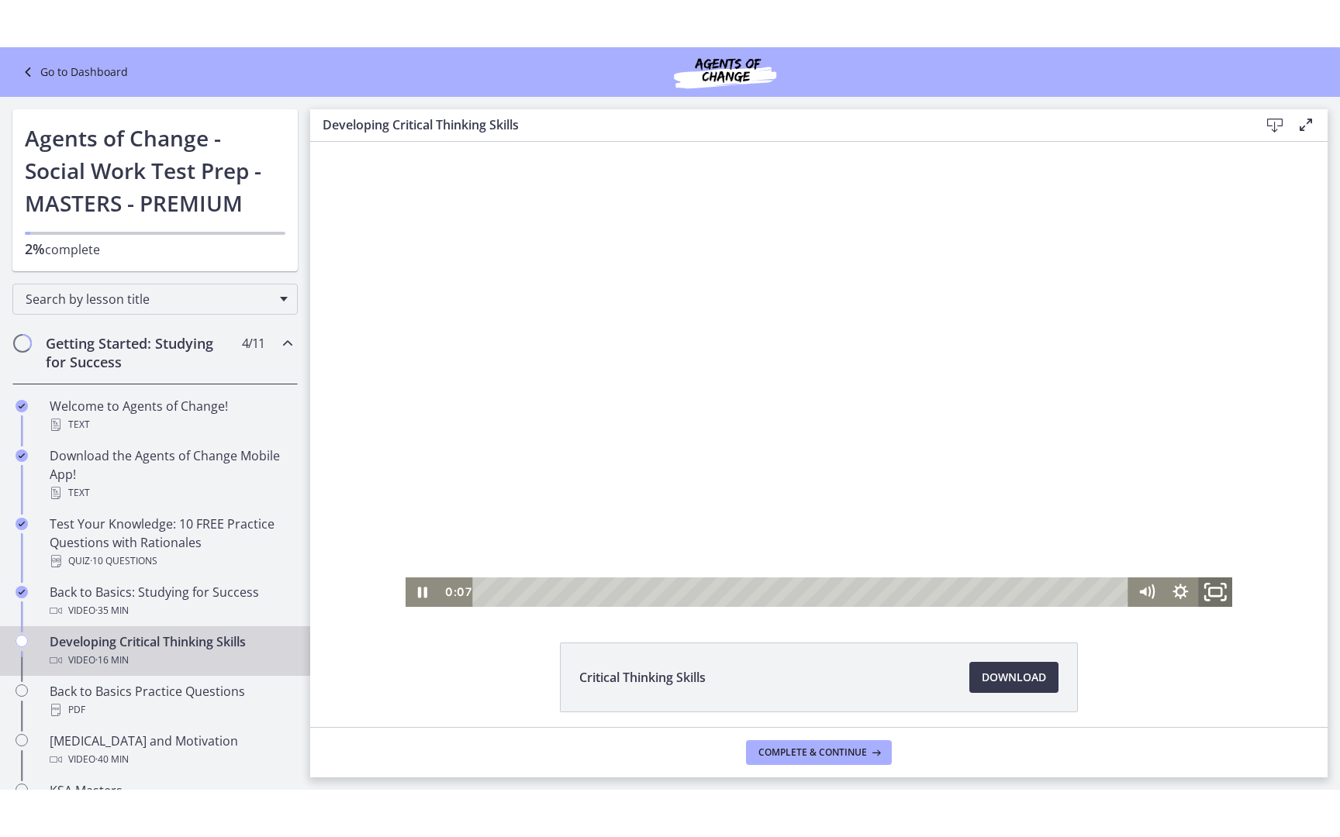
click at [1221, 600] on icon "Fullscreen" at bounding box center [1214, 593] width 41 height 36
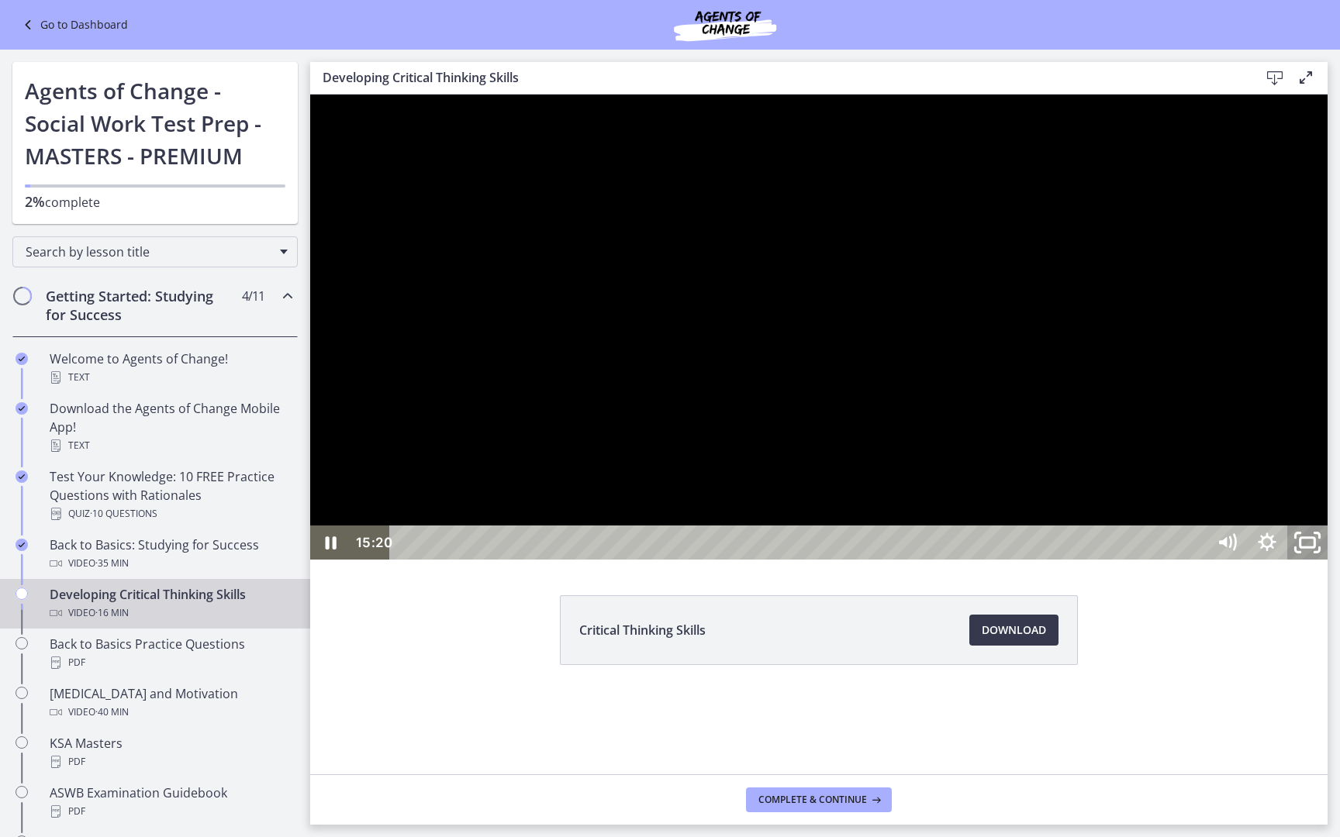
click at [1315, 547] on rect "Unfullscreen" at bounding box center [1307, 542] width 15 height 9
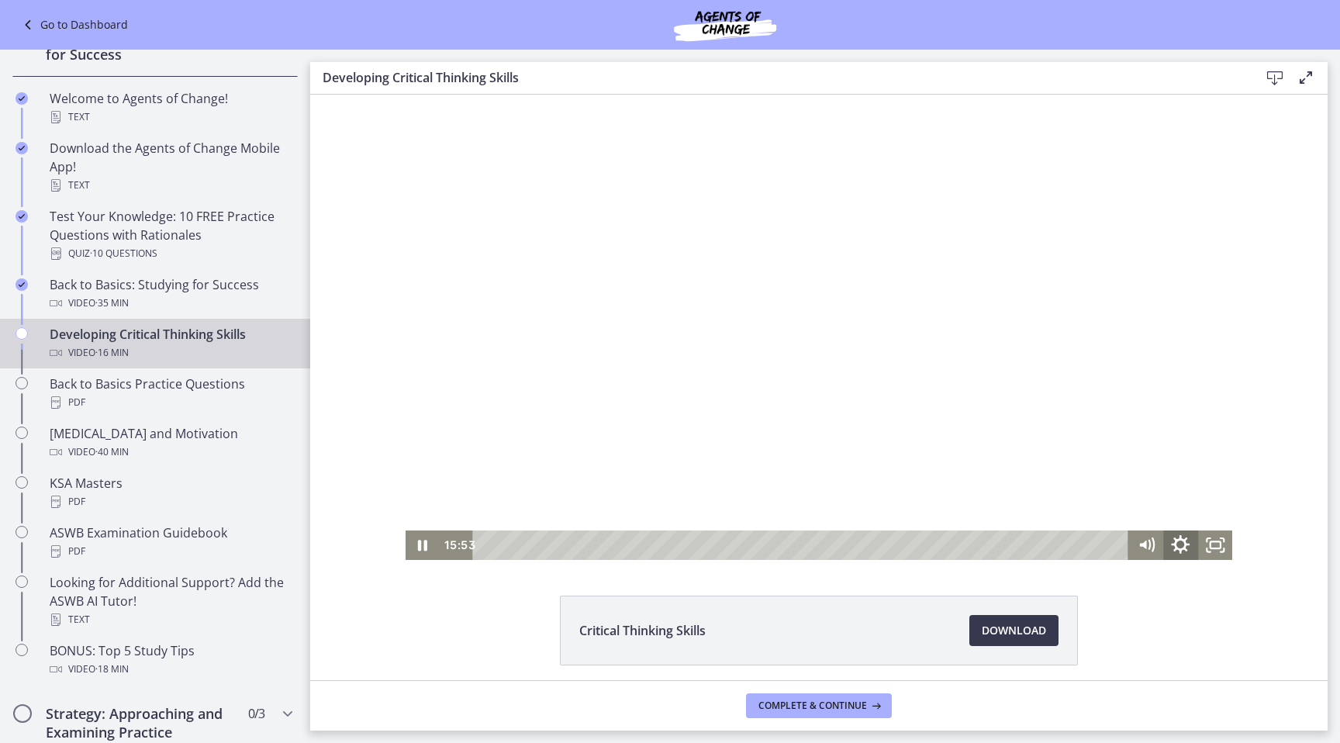
click at [1175, 545] on icon "Show settings menu" at bounding box center [1180, 545] width 41 height 36
click at [1179, 544] on icon "Hide settings menu" at bounding box center [1180, 544] width 34 height 29
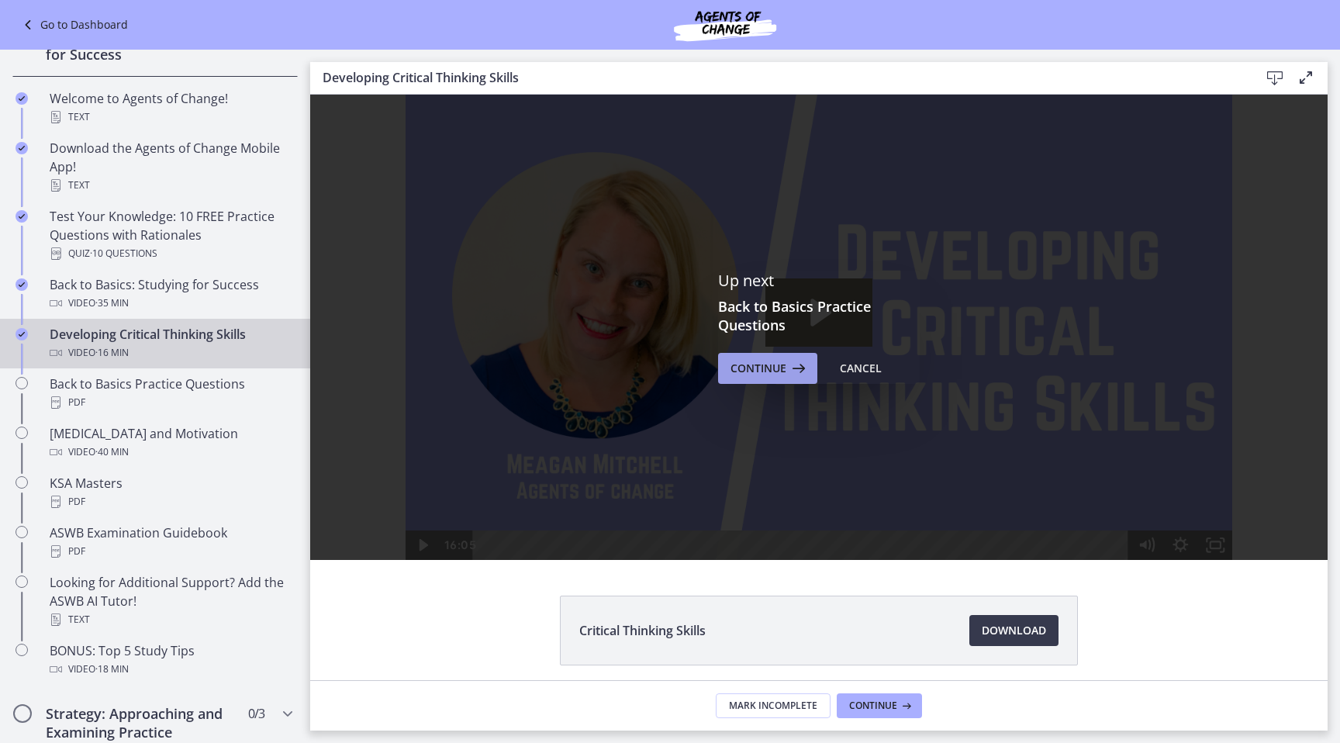
click at [768, 365] on span "Continue" at bounding box center [758, 368] width 56 height 19
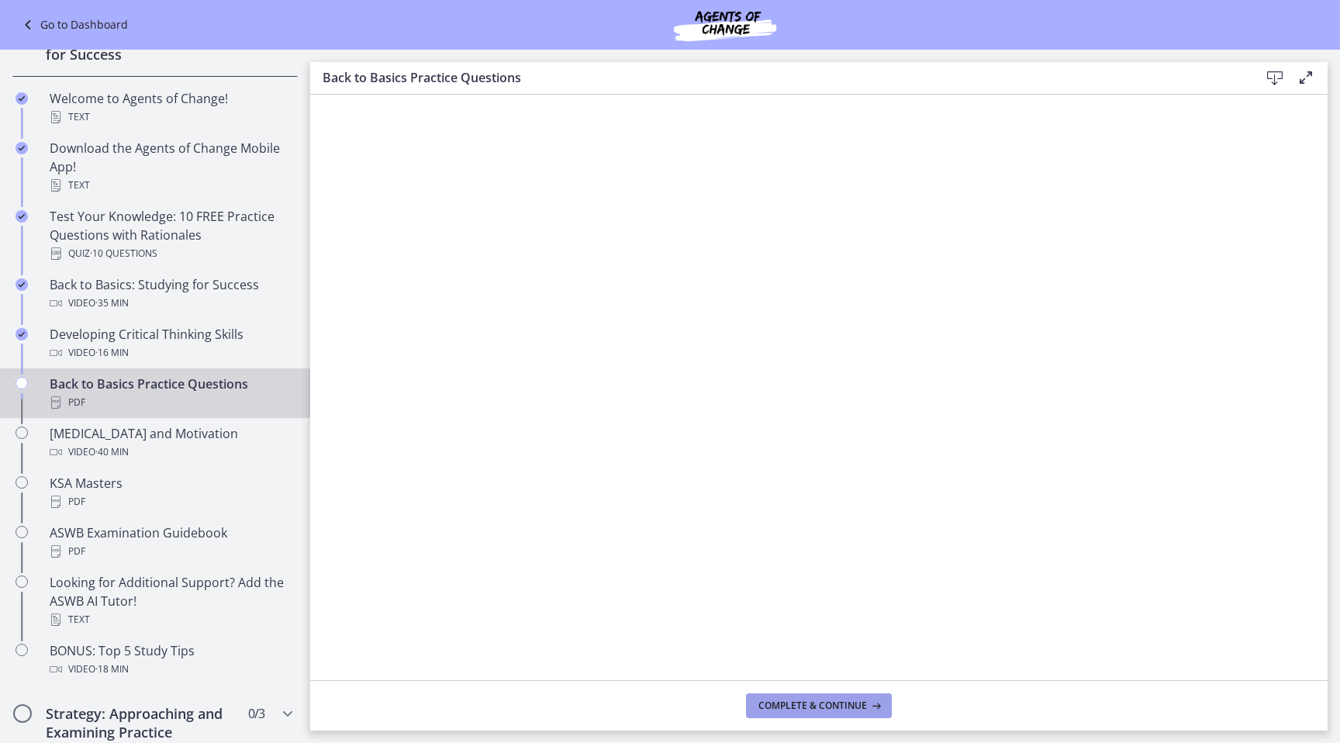
click at [883, 710] on button "Complete & continue" at bounding box center [819, 705] width 146 height 25
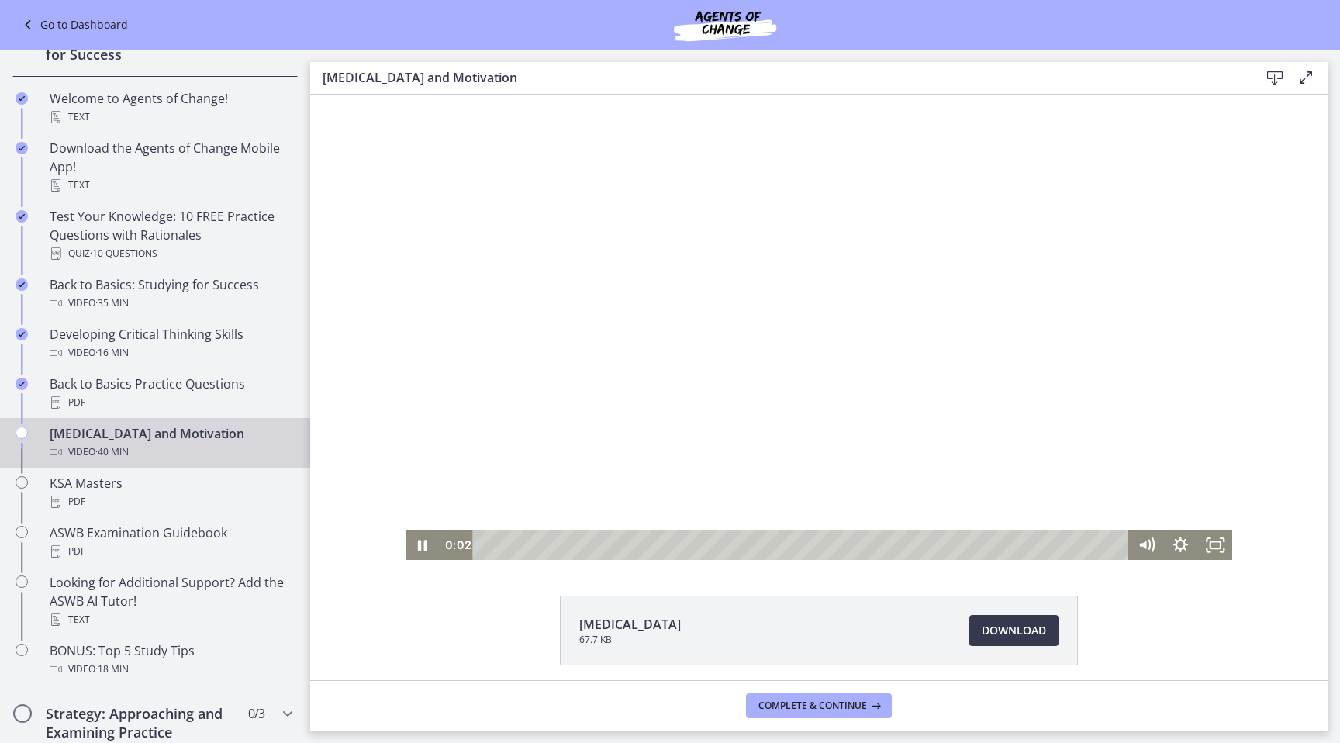
click at [924, 307] on div at bounding box center [819, 327] width 827 height 465
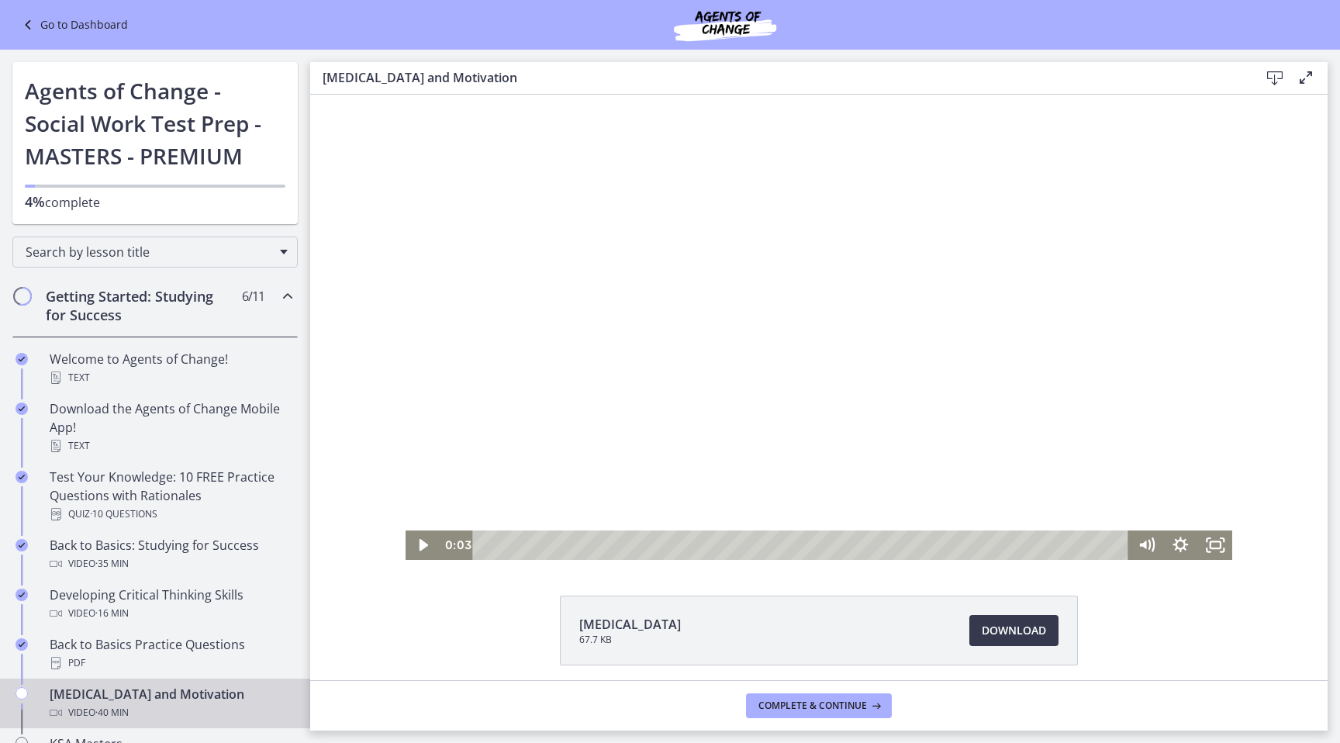
click at [70, 22] on link "Go to Dashboard" at bounding box center [73, 25] width 109 height 19
